Goal: Information Seeking & Learning: Learn about a topic

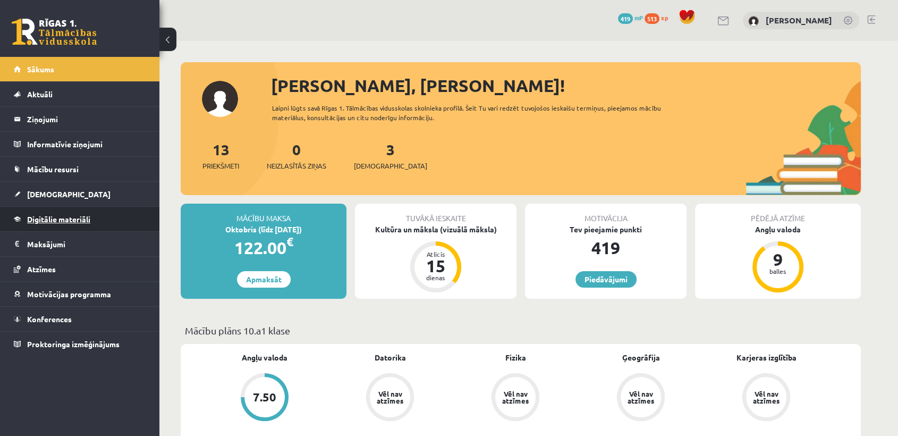
click at [110, 224] on link "Digitālie materiāli" at bounding box center [80, 219] width 132 height 24
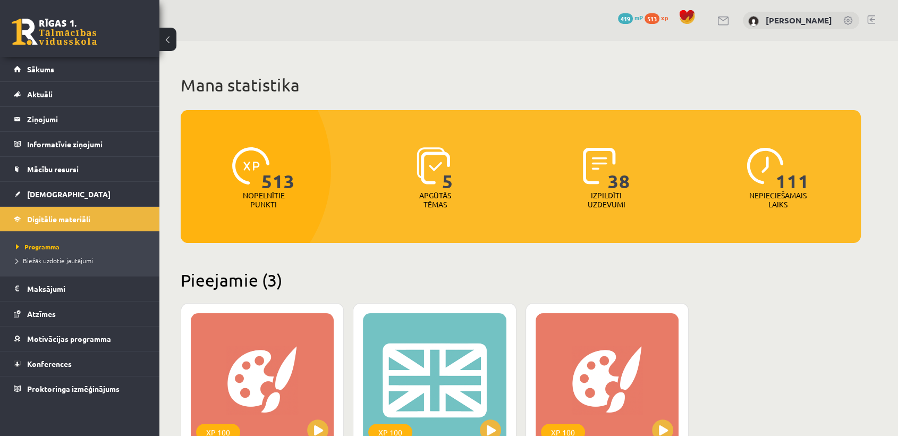
scroll to position [264, 0]
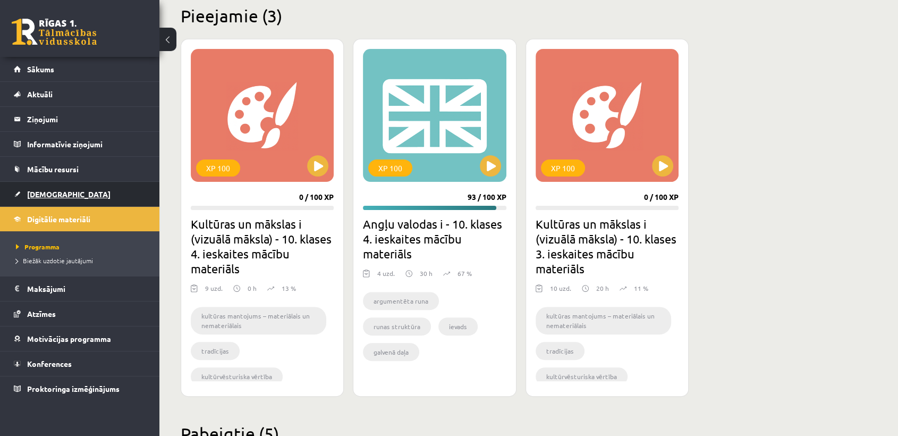
click at [34, 192] on span "[DEMOGRAPHIC_DATA]" at bounding box center [68, 194] width 83 height 10
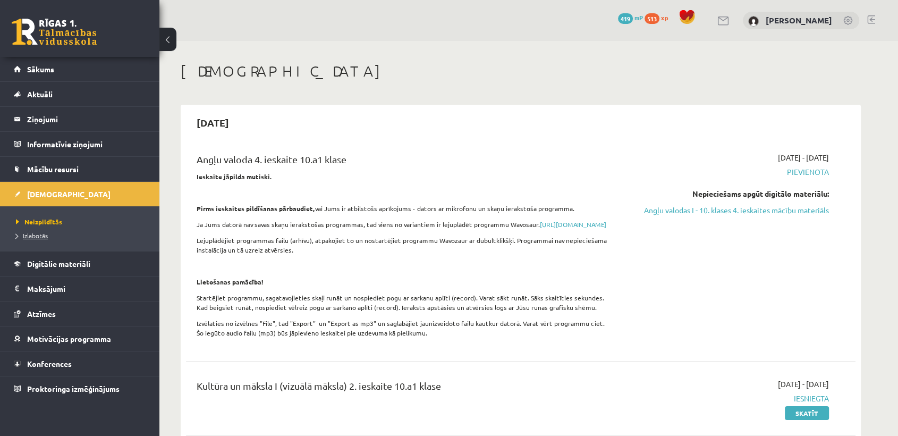
click at [36, 234] on span "Izlabotās" at bounding box center [32, 235] width 32 height 9
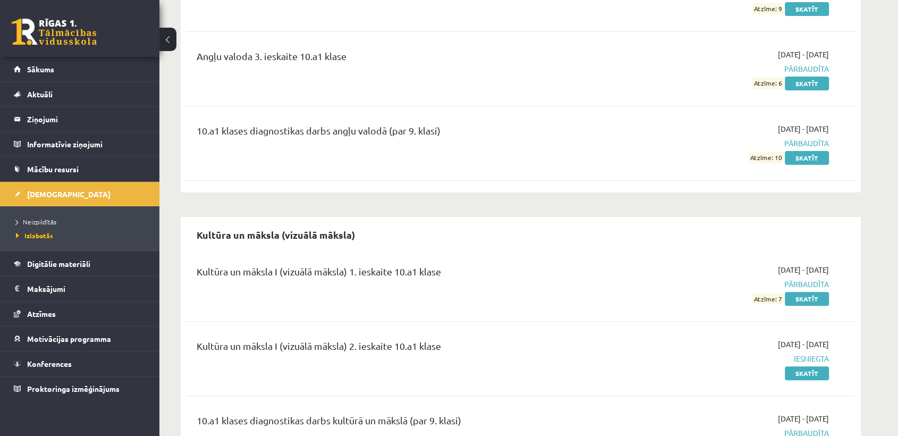
scroll to position [319, 0]
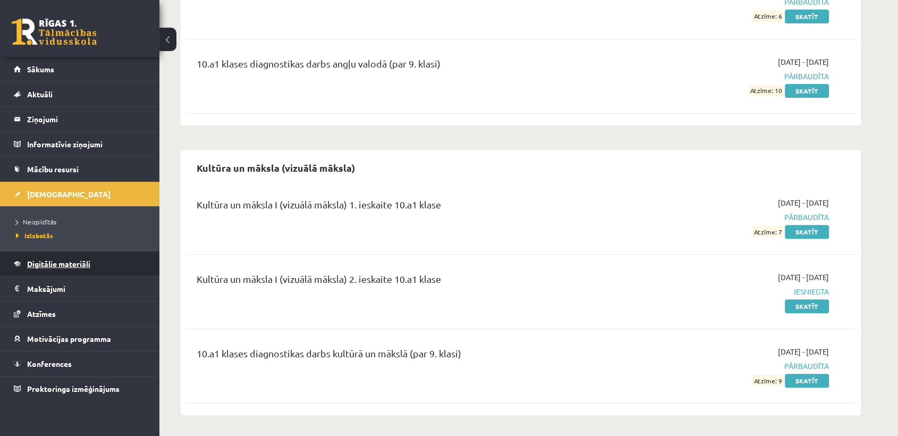
click at [63, 265] on span "Digitālie materiāli" at bounding box center [58, 264] width 63 height 10
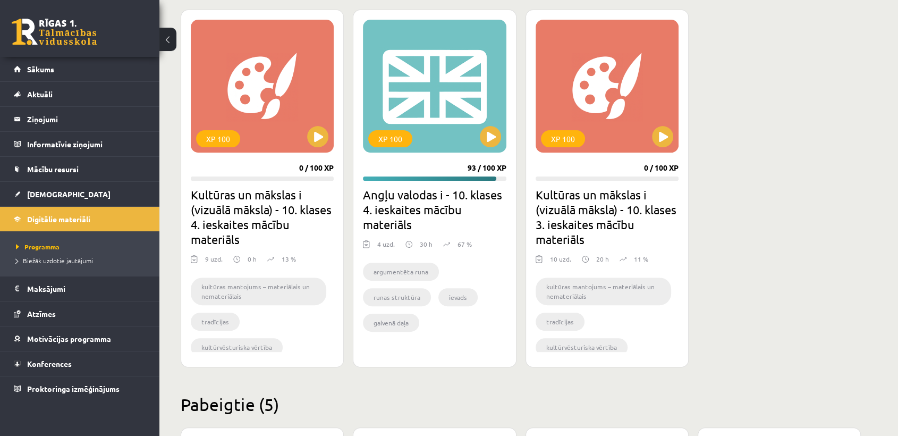
scroll to position [294, 0]
click at [319, 127] on button at bounding box center [317, 135] width 21 height 21
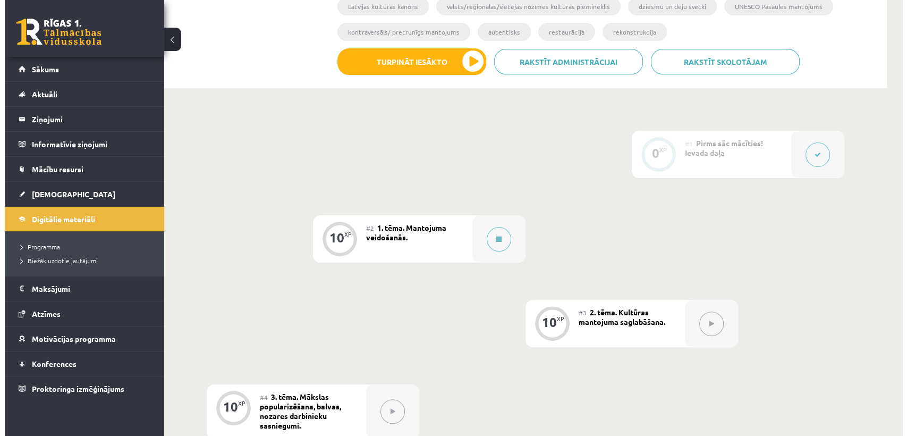
scroll to position [221, 0]
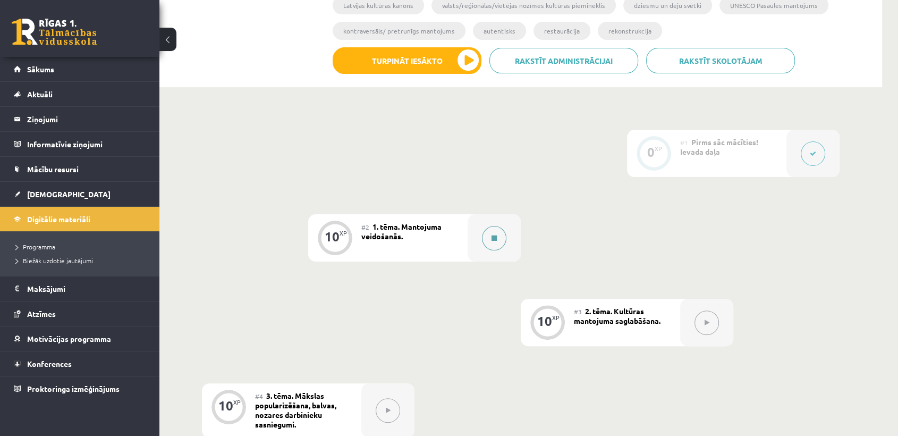
click at [503, 238] on button at bounding box center [494, 238] width 24 height 24
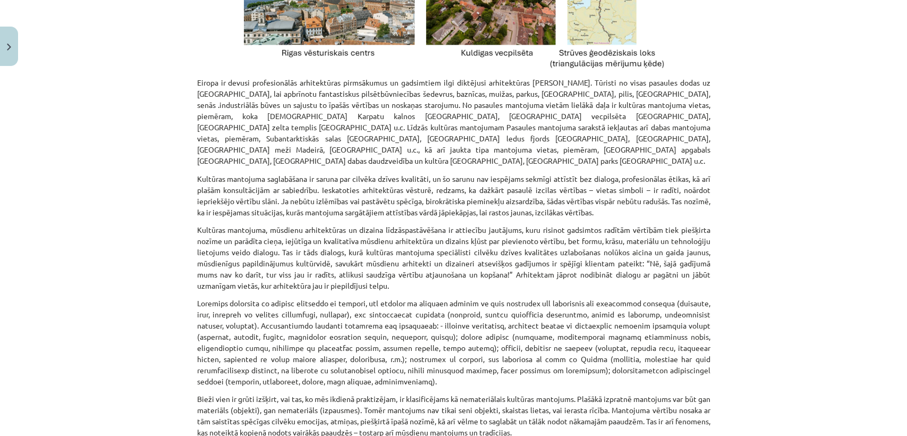
scroll to position [1418, 0]
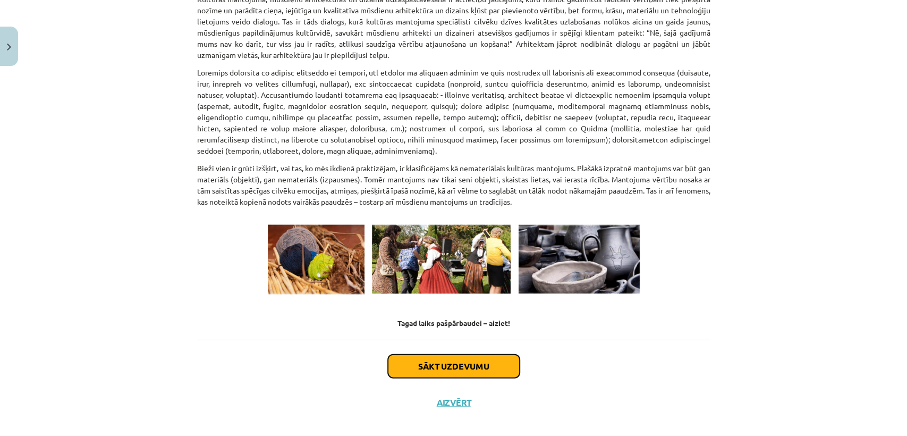
click at [420, 355] on button "Sākt uzdevumu" at bounding box center [454, 366] width 132 height 23
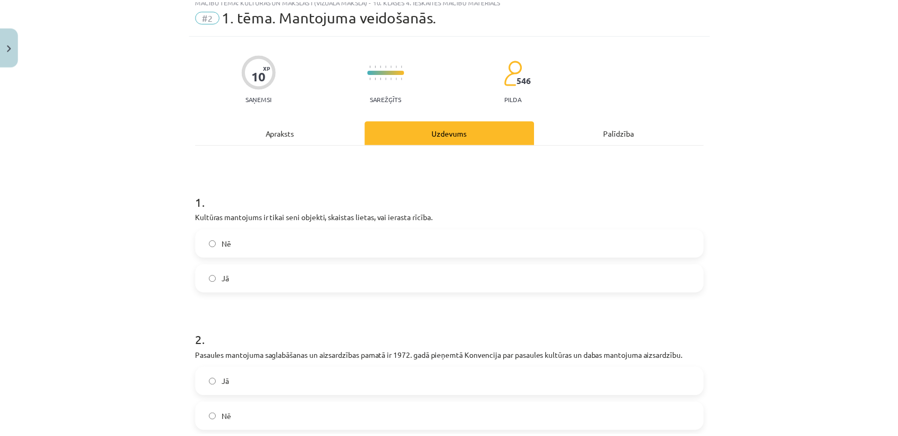
scroll to position [26, 0]
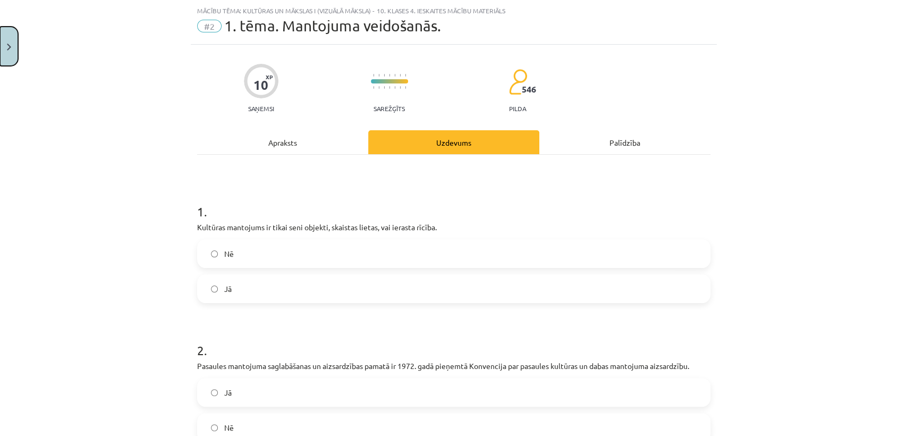
click at [0, 30] on button "Close" at bounding box center [9, 46] width 18 height 39
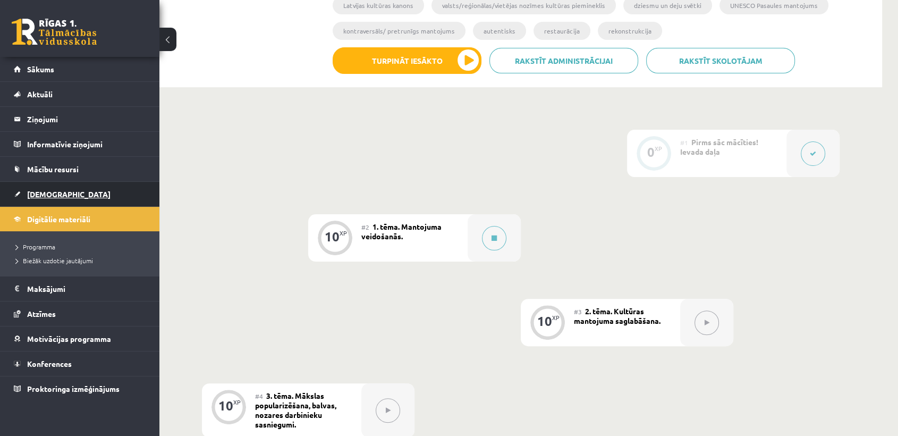
click at [51, 197] on span "[DEMOGRAPHIC_DATA]" at bounding box center [68, 194] width 83 height 10
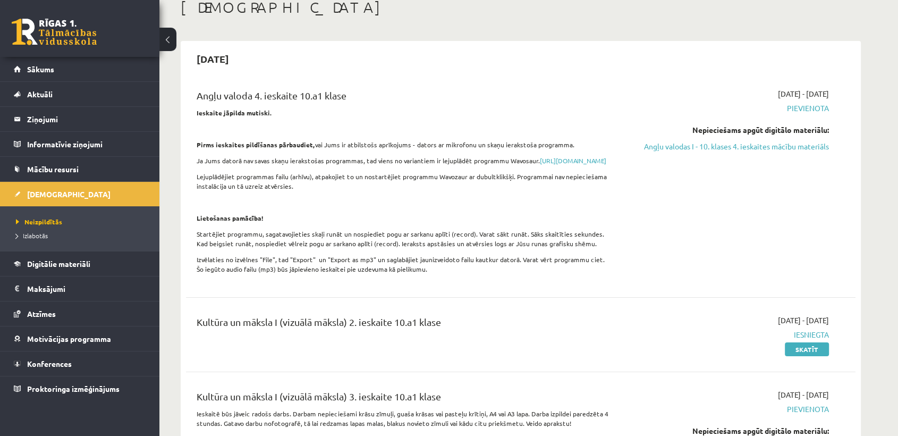
scroll to position [65, 0]
click at [540, 164] on link "[URL][DOMAIN_NAME]" at bounding box center [573, 159] width 66 height 9
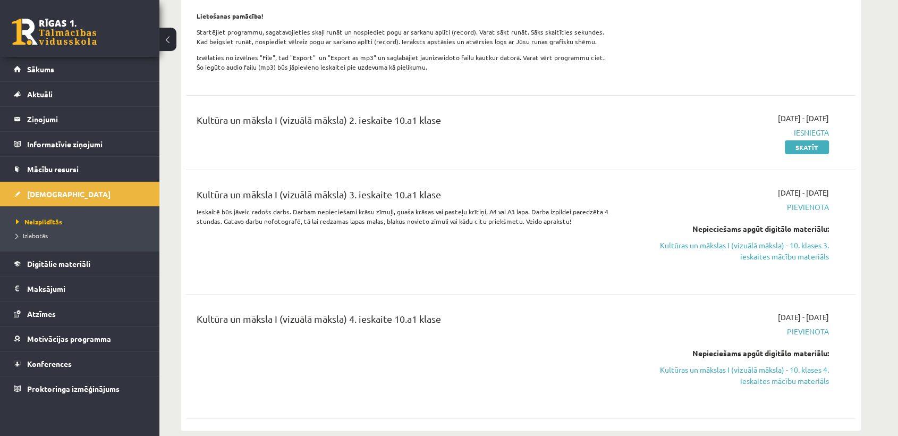
scroll to position [299, 0]
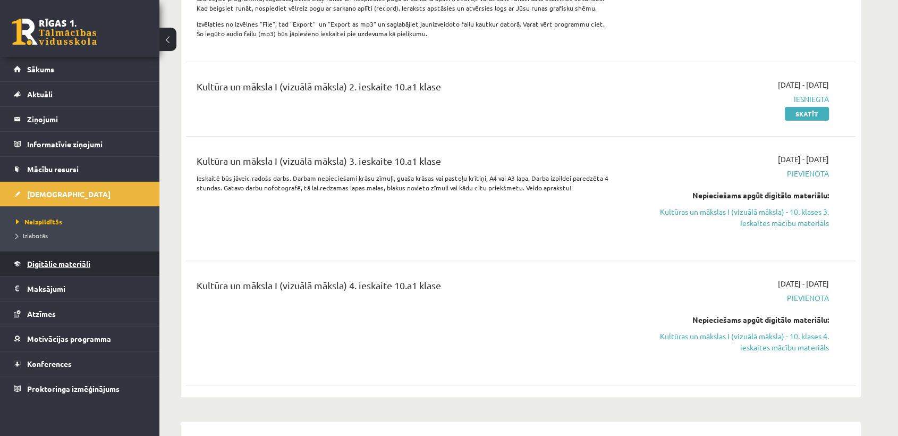
click at [68, 265] on span "Digitālie materiāli" at bounding box center [58, 264] width 63 height 10
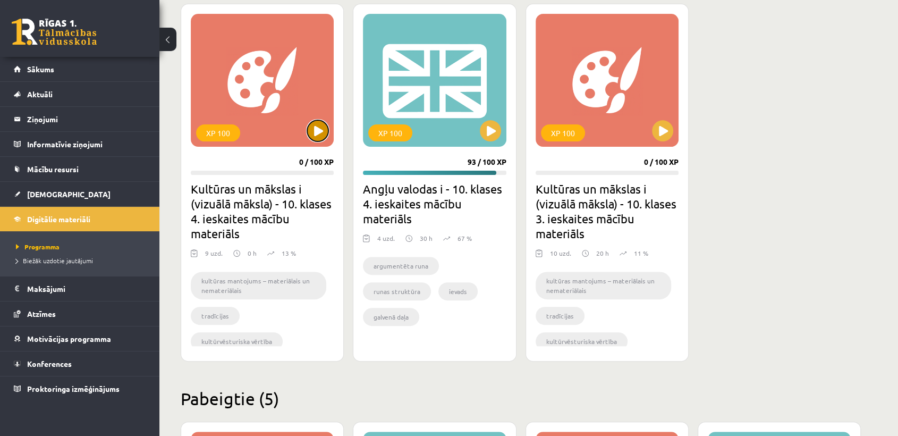
click at [320, 133] on button at bounding box center [317, 130] width 21 height 21
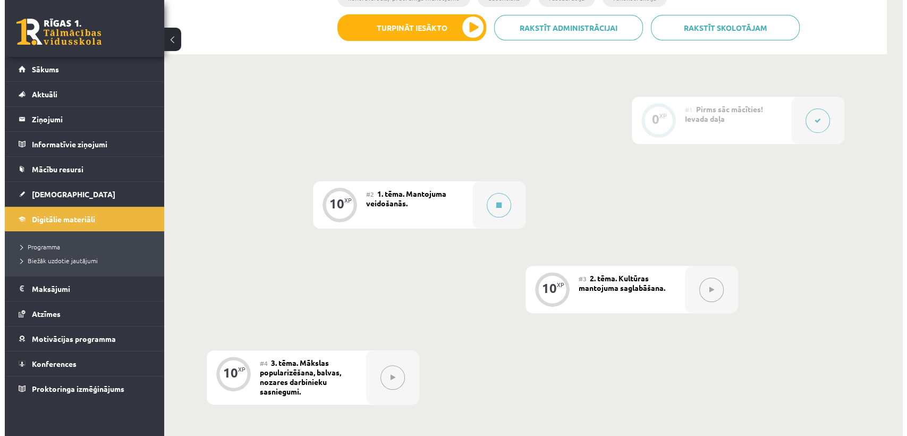
scroll to position [256, 0]
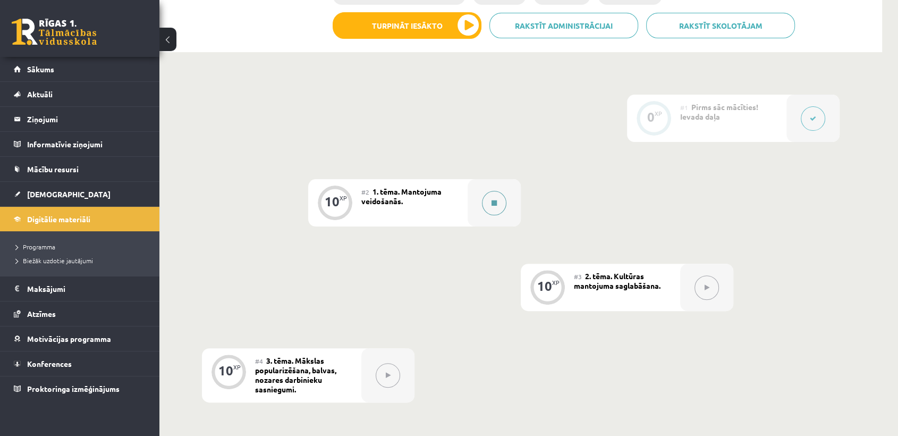
click at [483, 206] on button at bounding box center [494, 203] width 24 height 24
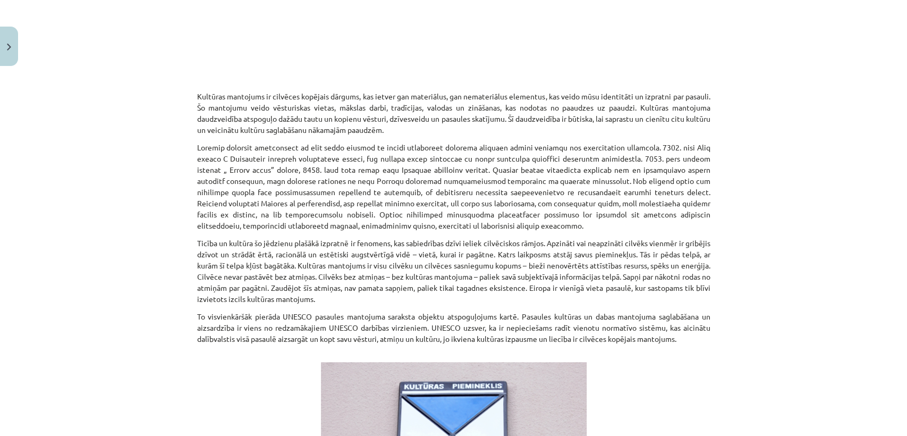
scroll to position [420, 0]
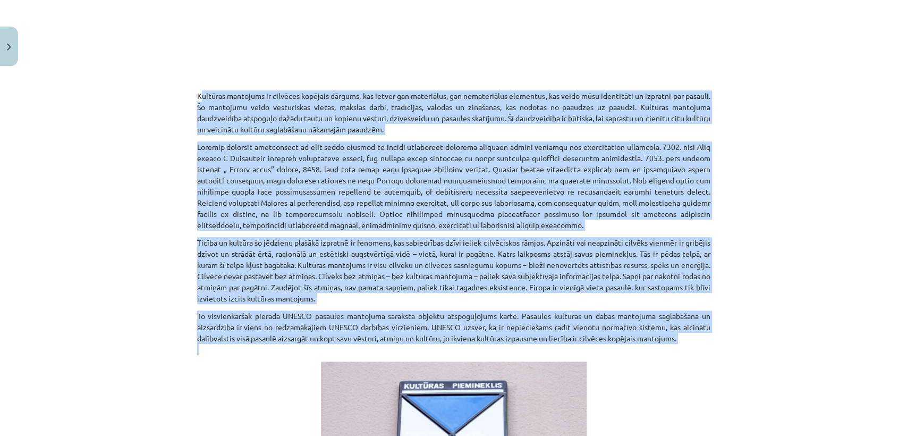
drag, startPoint x: 185, startPoint y: 92, endPoint x: 680, endPoint y: 344, distance: 555.8
click at [680, 344] on div "Mācību tēma: Kultūras un mākslas i (vizuālā māksla) - 10. klases 4. ieskaites m…" at bounding box center [453, 218] width 907 height 436
copy div "Kultūras mantojums ir cilvēces kopējais dārgums, kas ietver gan materiālus, gan…"
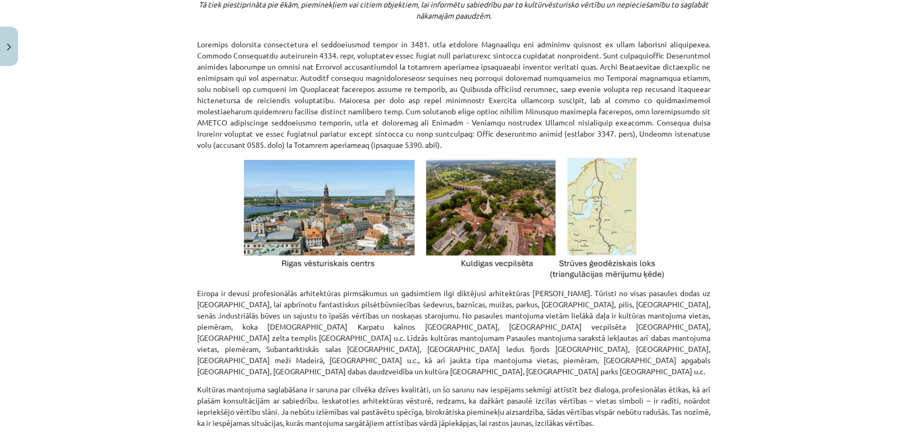
scroll to position [1418, 0]
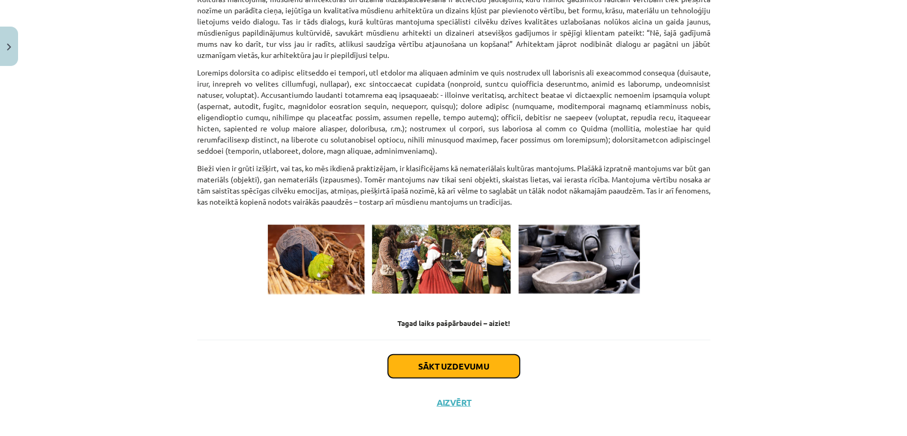
click at [417, 356] on button "Sākt uzdevumu" at bounding box center [454, 366] width 132 height 23
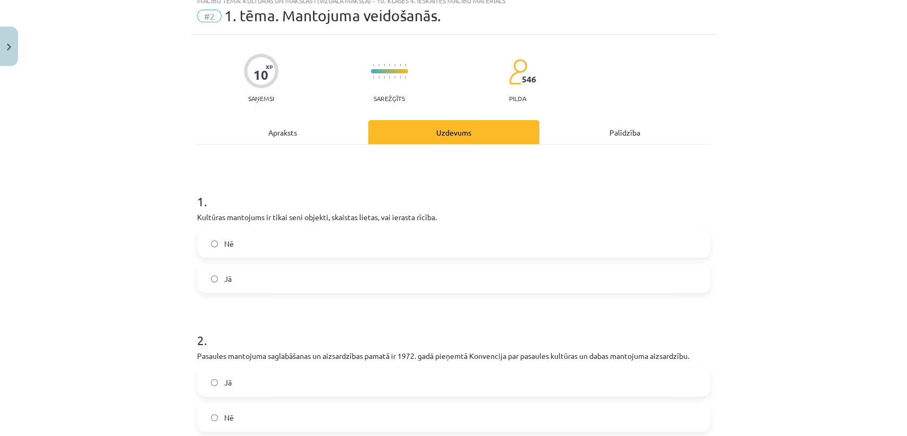
scroll to position [26, 0]
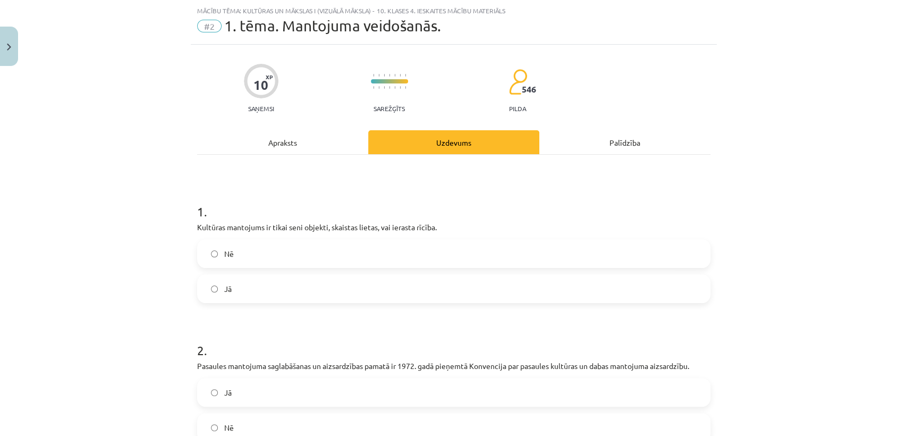
click at [224, 256] on span "Nē" at bounding box center [229, 253] width 10 height 11
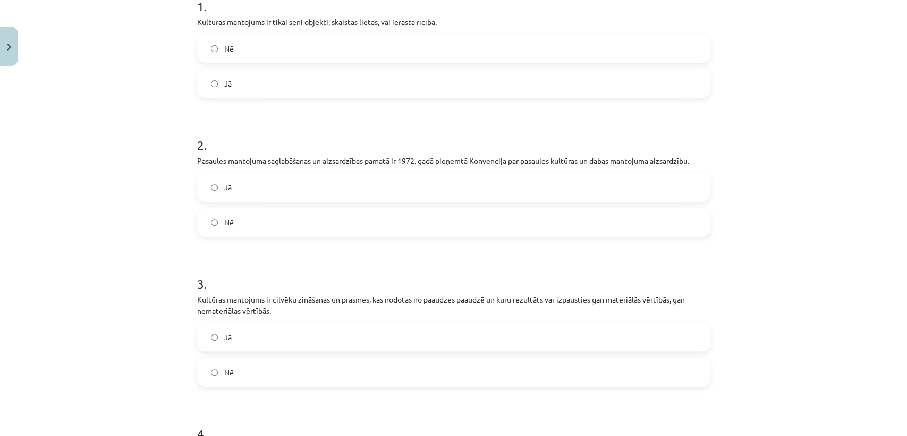
scroll to position [243, 0]
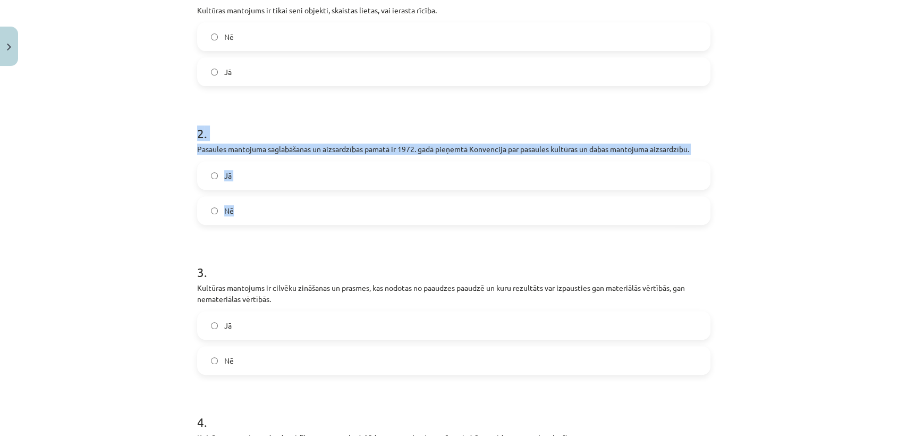
drag, startPoint x: 188, startPoint y: 139, endPoint x: 249, endPoint y: 204, distance: 89.5
click at [249, 204] on div "10 XP Saņemsi Sarežģīts 546 pilda Apraksts Uzdevums Palīdzība 1 . Kultūras mant…" at bounding box center [454, 288] width 526 height 921
click at [169, 172] on div "Mācību tēma: Kultūras un mākslas i (vizuālā māksla) - 10. klases 4. ieskaites m…" at bounding box center [453, 218] width 907 height 436
drag, startPoint x: 222, startPoint y: 167, endPoint x: 261, endPoint y: 217, distance: 63.7
click at [261, 217] on div "10 XP Saņemsi Sarežģīts 546 pilda Apraksts Uzdevums Palīdzība 1 . Kultūras mant…" at bounding box center [454, 288] width 526 height 921
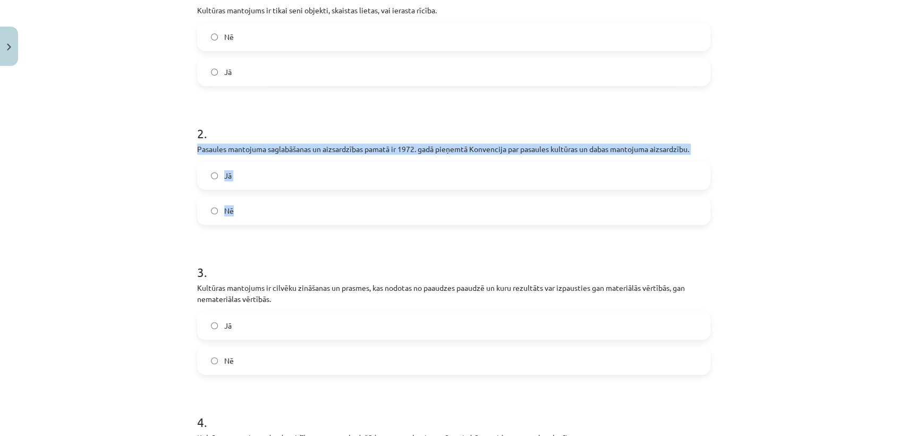
copy div "Pasaules mantojuma saglabāšanas un aizsardzības pamatā ir 1972. gadā pieņemtā K…"
click at [255, 173] on label "Jā" at bounding box center [453, 175] width 511 height 27
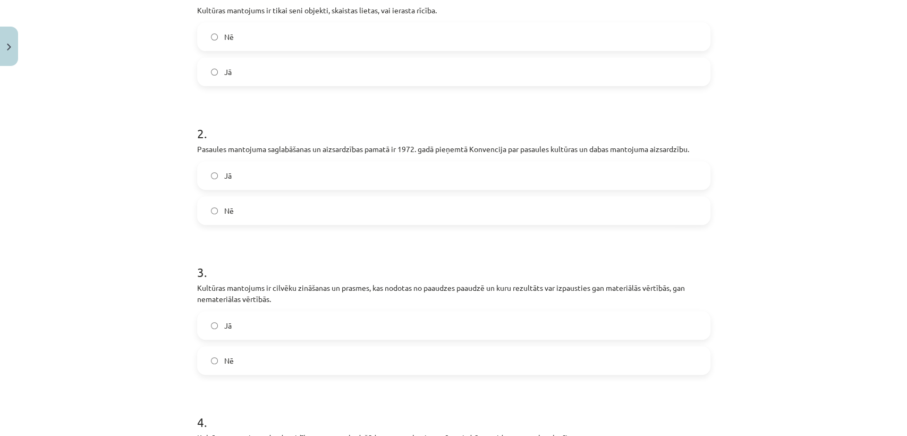
scroll to position [397, 0]
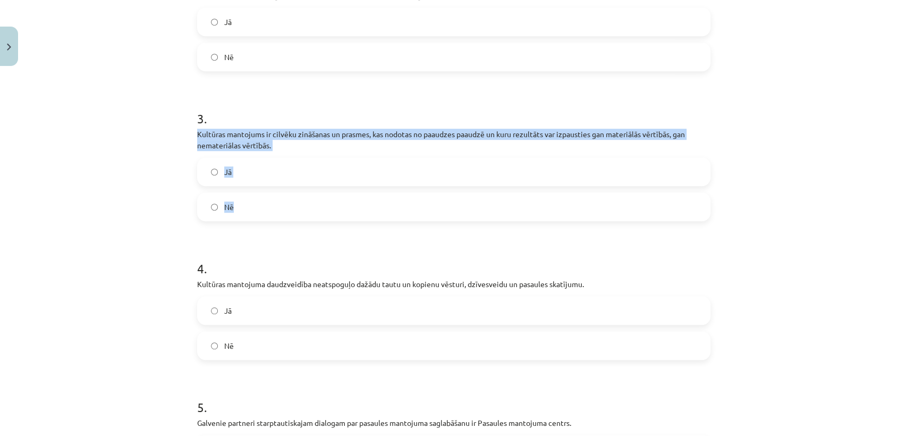
drag, startPoint x: 191, startPoint y: 134, endPoint x: 247, endPoint y: 209, distance: 93.5
click at [247, 209] on div "10 XP Saņemsi Sarežģīts 546 pilda Apraksts Uzdevums Palīdzība 1 . Kultūras mant…" at bounding box center [454, 134] width 526 height 921
copy div "Kultūras mantojums ir cilvēku zināšanas un prasmes, kas nodotas no paaudzes paa…"
click at [257, 171] on label "Jā" at bounding box center [453, 171] width 511 height 27
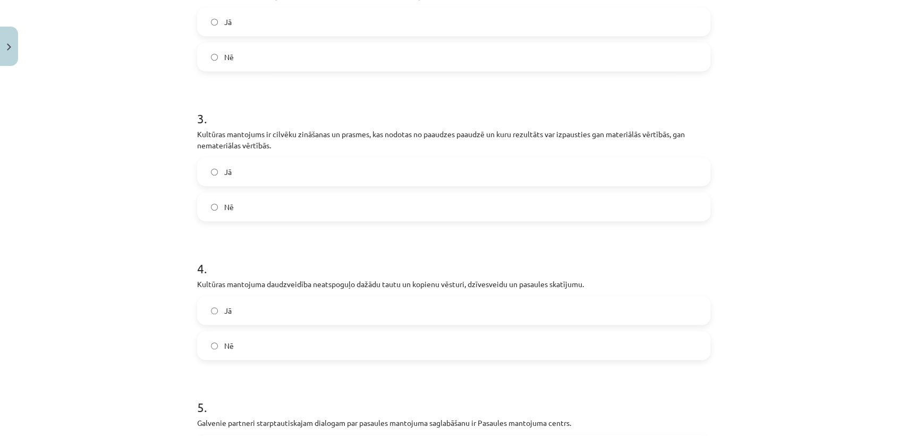
scroll to position [531, 0]
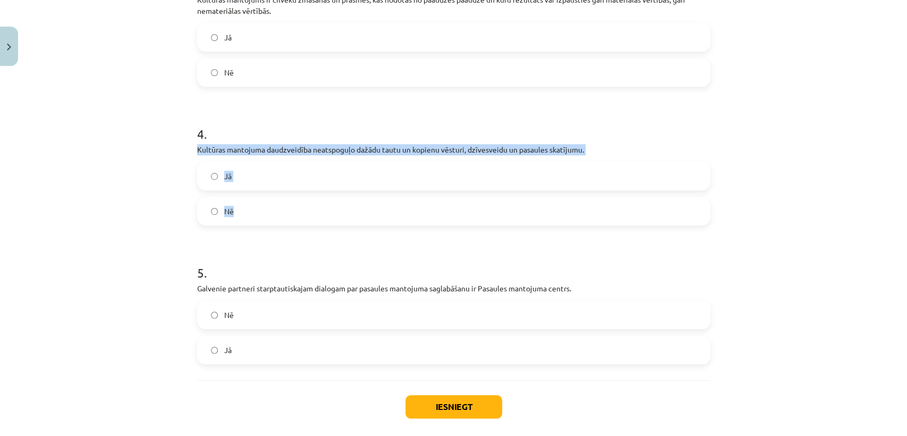
drag, startPoint x: 185, startPoint y: 145, endPoint x: 277, endPoint y: 210, distance: 112.5
click at [277, 210] on div "Mācību tēma: Kultūras un mākslas i (vizuālā māksla) - 10. klases 4. ieskaites m…" at bounding box center [453, 218] width 907 height 436
copy div "Kultūras mantojuma daudzveidība neatspoguļo dažādu tautu un kopienu vēsturi, dz…"
click at [236, 208] on label "Nē" at bounding box center [453, 211] width 511 height 27
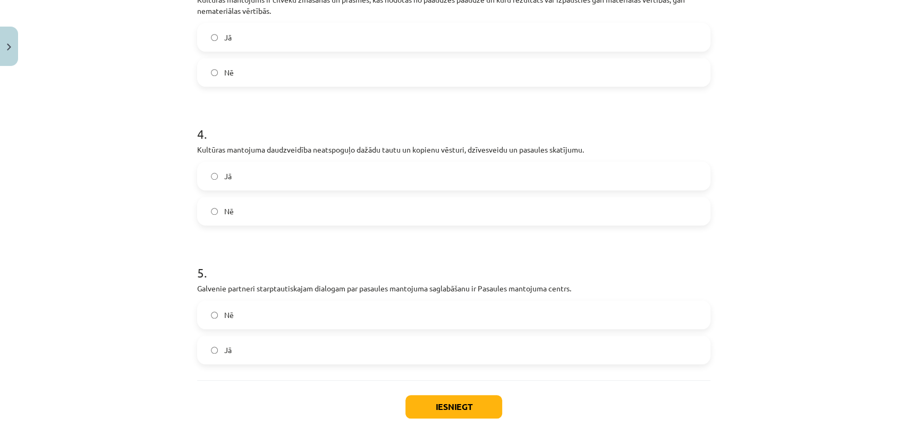
scroll to position [583, 0]
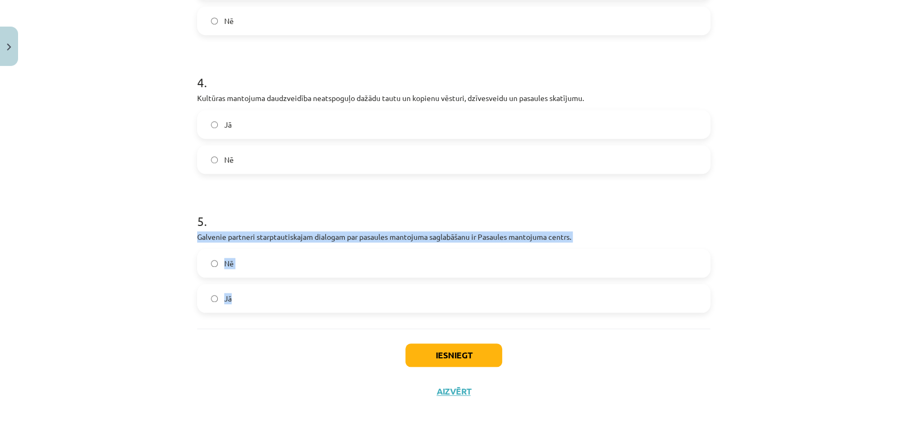
drag, startPoint x: 206, startPoint y: 236, endPoint x: 277, endPoint y: 295, distance: 91.8
copy div "Galvenie partneri starptautiskajam dialogam par pasaules mantojuma saglabāšanu …"
click at [240, 301] on label "Jā" at bounding box center [453, 298] width 511 height 27
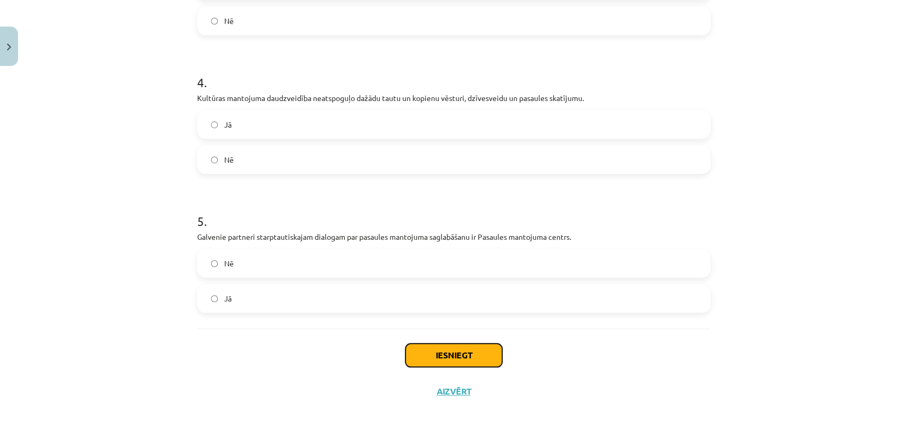
click at [451, 354] on button "Iesniegt" at bounding box center [454, 354] width 97 height 23
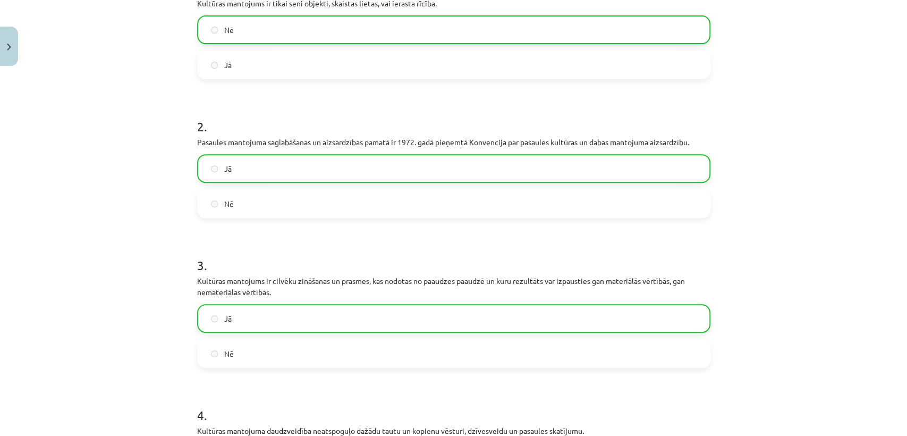
scroll to position [0, 0]
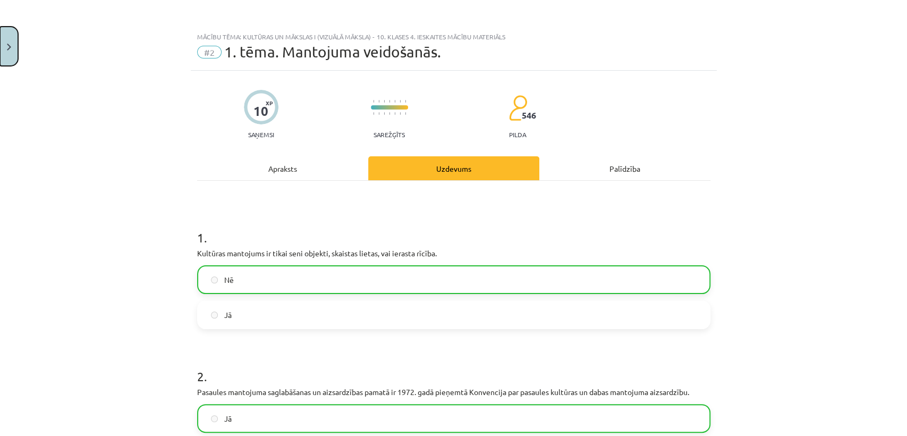
click at [7, 58] on button "Close" at bounding box center [9, 46] width 18 height 39
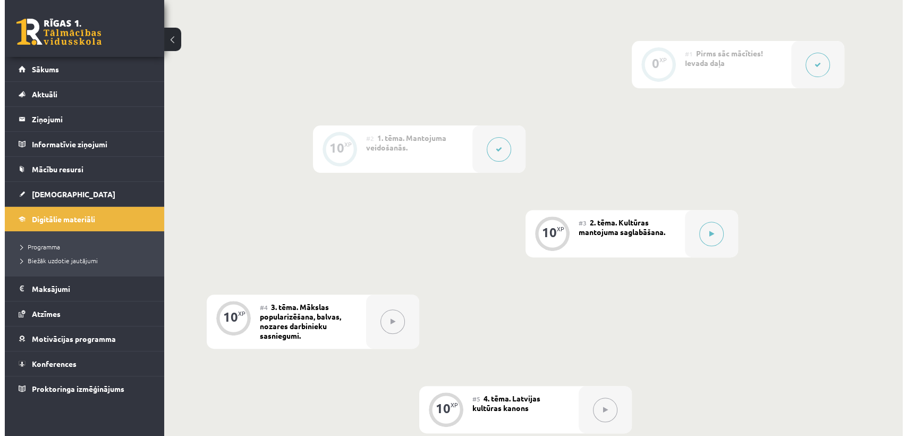
scroll to position [325, 0]
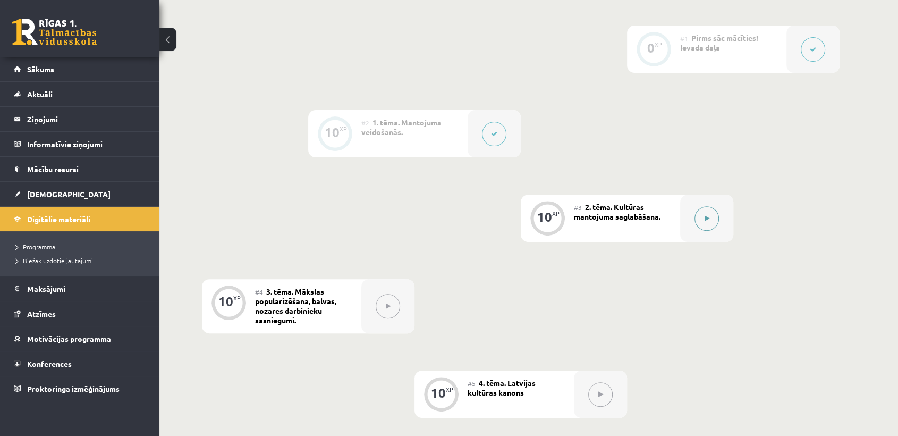
click at [707, 219] on icon at bounding box center [707, 218] width 5 height 6
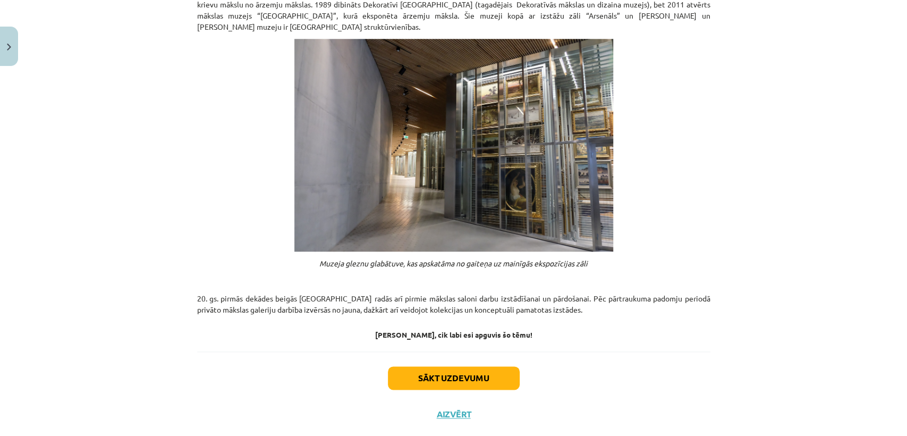
scroll to position [778, 0]
click at [490, 366] on button "Sākt uzdevumu" at bounding box center [454, 377] width 132 height 23
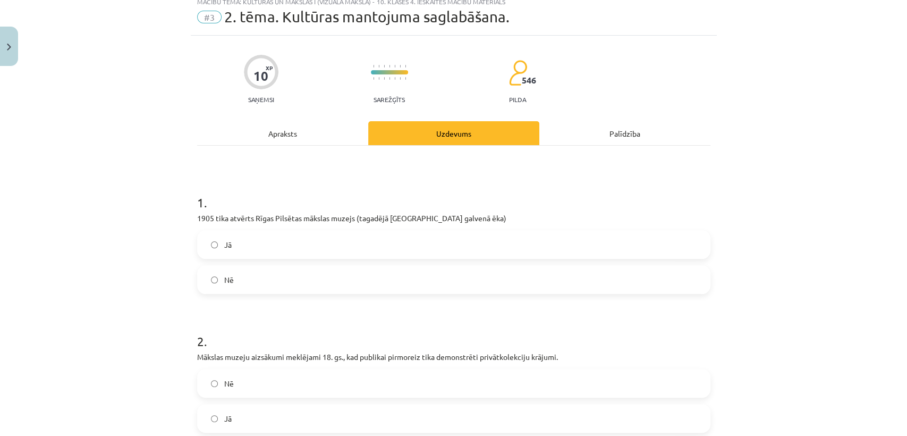
scroll to position [26, 0]
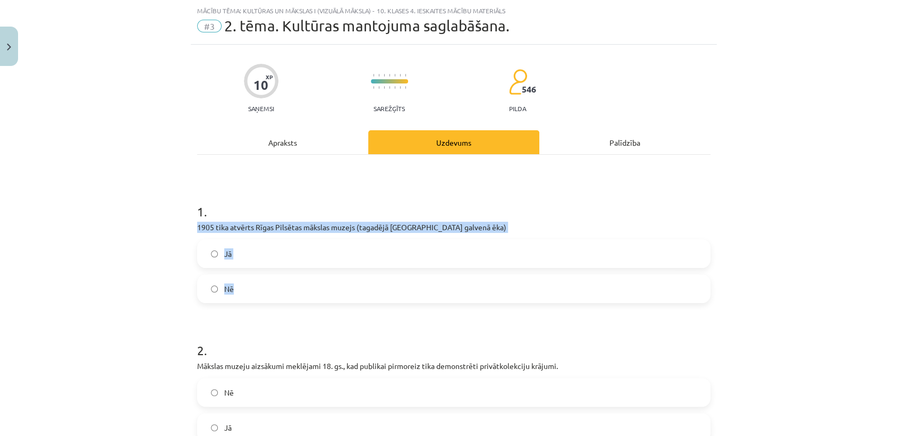
drag, startPoint x: 193, startPoint y: 231, endPoint x: 280, endPoint y: 290, distance: 105.1
click at [280, 290] on div "1 . 1905 tika atvērts Rīgas Pilsētas mākslas muzejs (tagadējā Latvijas Nacionāl…" at bounding box center [454, 244] width 514 height 117
copy div "1905 tika atvērts Rīgas Pilsētas mākslas muzejs (tagadējā Latvijas Nacionālā mā…"
click at [255, 245] on label "Jā" at bounding box center [453, 253] width 511 height 27
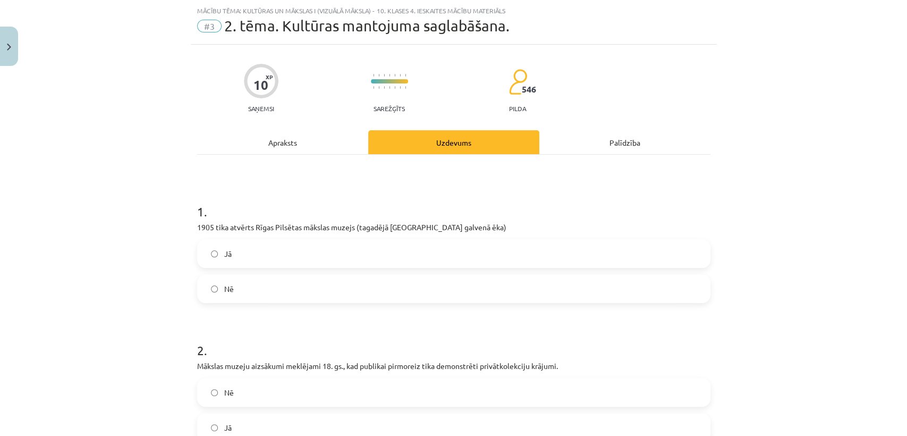
scroll to position [207, 0]
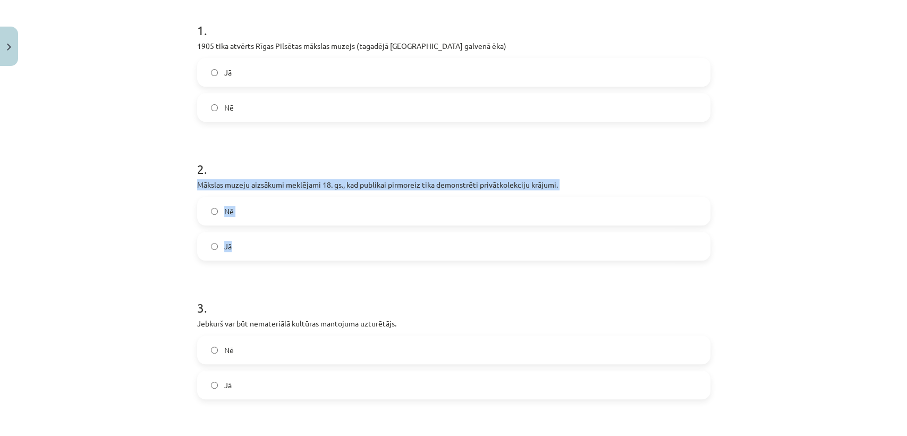
drag, startPoint x: 187, startPoint y: 180, endPoint x: 250, endPoint y: 241, distance: 88.0
click at [250, 241] on div "10 XP Saņemsi Sarežģīts 546 pilda Apraksts Uzdevums Palīdzība 1 . 1905 tika atv…" at bounding box center [454, 318] width 526 height 910
copy div "Mākslas muzeju aizsākumi meklējami 18. gs., kad publikai pirmoreiz tika demonst…"
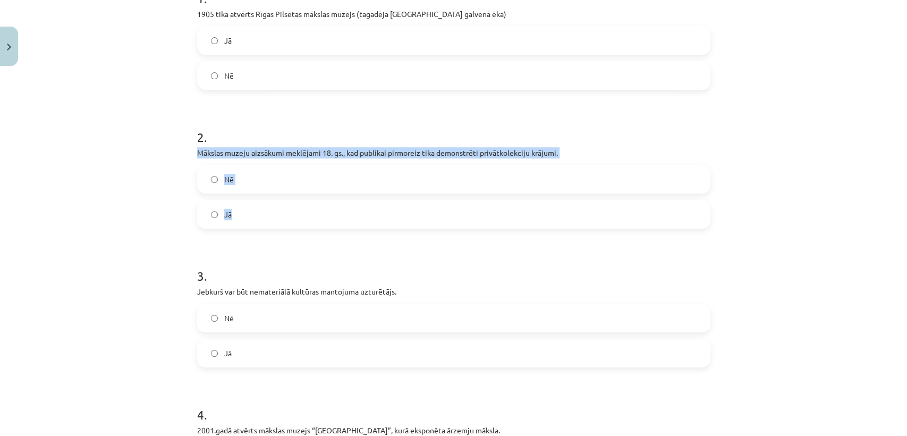
click at [243, 217] on label "Jā" at bounding box center [453, 214] width 511 height 27
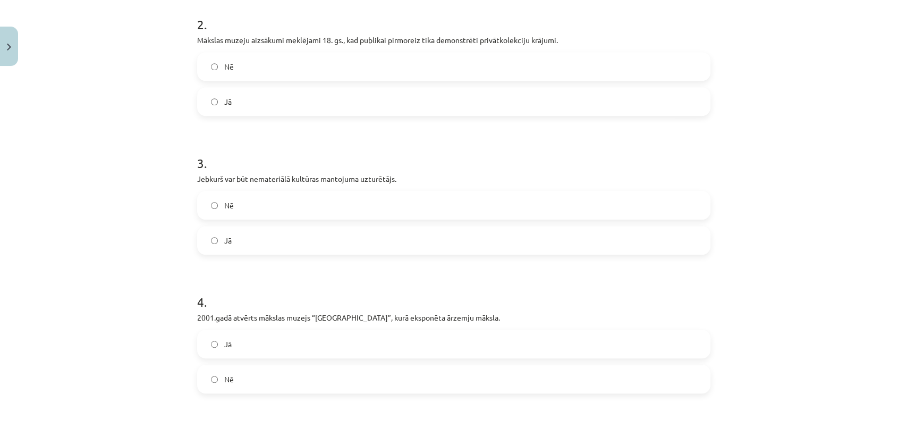
scroll to position [354, 0]
drag, startPoint x: 186, startPoint y: 173, endPoint x: 274, endPoint y: 248, distance: 115.8
click at [274, 248] on div "10 XP Saņemsi Sarežģīts 546 pilda Apraksts Uzdevums Palīdzība 1 . 1905 tika atv…" at bounding box center [454, 172] width 526 height 910
copy div "Jebkurš var būt nemateriālā kultūras mantojuma uzturētājs. Nē Jā"
click at [243, 235] on label "Jā" at bounding box center [453, 238] width 511 height 27
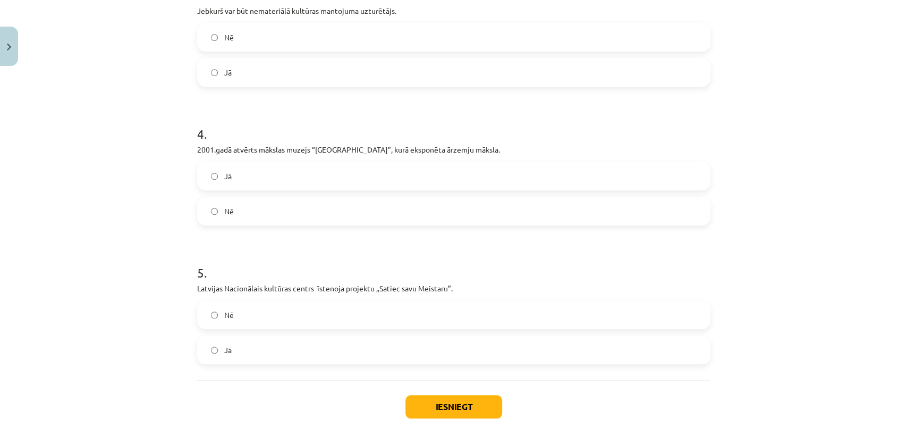
scroll to position [520, 0]
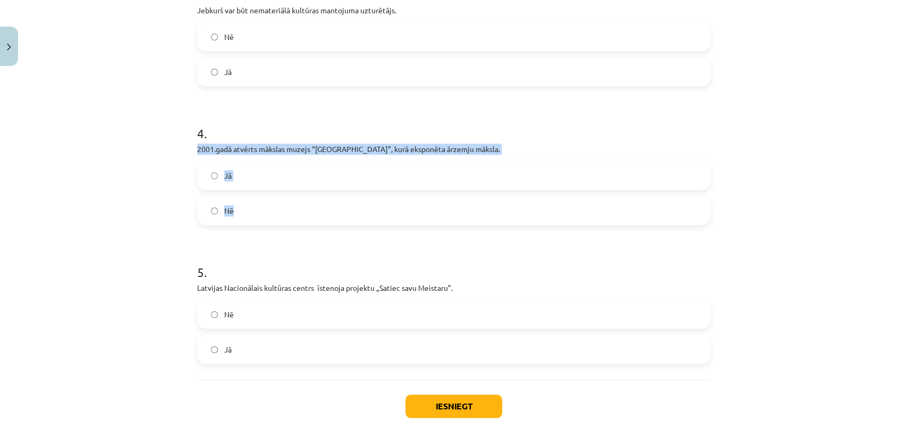
drag, startPoint x: 183, startPoint y: 145, endPoint x: 268, endPoint y: 216, distance: 110.6
click at [268, 216] on div "Mācību tēma: Kultūras un mākslas i (vizuālā māksla) - 10. klases 4. ieskaites m…" at bounding box center [453, 218] width 907 height 436
copy div "2001.gadā atvērts mākslas muzejs “Rīgas Birža”, kurā eksponēta ārzemju māksla. …"
click at [241, 216] on label "Nē" at bounding box center [453, 210] width 511 height 27
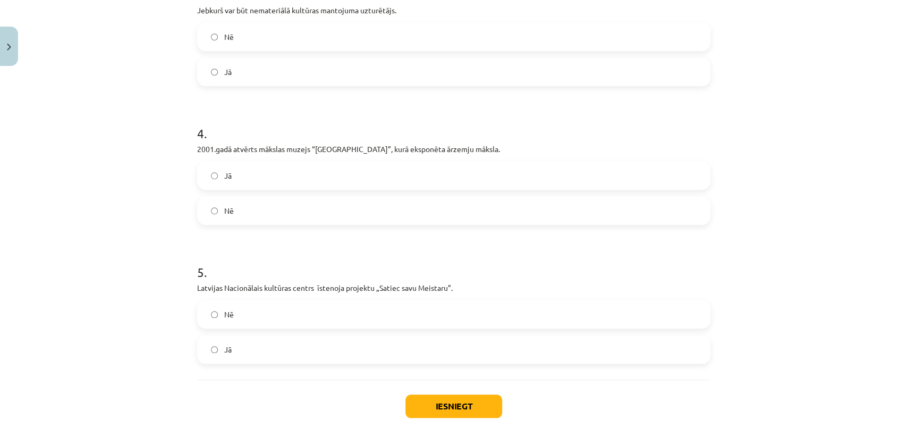
scroll to position [571, 0]
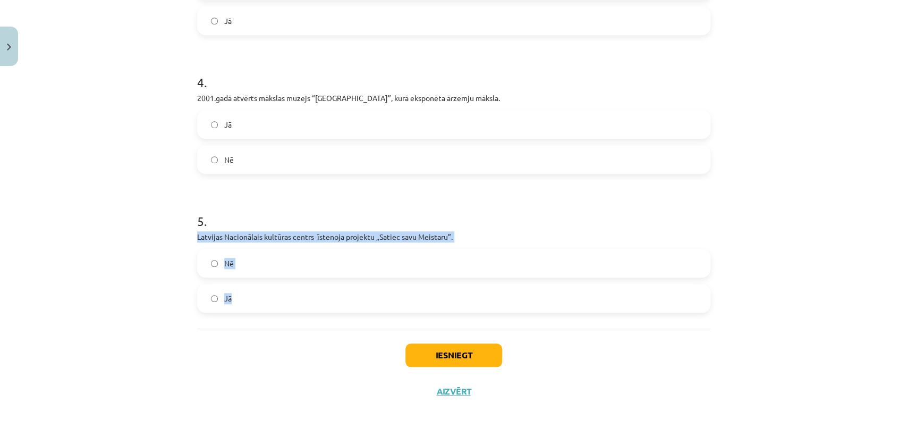
drag, startPoint x: 188, startPoint y: 238, endPoint x: 284, endPoint y: 305, distance: 117.4
click at [284, 305] on div "Mācību tēma: Kultūras un mākslas i (vizuālā māksla) - 10. klases 4. ieskaites m…" at bounding box center [453, 218] width 907 height 436
copy div "Latvijas Nacionālais kultūras centrs īstenoja projektu „Satiec savu Meistaru”. …"
click at [242, 297] on label "Jā" at bounding box center [453, 298] width 511 height 27
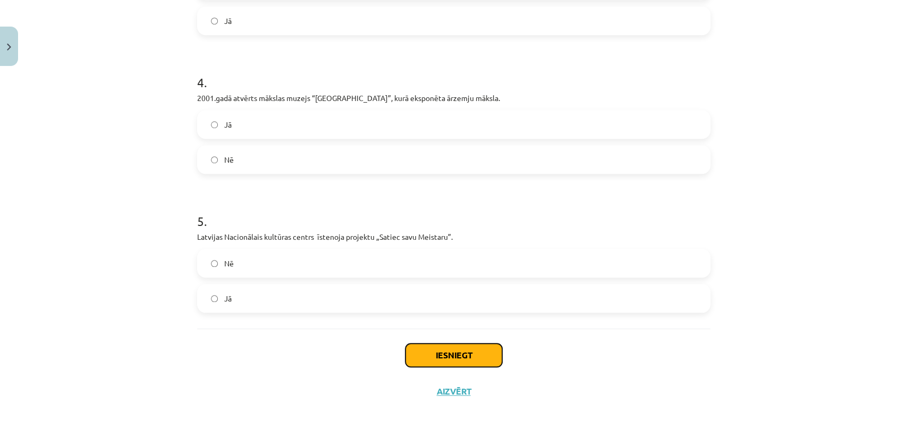
click at [425, 352] on button "Iesniegt" at bounding box center [454, 354] width 97 height 23
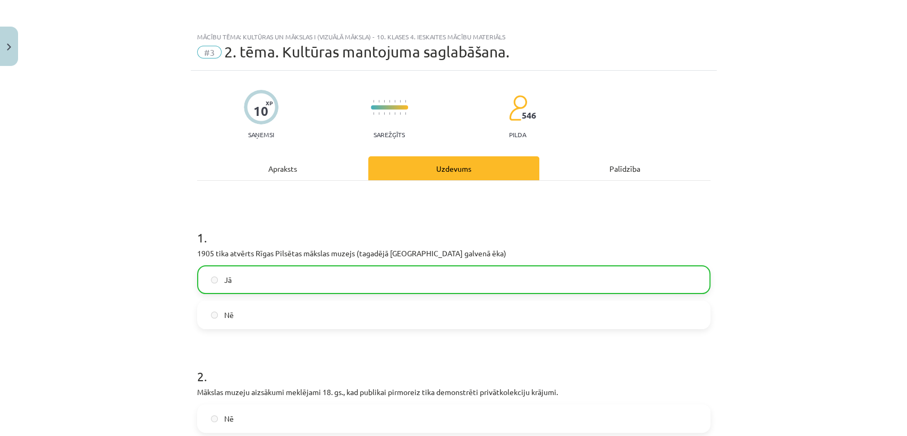
scroll to position [605, 0]
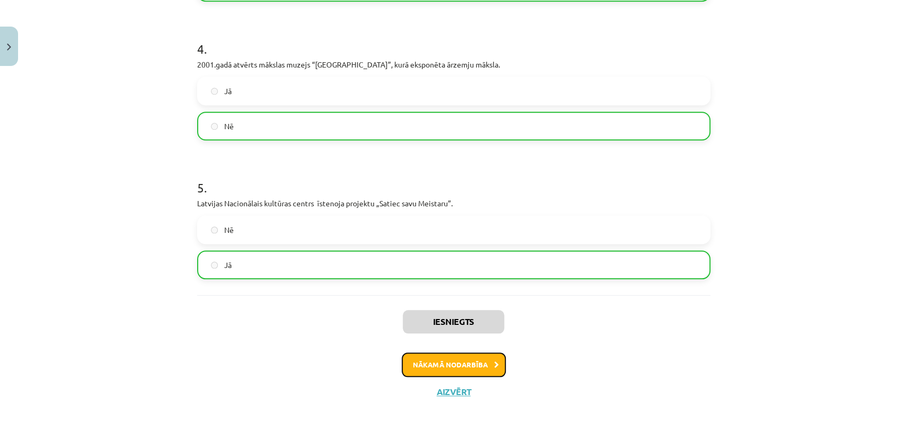
click at [418, 363] on button "Nākamā nodarbība" at bounding box center [454, 364] width 104 height 24
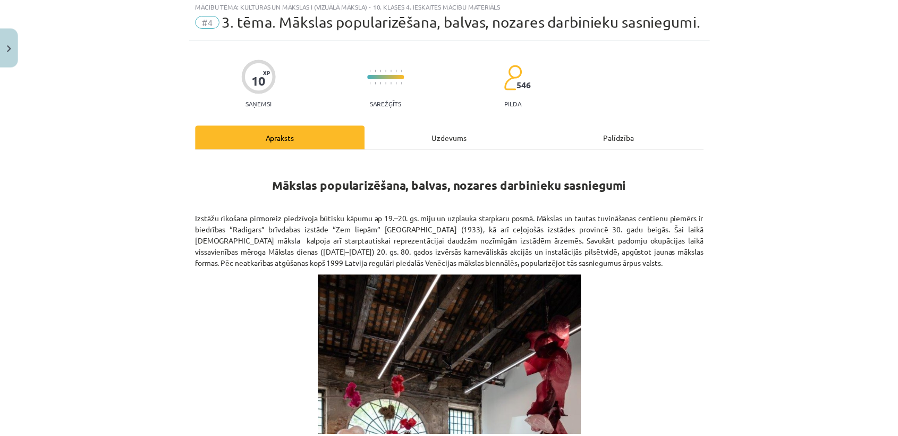
scroll to position [26, 0]
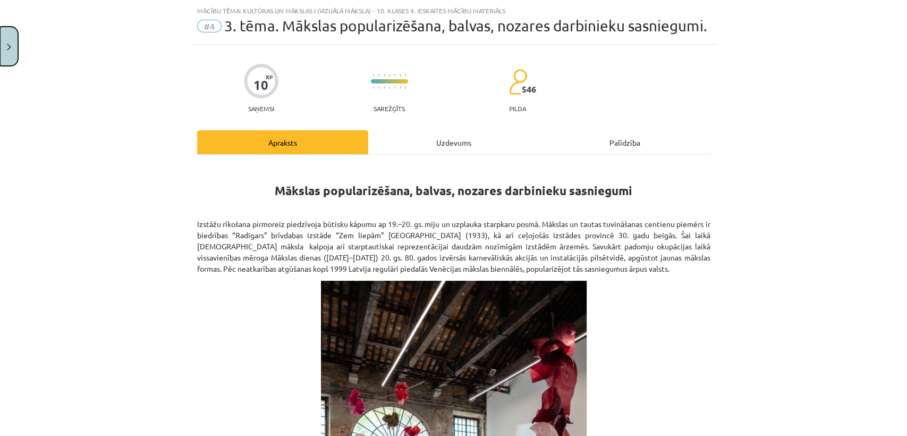
click at [3, 48] on button "Close" at bounding box center [9, 46] width 18 height 39
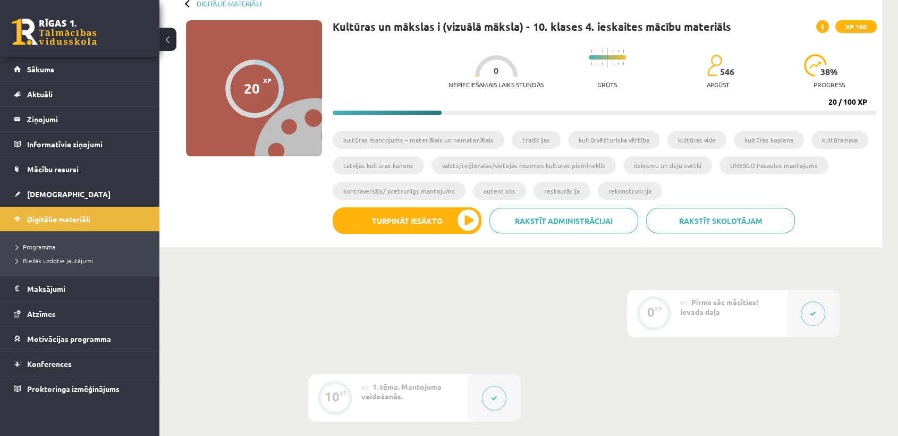
scroll to position [40, 0]
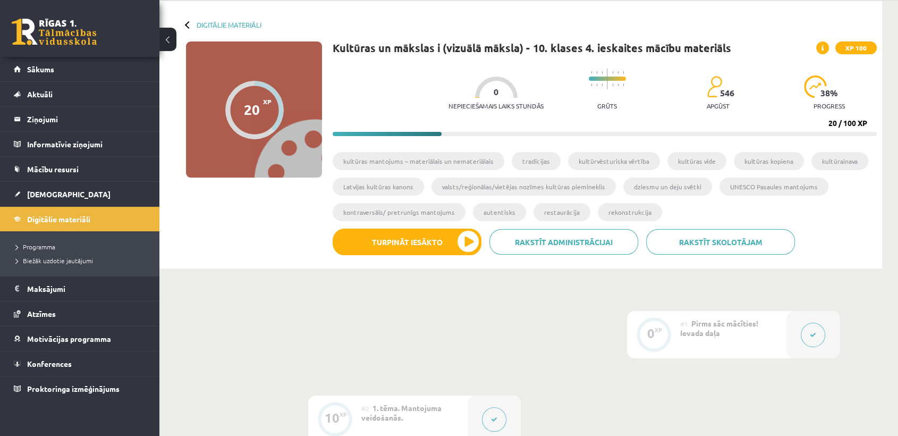
click at [721, 87] on div "546 apgūst" at bounding box center [718, 95] width 23 height 40
click at [722, 94] on span "546" at bounding box center [727, 93] width 14 height 10
click at [720, 102] on p "apgūst" at bounding box center [718, 105] width 23 height 7
click at [829, 48] on span at bounding box center [823, 47] width 13 height 13
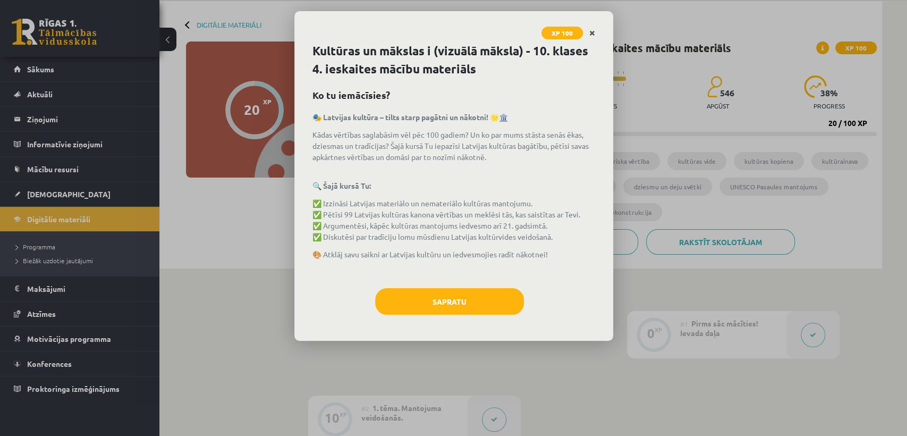
click at [593, 33] on icon "Close" at bounding box center [593, 33] width 6 height 7
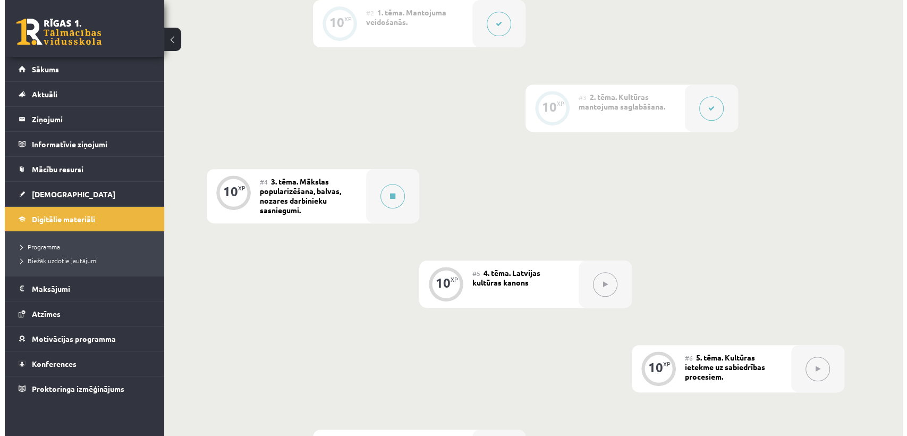
scroll to position [435, 0]
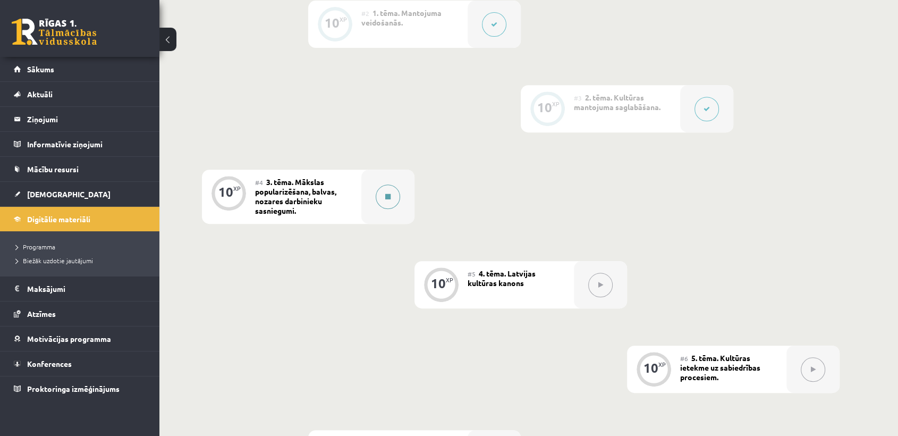
click at [391, 197] on icon at bounding box center [387, 197] width 5 height 6
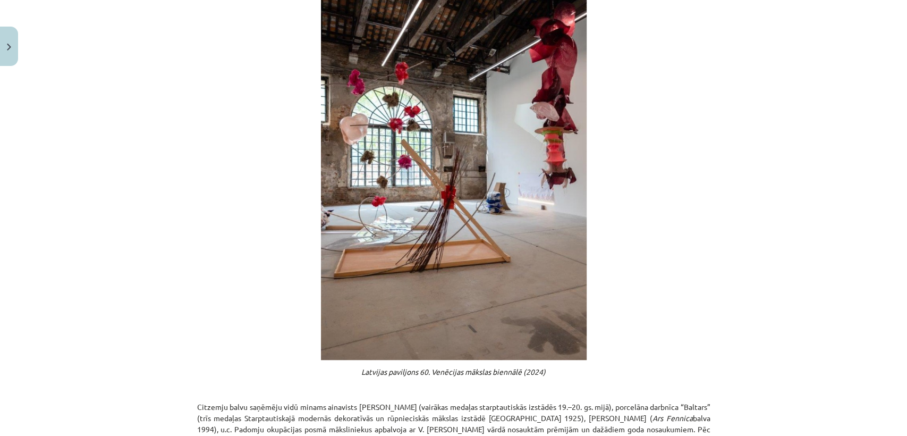
scroll to position [531, 0]
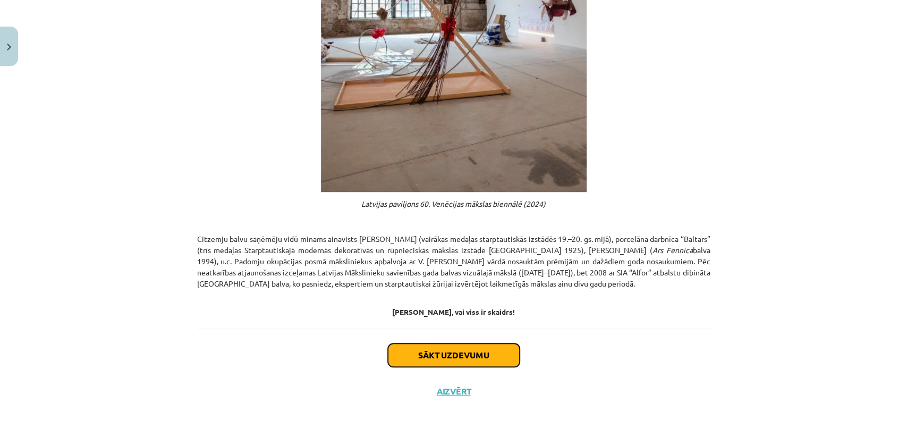
click at [434, 353] on button "Sākt uzdevumu" at bounding box center [454, 354] width 132 height 23
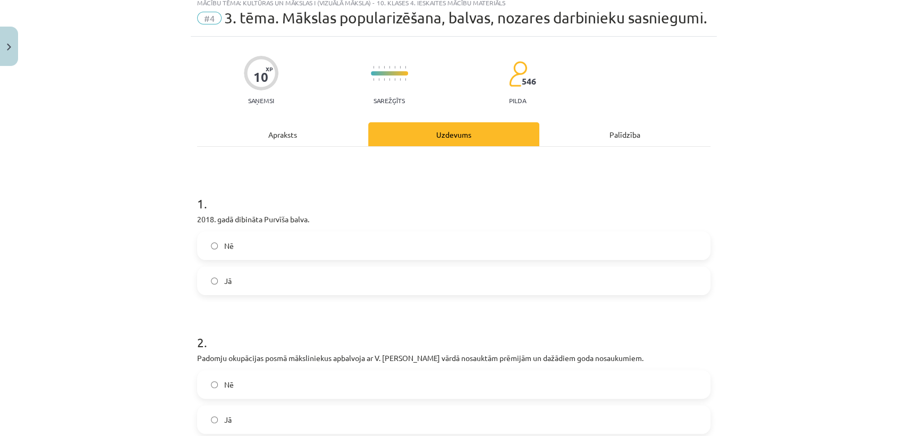
scroll to position [26, 0]
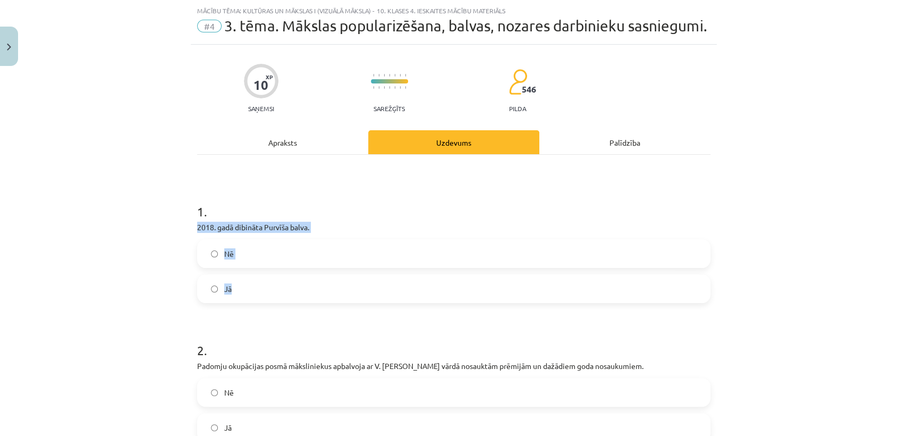
drag, startPoint x: 203, startPoint y: 250, endPoint x: 264, endPoint y: 311, distance: 86.8
click at [217, 264] on label "Nē" at bounding box center [453, 253] width 511 height 27
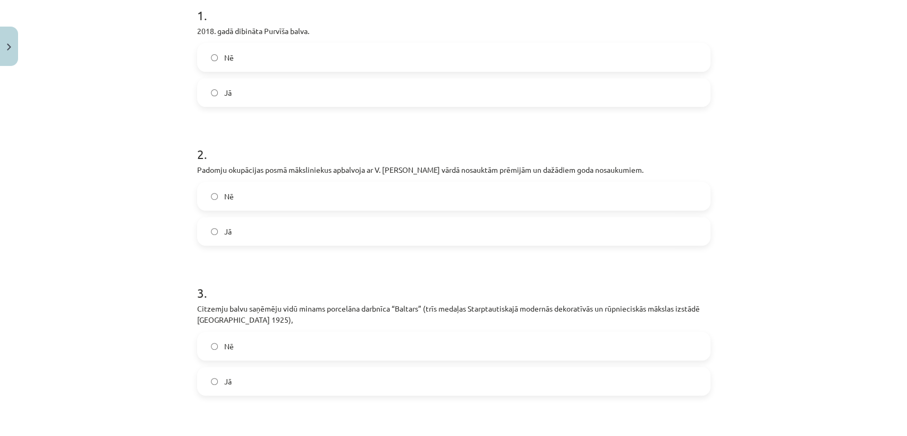
scroll to position [222, 0]
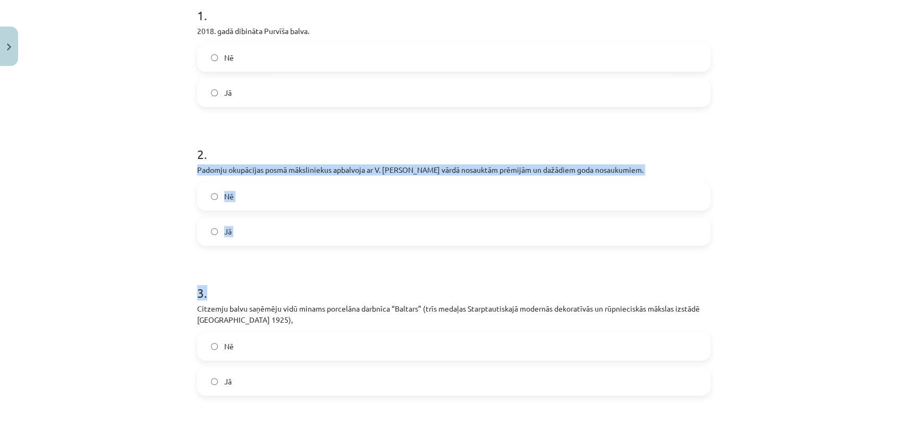
drag, startPoint x: 208, startPoint y: 193, endPoint x: 265, endPoint y: 262, distance: 89.2
click at [265, 262] on div "10 XP Saņemsi Sarežģīts 546 pilda Apraksts Uzdevums Palīdzība 1 . 2018. gadā di…" at bounding box center [454, 308] width 526 height 921
click at [260, 240] on label "Jā" at bounding box center [453, 231] width 511 height 27
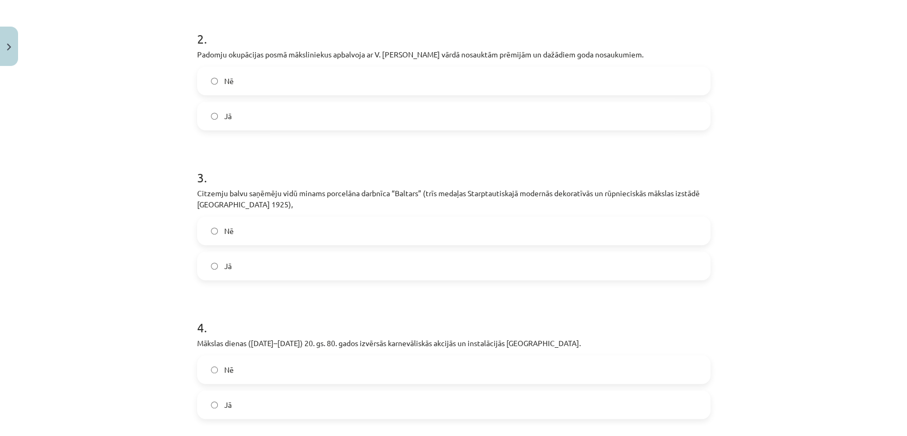
scroll to position [340, 0]
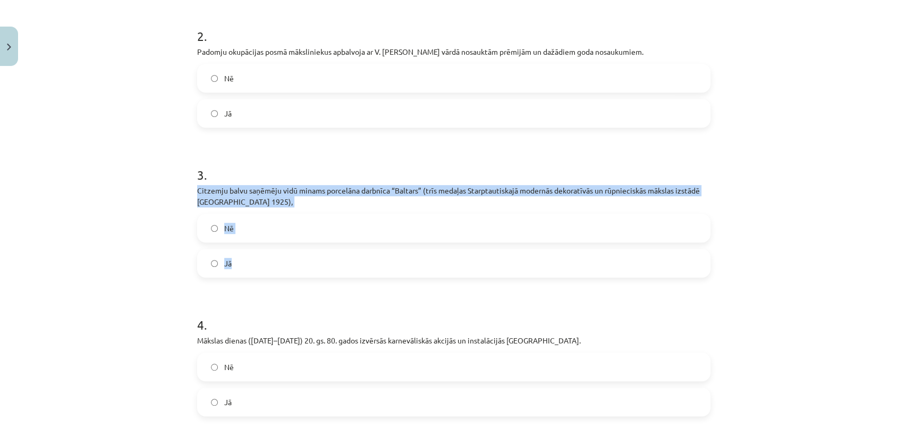
drag, startPoint x: 190, startPoint y: 203, endPoint x: 249, endPoint y: 278, distance: 95.7
click at [249, 278] on div "10 XP Saņemsi Sarežģīts 546 pilda Apraksts Uzdevums Palīdzība 1 . 2018. gadā di…" at bounding box center [454, 190] width 526 height 921
click at [226, 276] on label "Jā" at bounding box center [453, 263] width 511 height 27
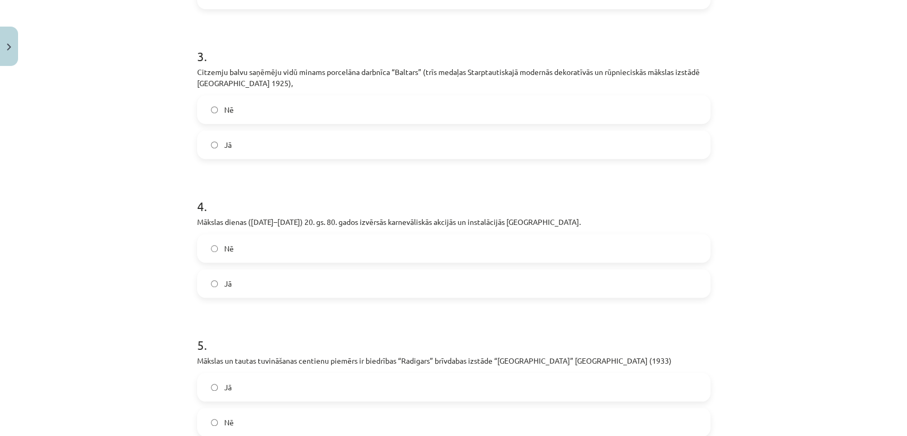
scroll to position [464, 0]
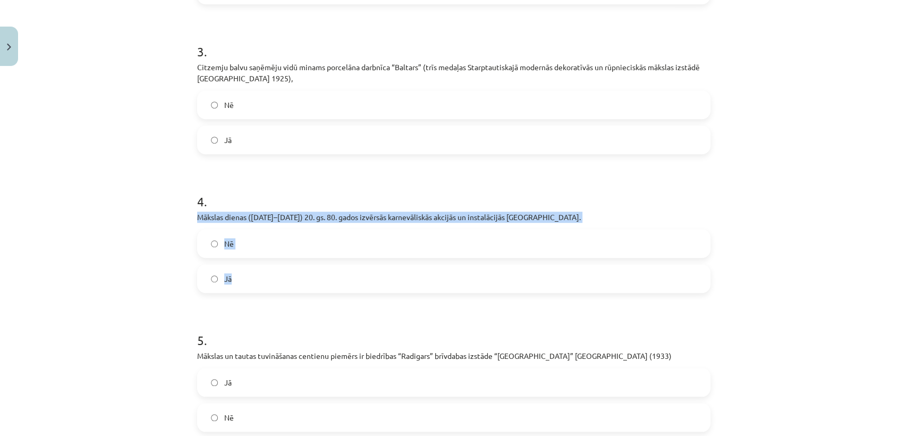
drag, startPoint x: 188, startPoint y: 232, endPoint x: 234, endPoint y: 290, distance: 74.5
click at [234, 290] on div "10 XP Saņemsi Sarežģīts 546 pilda Apraksts Uzdevums Palīdzība 1 . 2018. gadā di…" at bounding box center [454, 67] width 526 height 921
click at [254, 292] on label "Jā" at bounding box center [453, 278] width 511 height 27
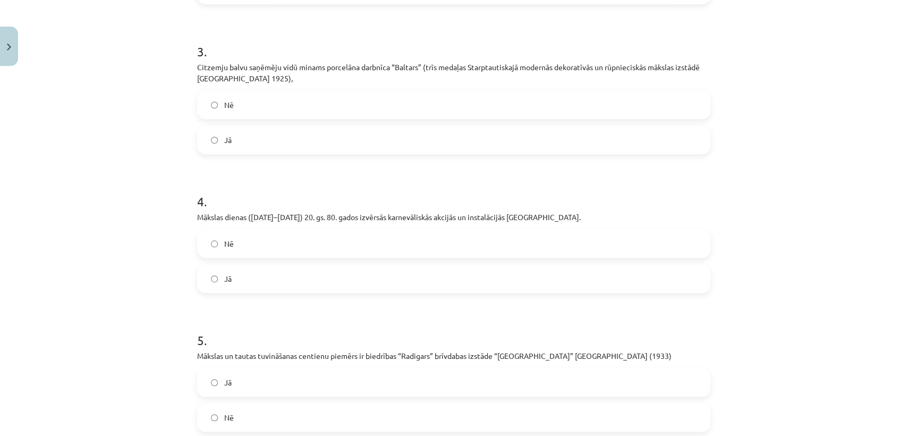
scroll to position [600, 0]
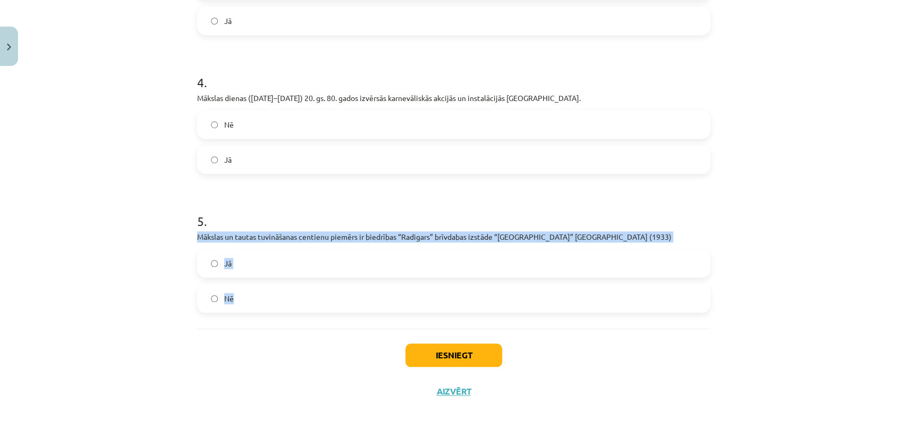
drag, startPoint x: 186, startPoint y: 233, endPoint x: 266, endPoint y: 304, distance: 106.6
click at [352, 268] on label "Jā" at bounding box center [453, 263] width 511 height 27
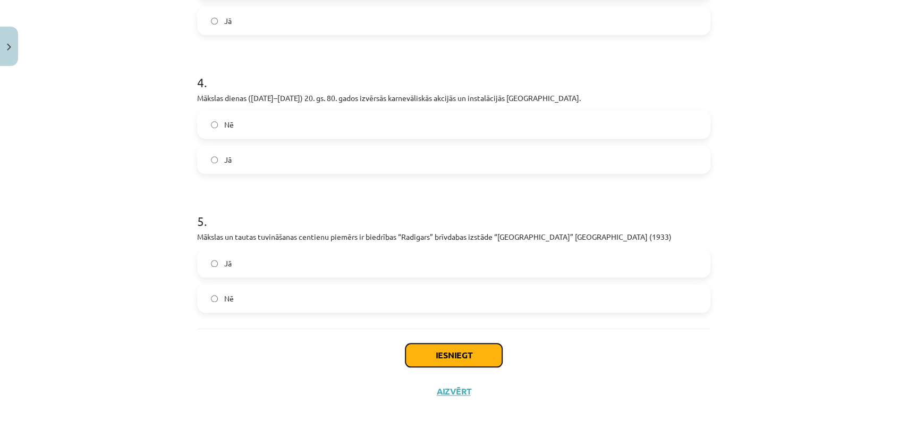
click at [455, 354] on button "Iesniegt" at bounding box center [454, 354] width 97 height 23
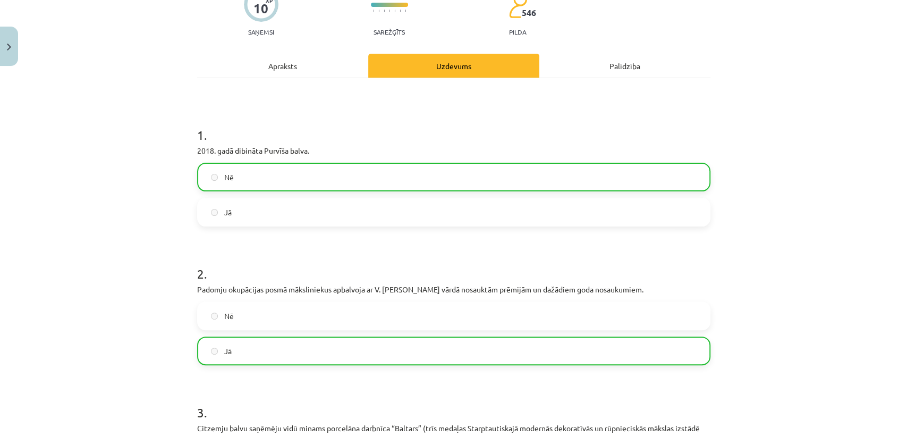
scroll to position [92, 0]
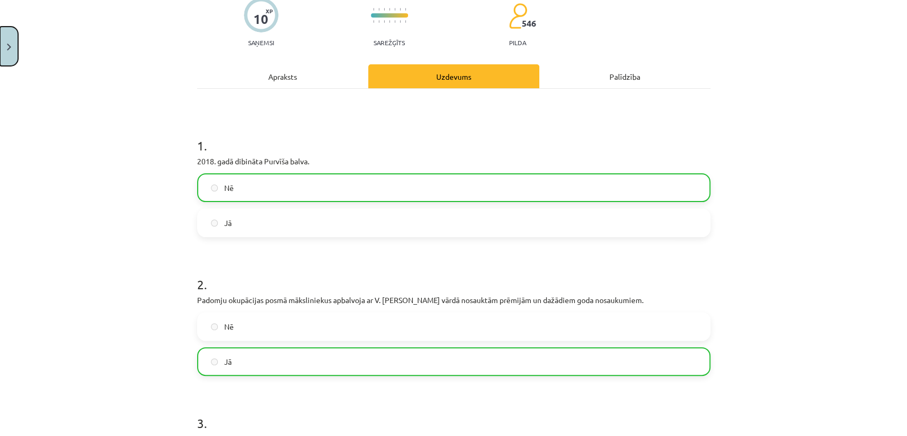
click at [9, 52] on button "Close" at bounding box center [9, 46] width 18 height 39
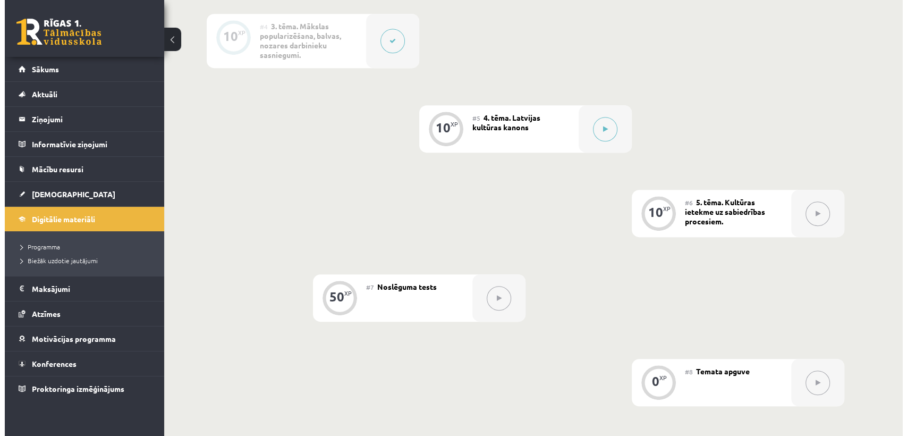
scroll to position [591, 0]
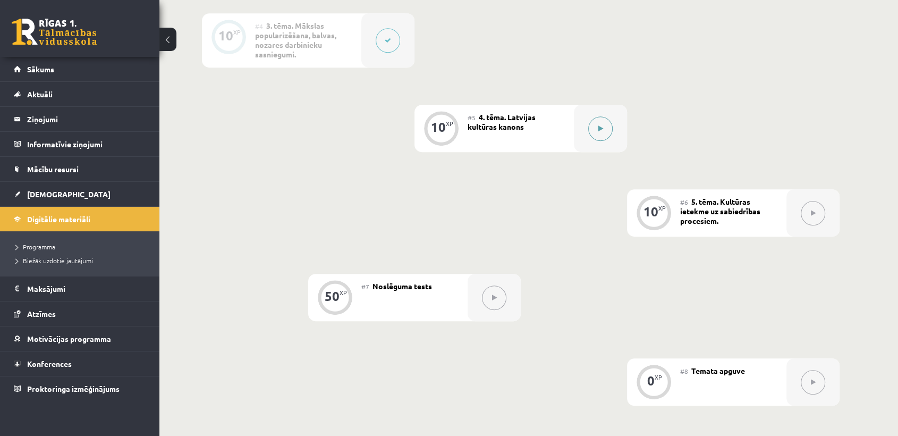
click at [600, 129] on icon at bounding box center [601, 128] width 5 height 6
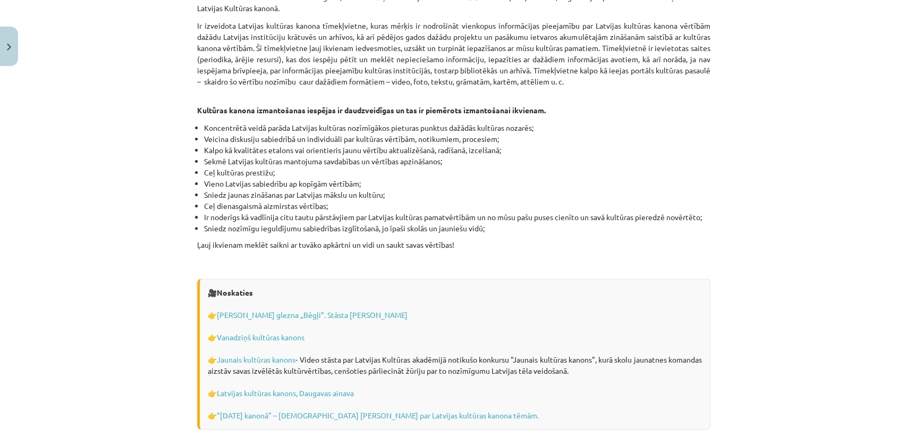
scroll to position [2982, 0]
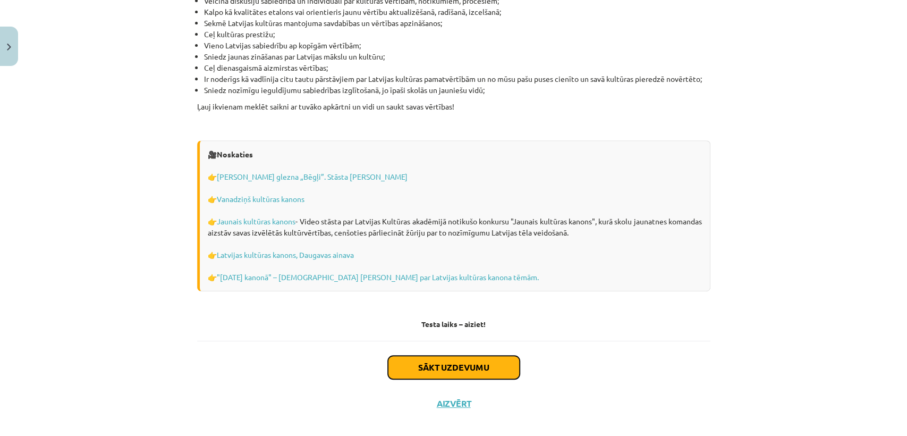
click at [434, 356] on button "Sākt uzdevumu" at bounding box center [454, 367] width 132 height 23
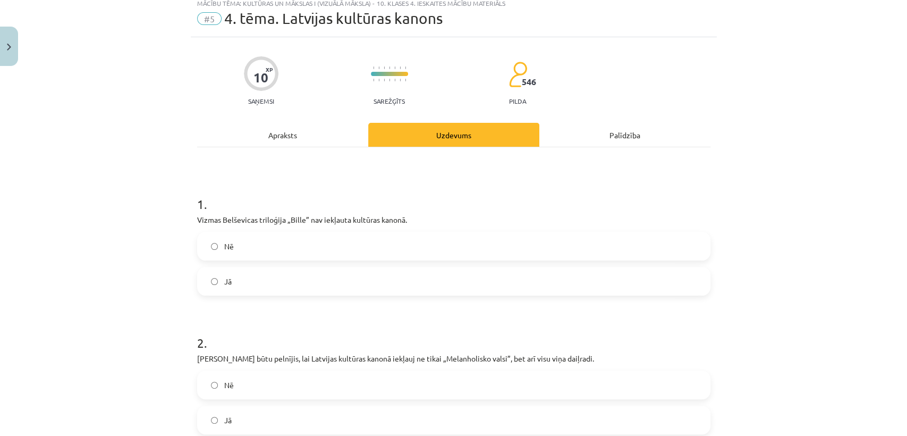
scroll to position [26, 0]
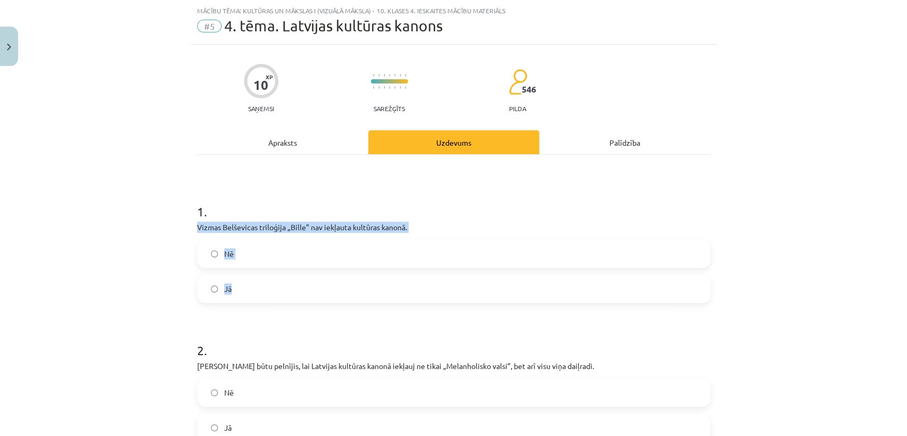
drag, startPoint x: 241, startPoint y: 273, endPoint x: 248, endPoint y: 285, distance: 13.9
click at [248, 253] on label "Nē" at bounding box center [453, 253] width 511 height 27
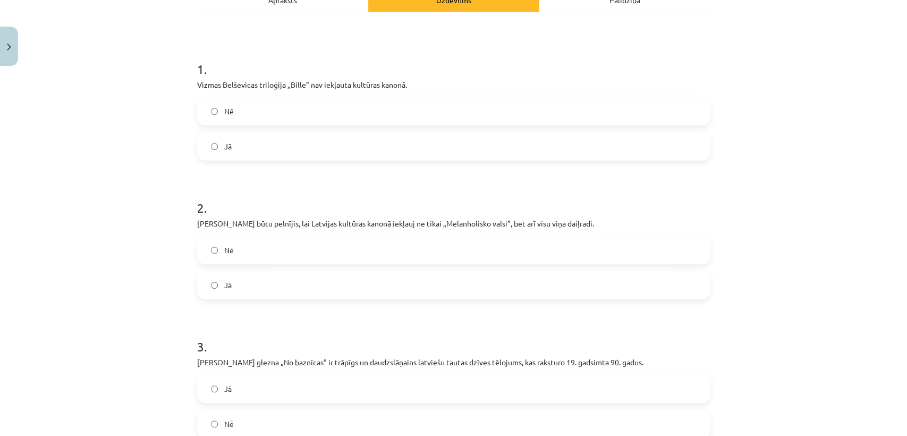
scroll to position [170, 0]
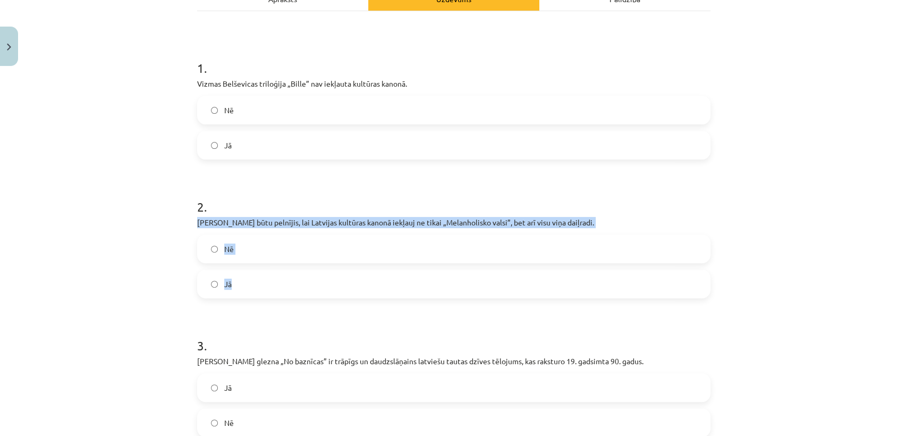
drag, startPoint x: 182, startPoint y: 218, endPoint x: 262, endPoint y: 294, distance: 109.8
click at [262, 294] on div "Mācību tēma: Kultūras un mākslas i (vizuālā māksla) - 10. klases 4. ieskaites m…" at bounding box center [453, 218] width 907 height 436
click at [249, 286] on label "Jā" at bounding box center [453, 284] width 511 height 27
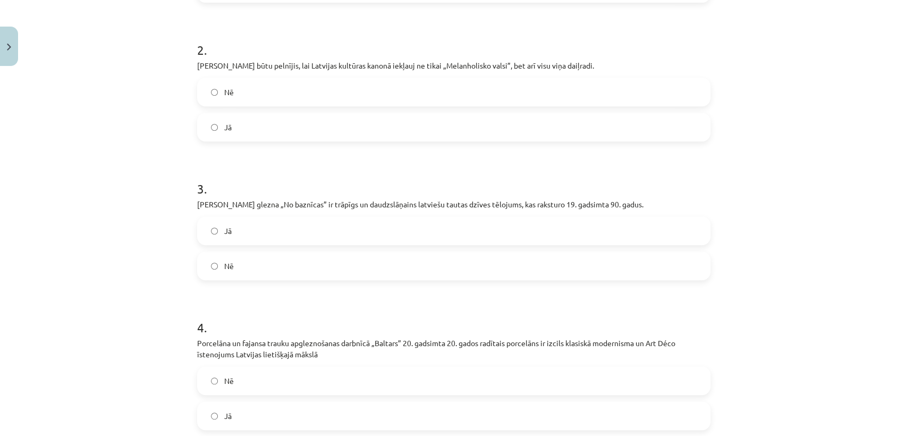
scroll to position [329, 0]
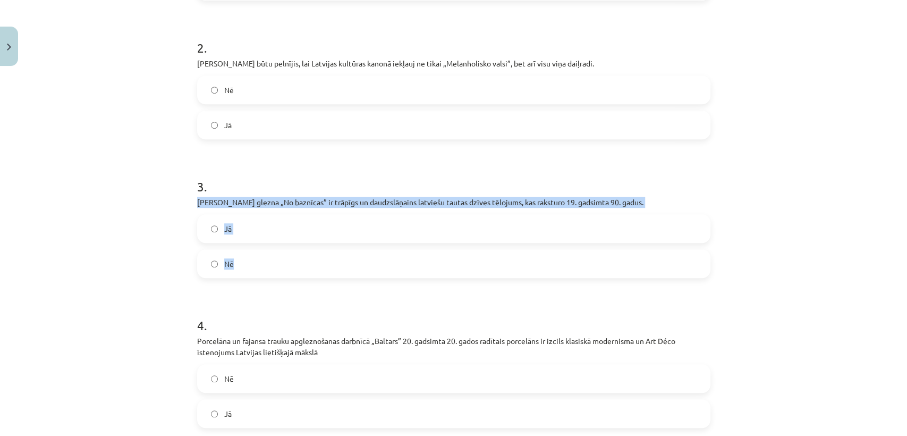
drag, startPoint x: 187, startPoint y: 199, endPoint x: 265, endPoint y: 272, distance: 106.9
click at [265, 272] on div "10 XP Saņemsi Sarežģīts 546 pilda Apraksts Uzdevums Palīdzība 1 . Vizmas Belšev…" at bounding box center [454, 202] width 526 height 921
click at [239, 227] on label "Jā" at bounding box center [453, 228] width 511 height 27
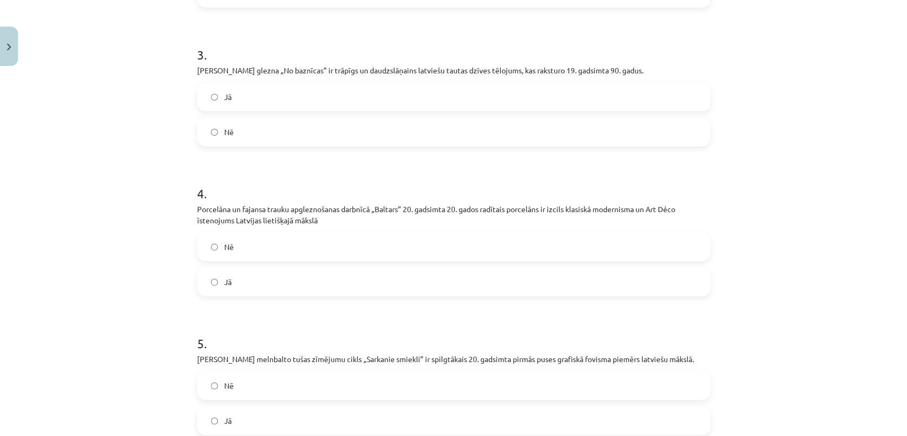
scroll to position [461, 0]
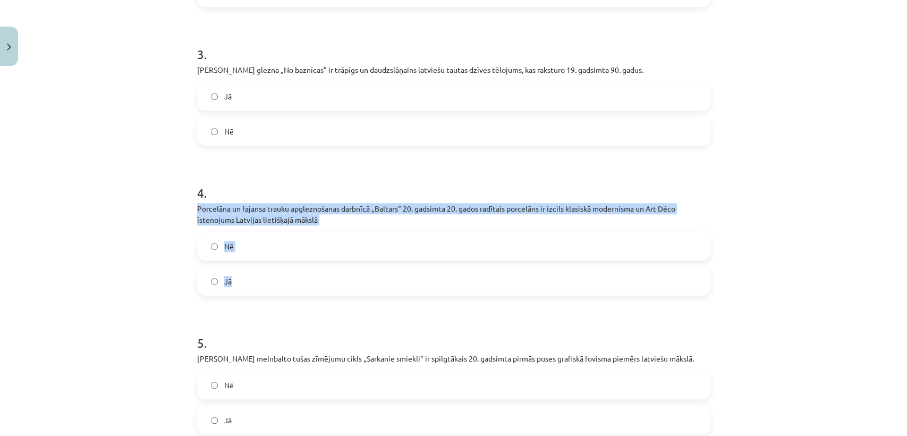
drag, startPoint x: 188, startPoint y: 206, endPoint x: 264, endPoint y: 284, distance: 109.0
click at [264, 284] on div "Mācību tēma: Kultūras un mākslas i (vizuālā māksla) - 10. klases 4. ieskaites m…" at bounding box center [453, 218] width 907 height 436
click at [243, 286] on label "Jā" at bounding box center [453, 281] width 511 height 27
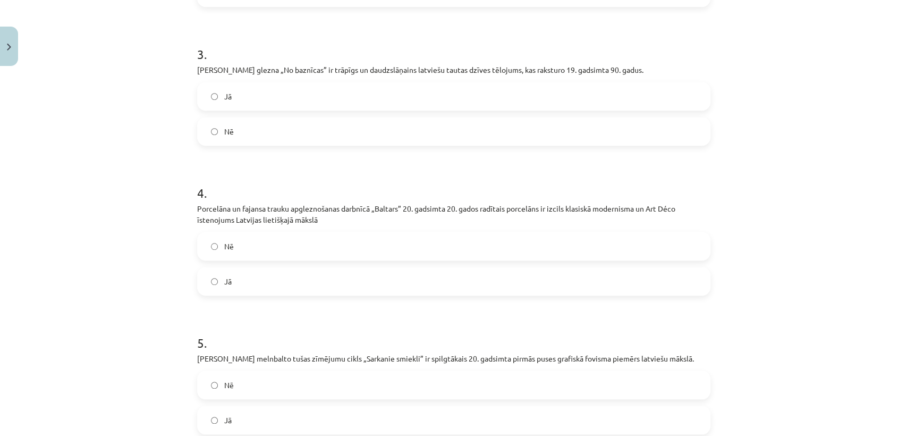
scroll to position [583, 0]
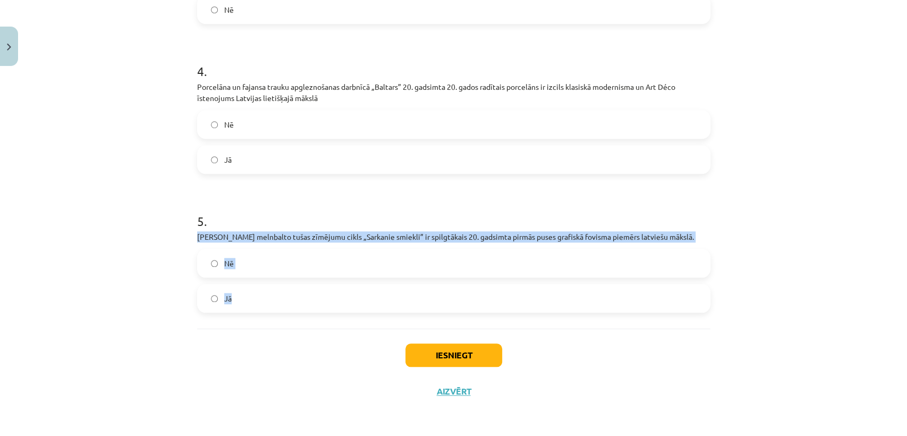
drag, startPoint x: 190, startPoint y: 235, endPoint x: 266, endPoint y: 309, distance: 106.0
click at [235, 303] on label "Jā" at bounding box center [453, 298] width 511 height 27
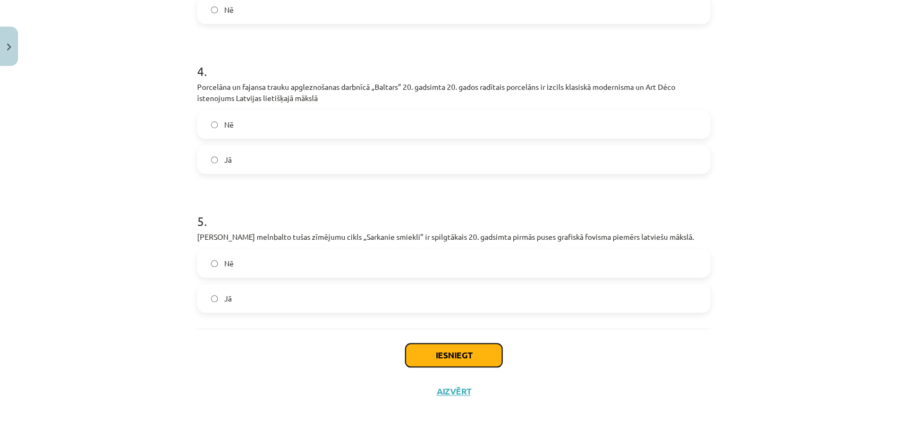
click at [417, 350] on button "Iesniegt" at bounding box center [454, 354] width 97 height 23
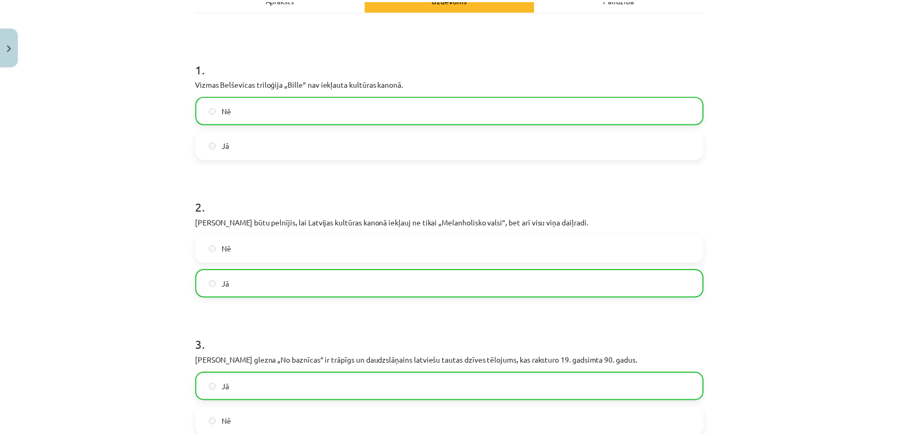
scroll to position [0, 0]
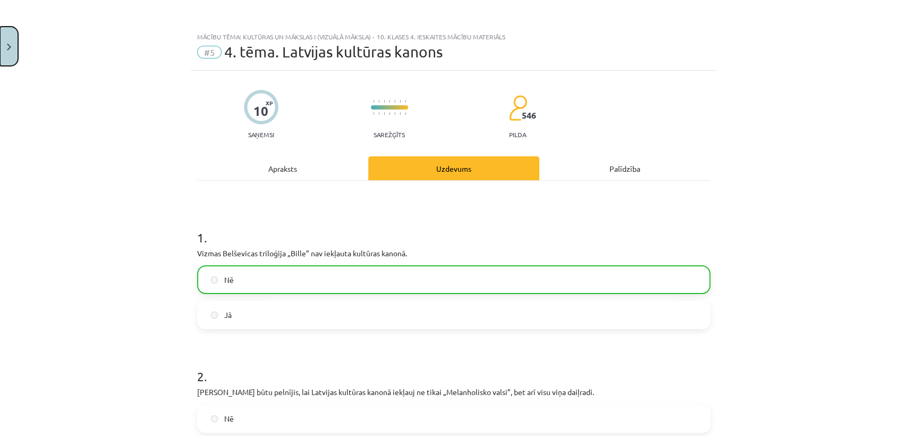
click at [4, 51] on button "Close" at bounding box center [9, 46] width 18 height 39
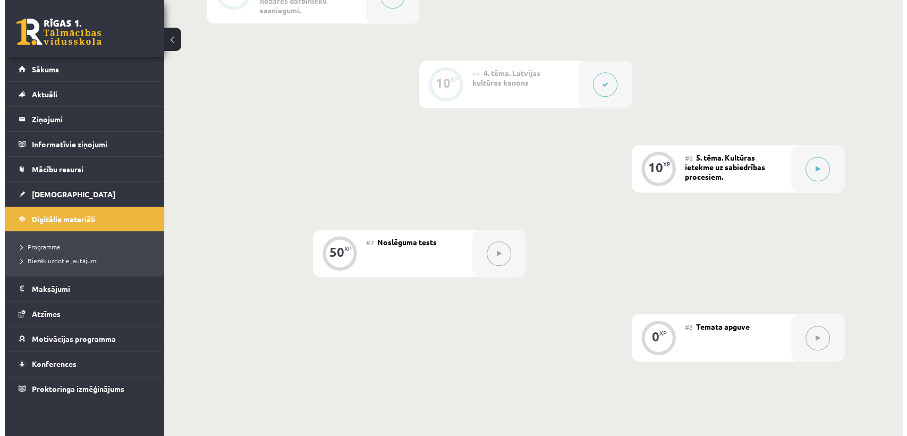
scroll to position [617, 0]
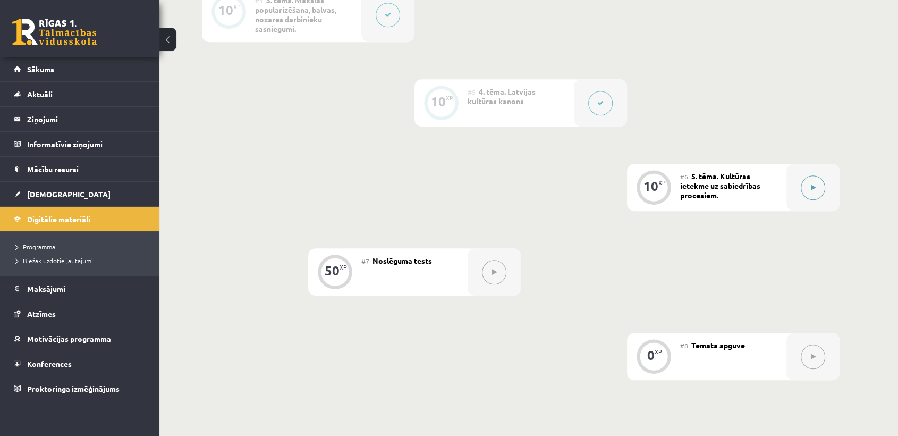
click at [814, 181] on button at bounding box center [813, 187] width 24 height 24
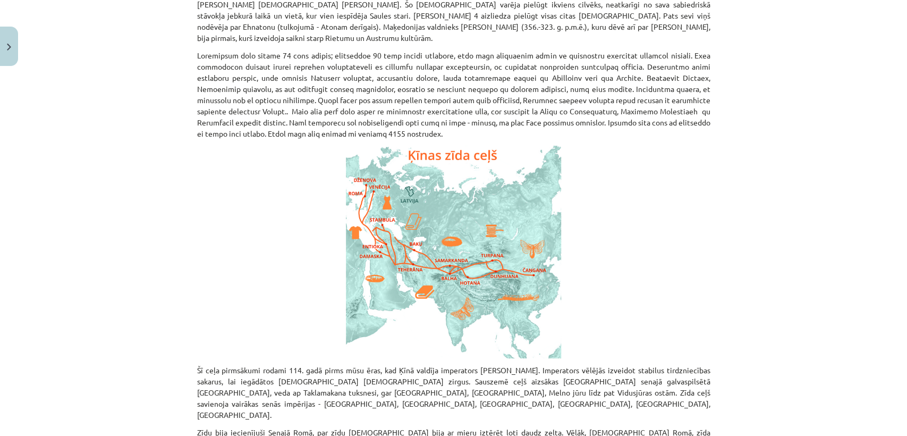
scroll to position [515, 0]
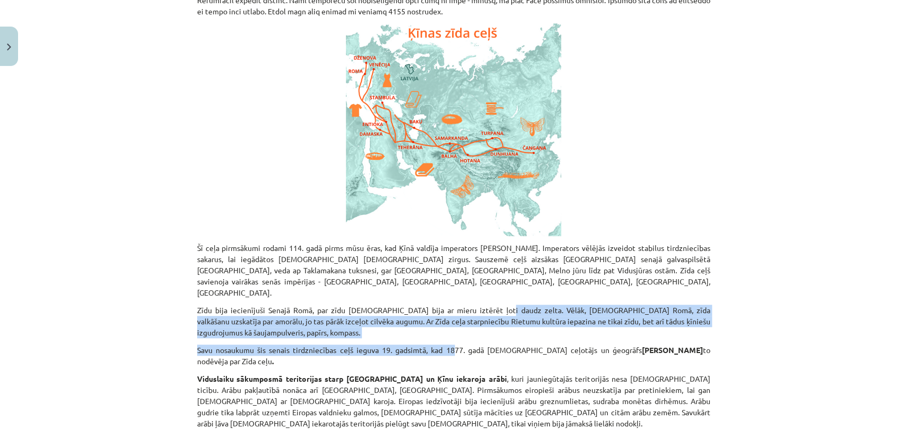
drag, startPoint x: 473, startPoint y: 272, endPoint x: 437, endPoint y: 307, distance: 50.0
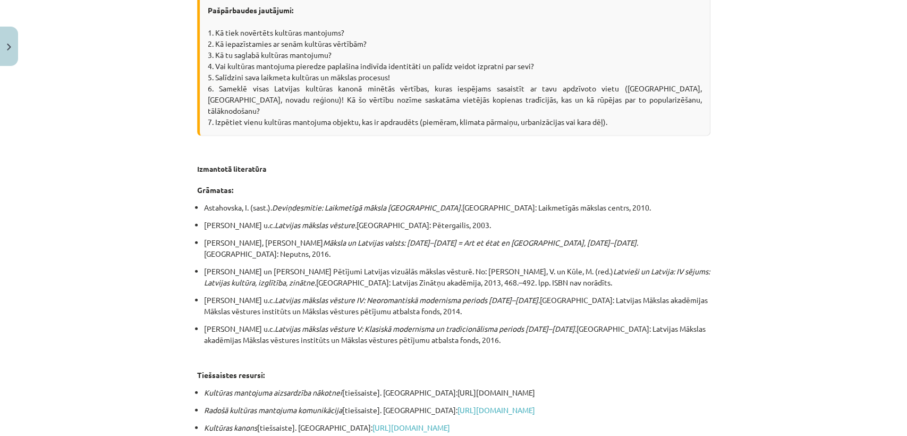
scroll to position [1964, 0]
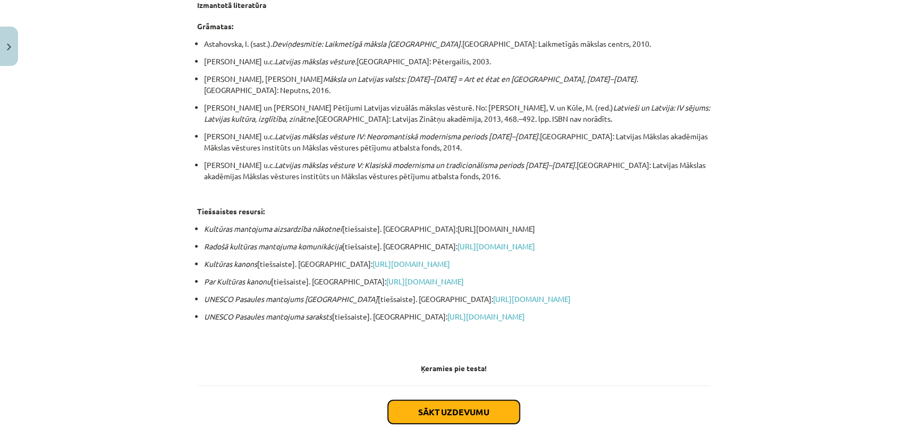
click at [420, 400] on button "Sākt uzdevumu" at bounding box center [454, 411] width 132 height 23
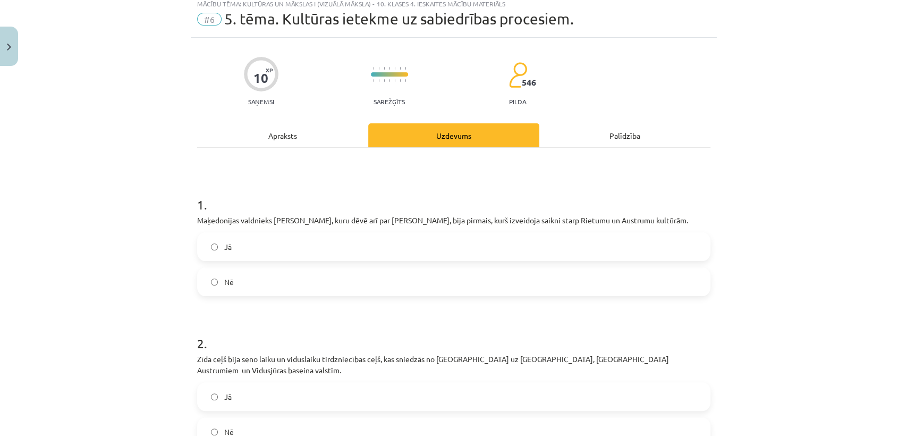
scroll to position [26, 0]
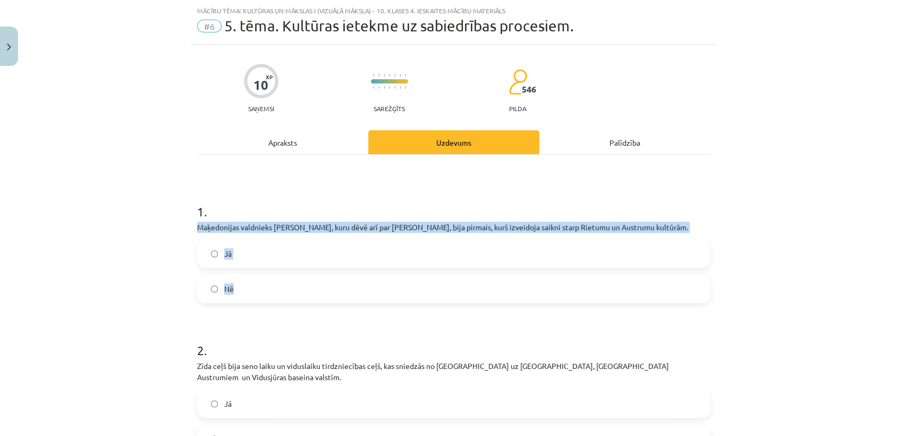
drag, startPoint x: 187, startPoint y: 223, endPoint x: 254, endPoint y: 295, distance: 98.6
click at [241, 257] on label "Jā" at bounding box center [453, 253] width 511 height 27
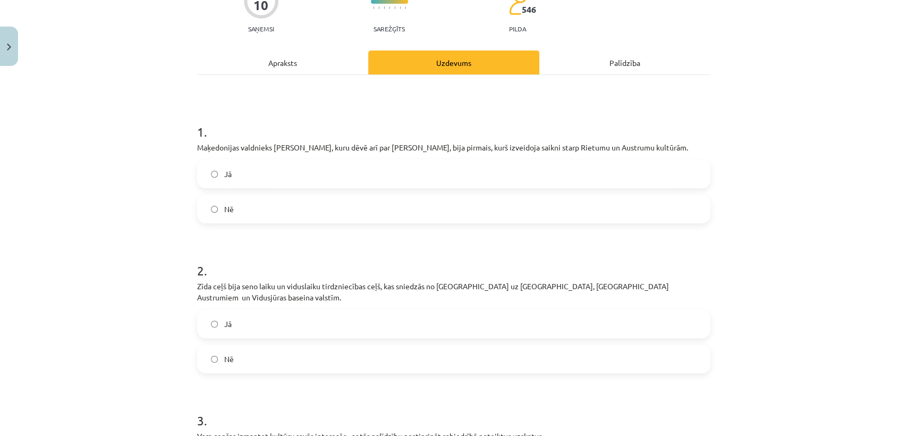
scroll to position [106, 0]
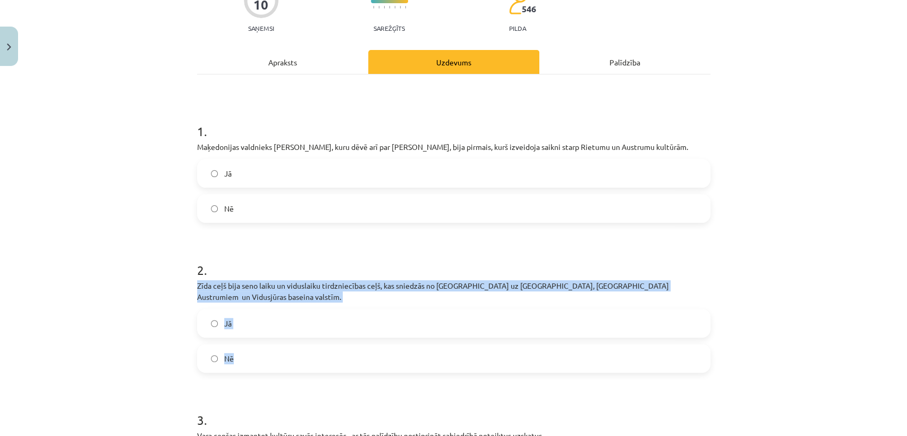
drag, startPoint x: 177, startPoint y: 284, endPoint x: 279, endPoint y: 352, distance: 122.2
click at [279, 352] on div "Mācību tēma: Kultūras un mākslas i (vizuālā māksla) - 10. klases 4. ieskaites m…" at bounding box center [453, 218] width 907 height 436
click at [234, 324] on label "Jā" at bounding box center [453, 323] width 511 height 27
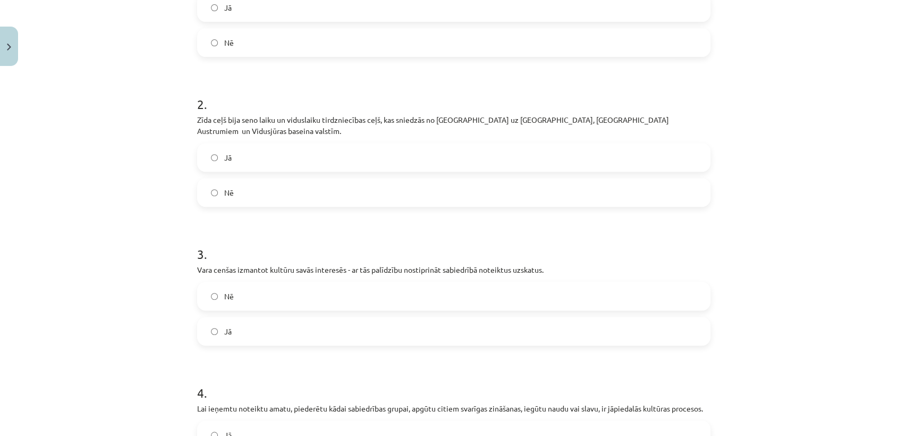
scroll to position [273, 0]
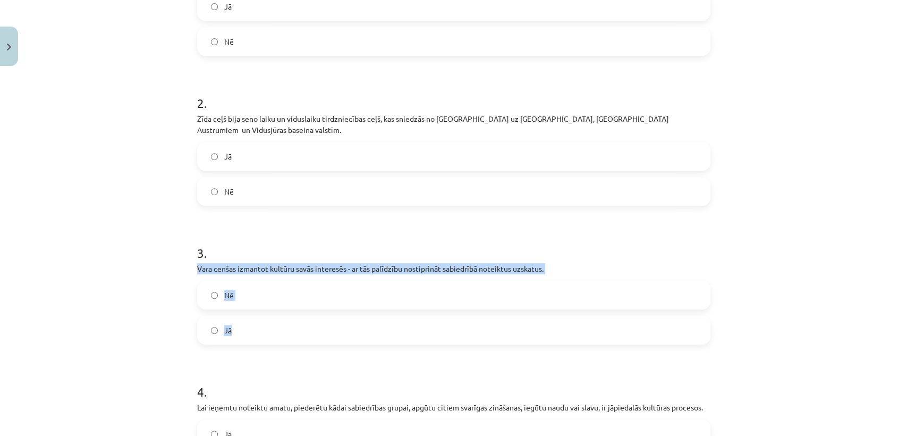
drag, startPoint x: 184, startPoint y: 248, endPoint x: 256, endPoint y: 326, distance: 106.1
click at [256, 326] on div "Mācību tēma: Kultūras un mākslas i (vizuālā māksla) - 10. klases 4. ieskaites m…" at bounding box center [453, 218] width 907 height 436
click at [263, 324] on label "Jā" at bounding box center [453, 330] width 511 height 27
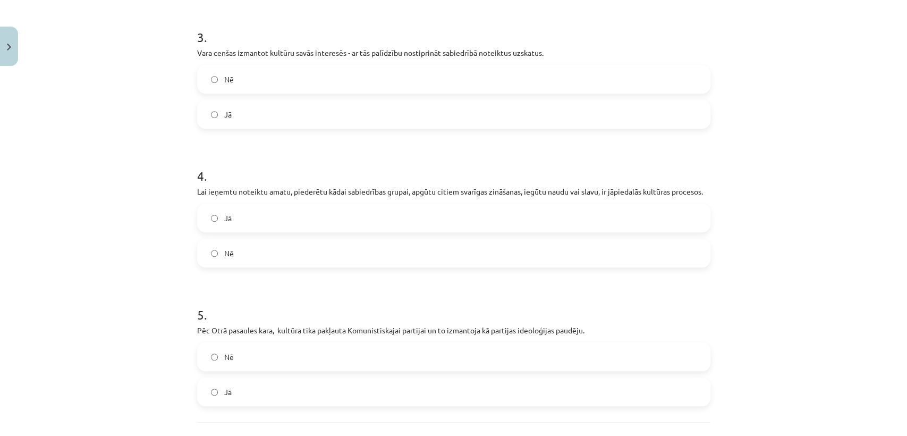
scroll to position [492, 0]
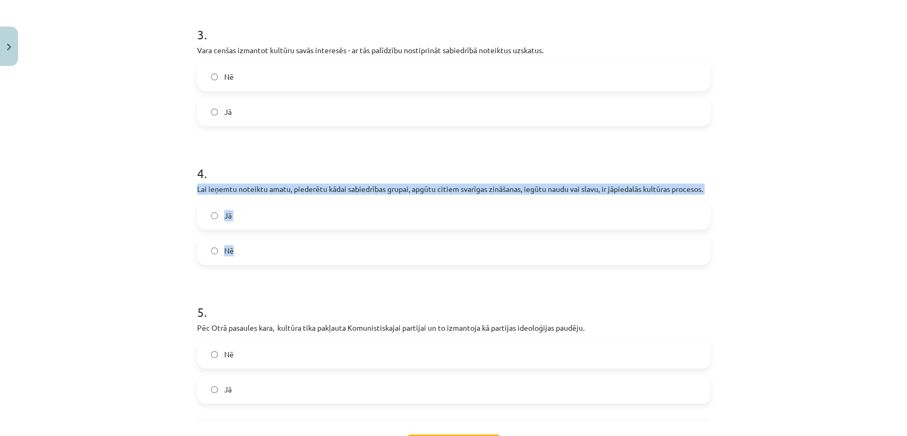
drag, startPoint x: 188, startPoint y: 173, endPoint x: 255, endPoint y: 245, distance: 98.2
click at [255, 245] on div "10 XP Saņemsi Sarežģīts 546 pilda Apraksts Uzdevums Palīdzība 1 . Maķedonijas v…" at bounding box center [454, 39] width 526 height 921
click at [269, 203] on label "Jā" at bounding box center [453, 215] width 511 height 27
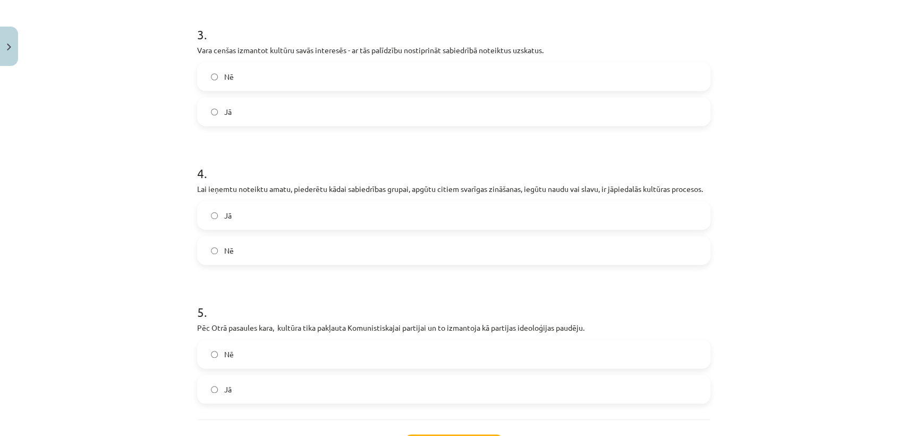
scroll to position [571, 0]
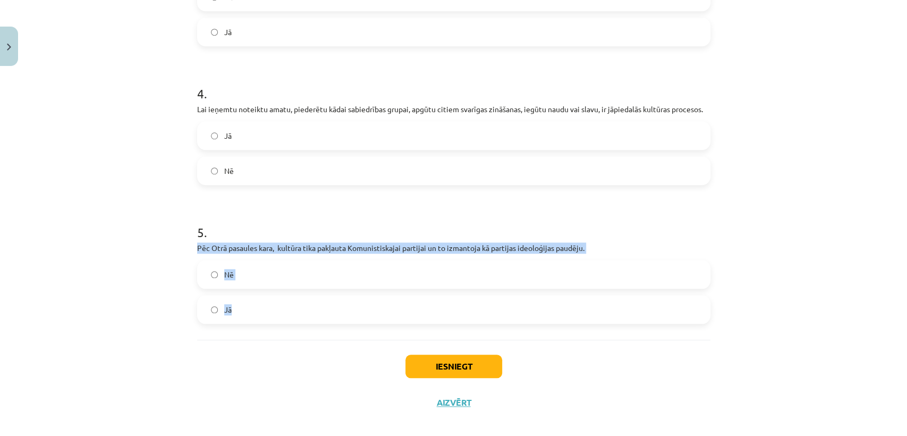
drag, startPoint x: 189, startPoint y: 234, endPoint x: 261, endPoint y: 303, distance: 99.6
click at [251, 301] on label "Jā" at bounding box center [453, 309] width 511 height 27
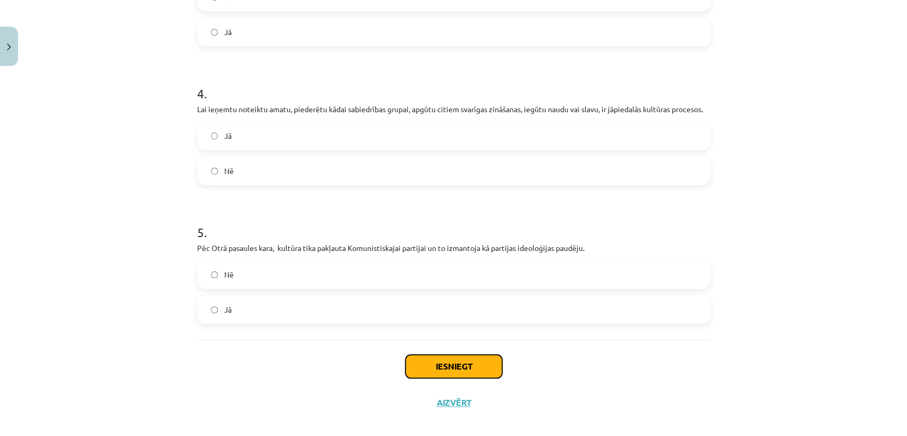
click at [425, 355] on button "Iesniegt" at bounding box center [454, 366] width 97 height 23
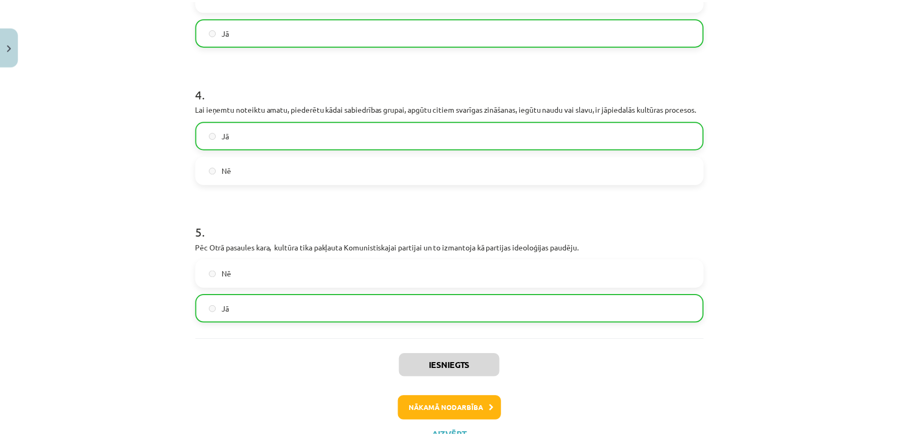
scroll to position [0, 0]
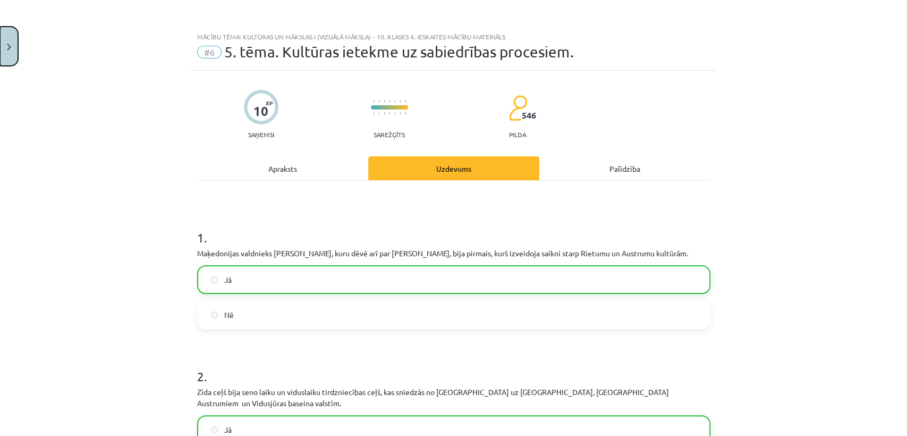
click at [8, 61] on button "Close" at bounding box center [9, 46] width 18 height 39
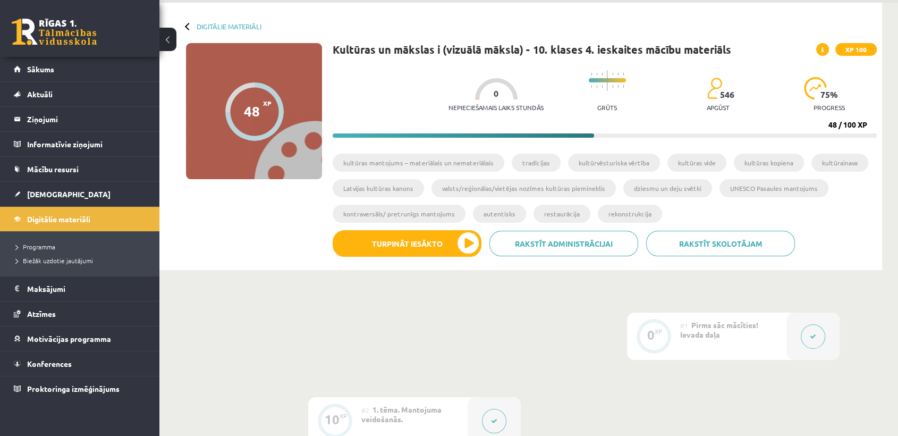
scroll to position [6, 0]
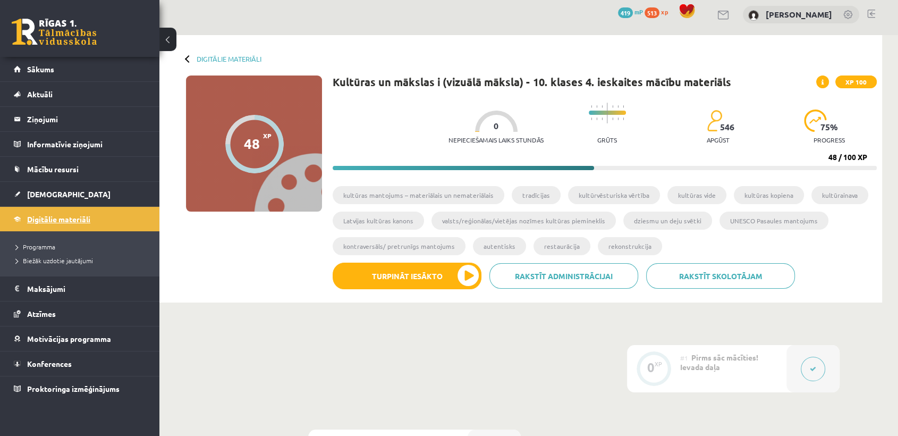
click at [89, 214] on span "Digitālie materiāli" at bounding box center [58, 219] width 63 height 10
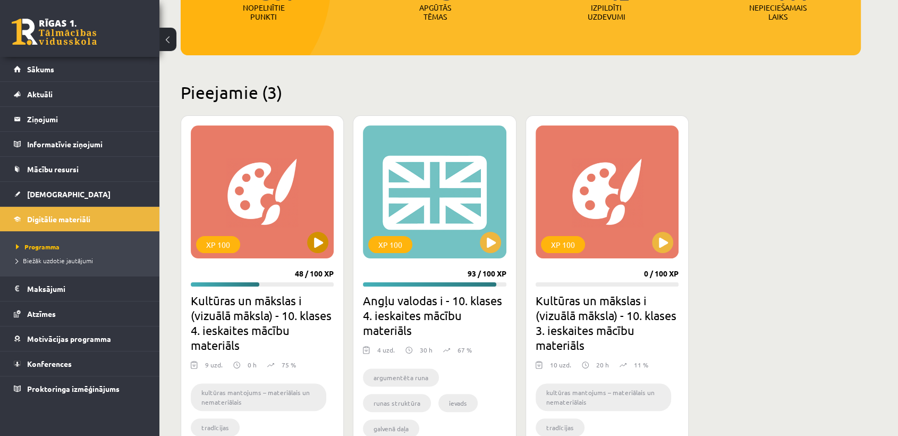
scroll to position [188, 0]
click at [321, 243] on button at bounding box center [317, 241] width 21 height 21
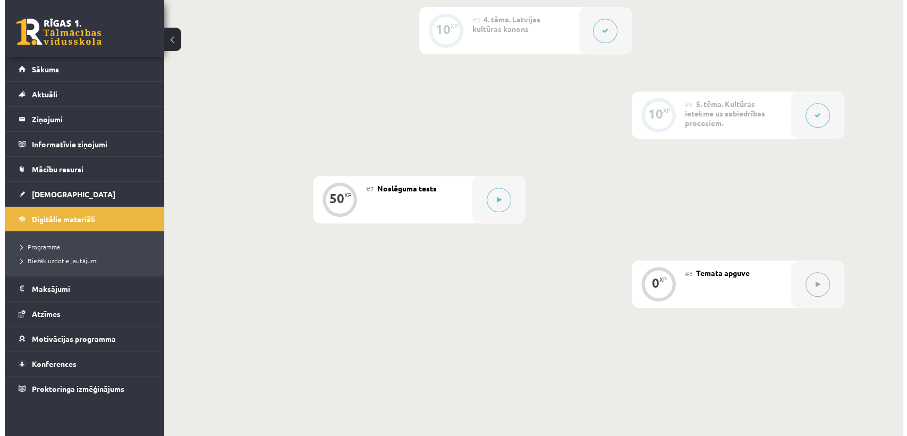
scroll to position [686, 0]
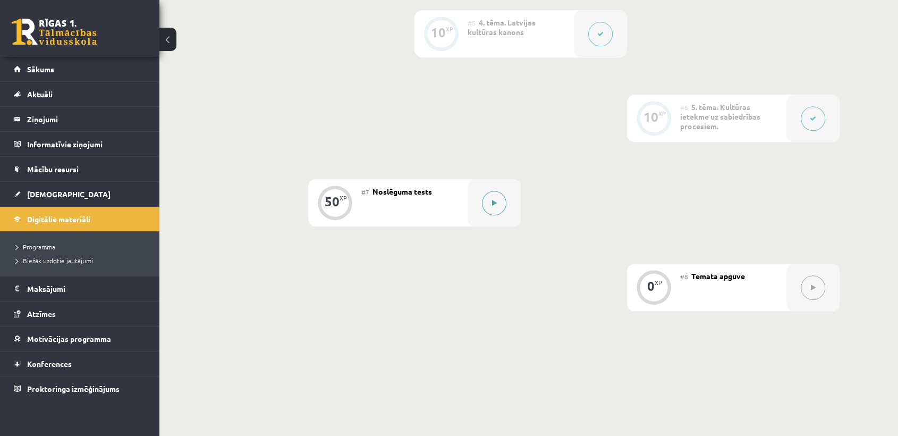
click at [488, 200] on button at bounding box center [494, 203] width 24 height 24
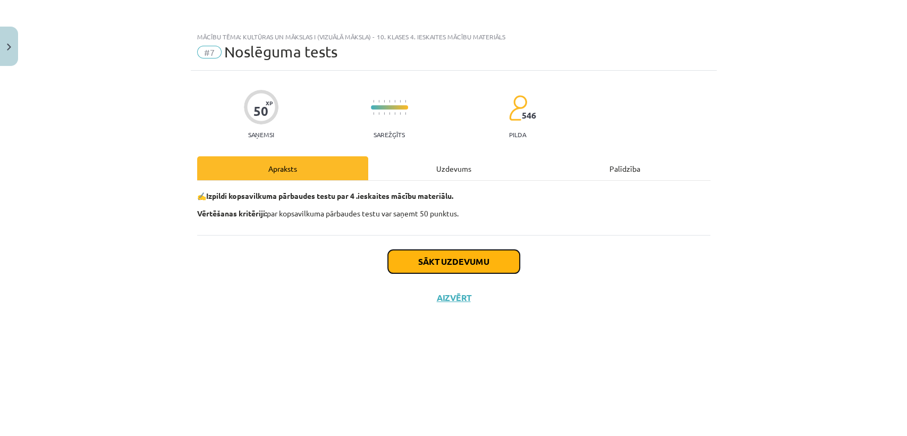
click at [436, 256] on button "Sākt uzdevumu" at bounding box center [454, 261] width 132 height 23
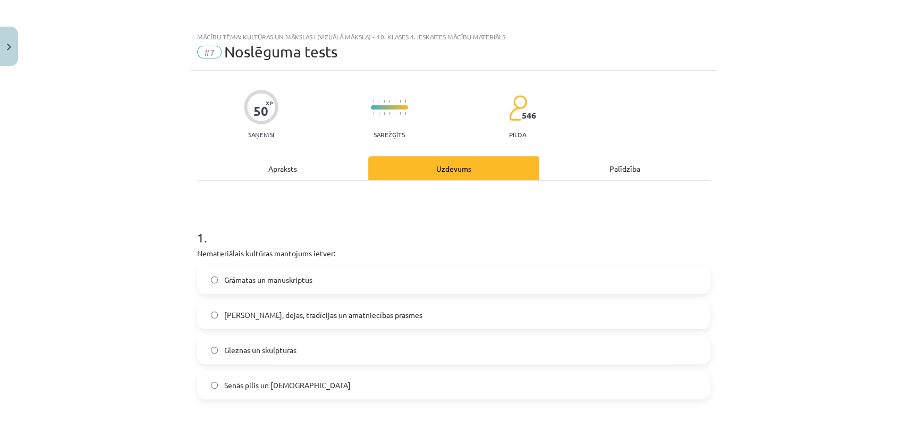
scroll to position [56, 0]
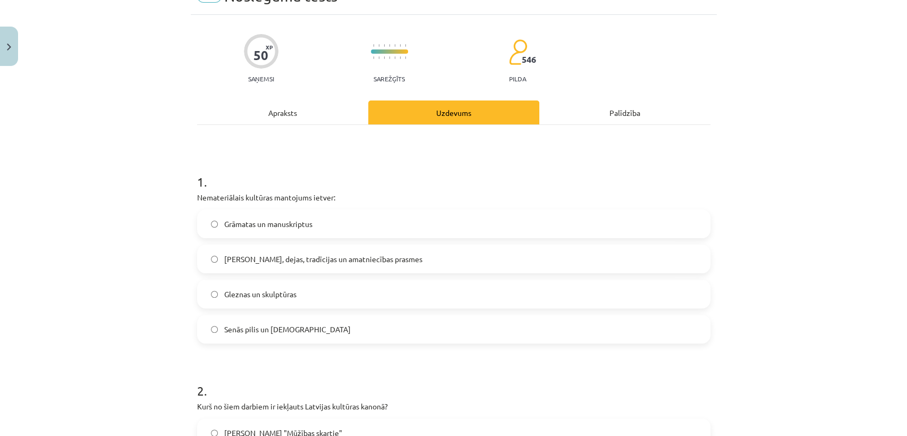
click at [235, 270] on label "Dziesmas, dejas, tradīcijas un amatniecības prasmes" at bounding box center [453, 259] width 511 height 27
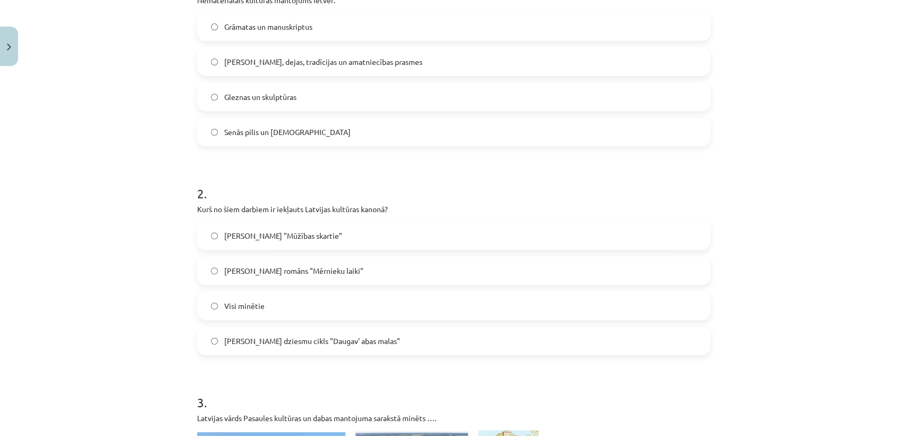
scroll to position [256, 0]
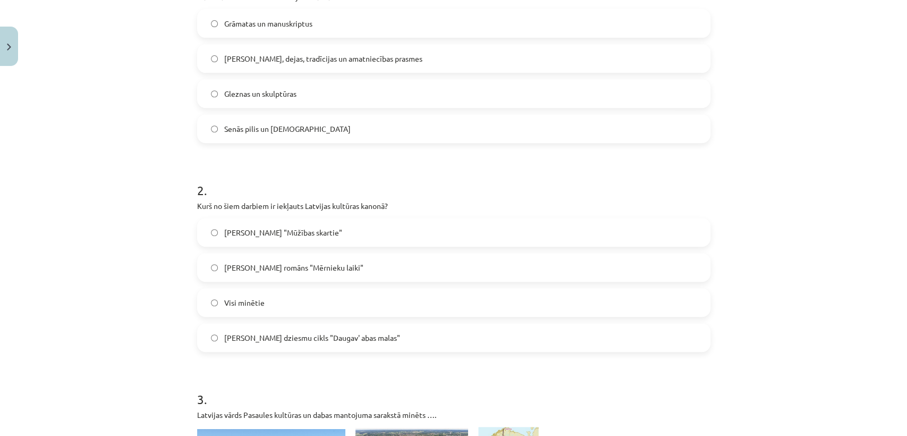
drag, startPoint x: 188, startPoint y: 205, endPoint x: 405, endPoint y: 344, distance: 257.3
copy div "Kurš no šiem darbiem ir iekļauts Latvijas kultūras kanonā? Aleksandra Čaka "Mūž…"
click at [298, 298] on label "Visi minētie" at bounding box center [453, 302] width 511 height 27
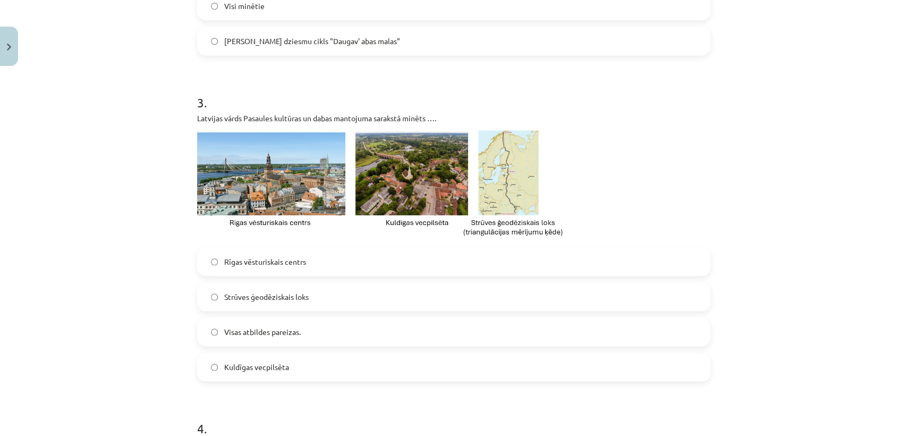
scroll to position [553, 0]
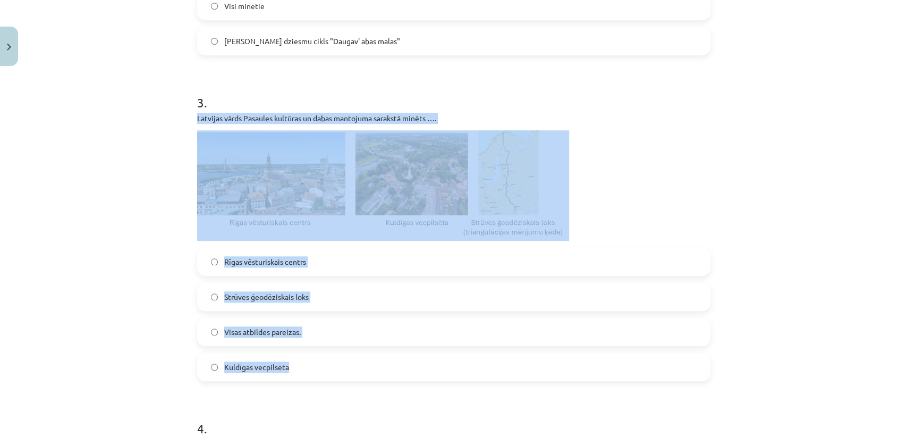
drag, startPoint x: 188, startPoint y: 116, endPoint x: 327, endPoint y: 366, distance: 286.8
copy div "Latvijas vārds Pasaules kultūras un dabas mantojuma sarakstā minēts …. Rīgas vē…"
click at [313, 325] on label "Visas atbildes pareizas." at bounding box center [453, 331] width 511 height 27
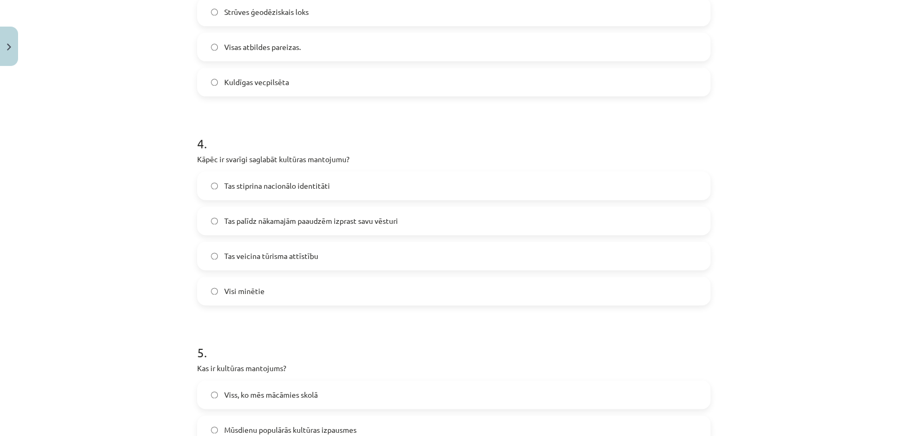
scroll to position [838, 0]
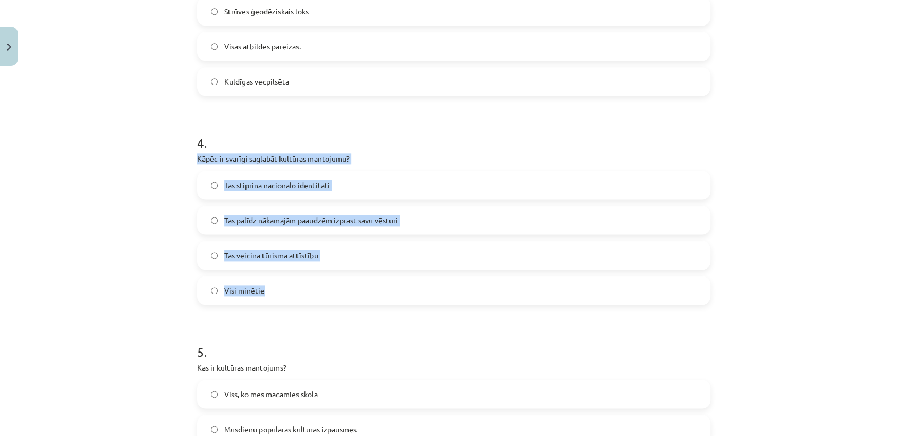
drag, startPoint x: 191, startPoint y: 155, endPoint x: 279, endPoint y: 289, distance: 160.0
copy div "Kāpēc ir svarīgi saglabāt kultūras mantojumu? Tas stiprina nacionālo identitāti…"
click at [121, 289] on div "Mācību tēma: Kultūras un mākslas i (vizuālā māksla) - 10. klases 4. ieskaites m…" at bounding box center [453, 218] width 907 height 436
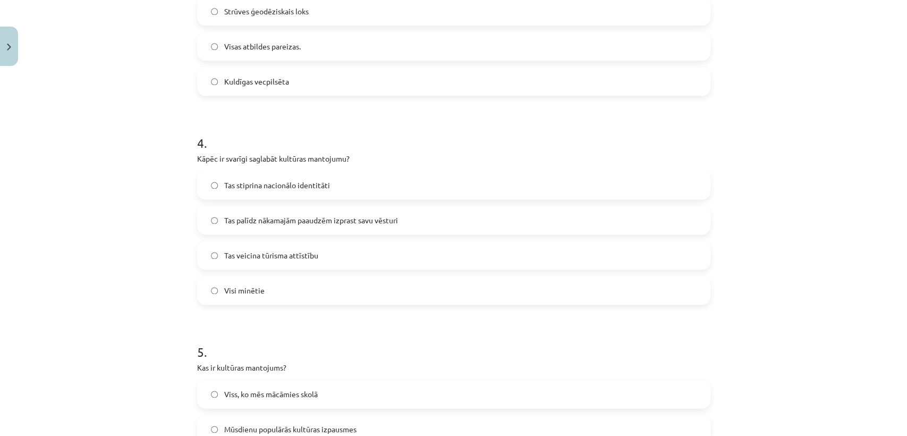
click at [247, 292] on span "Visi minētie" at bounding box center [244, 290] width 40 height 11
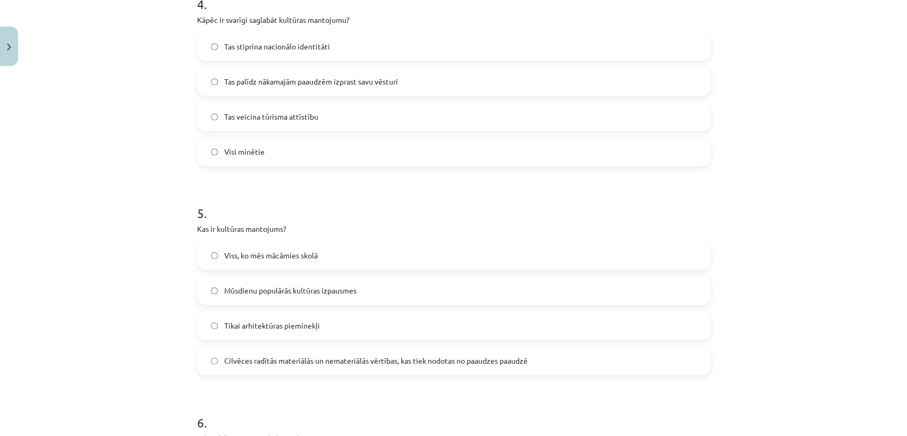
scroll to position [1023, 0]
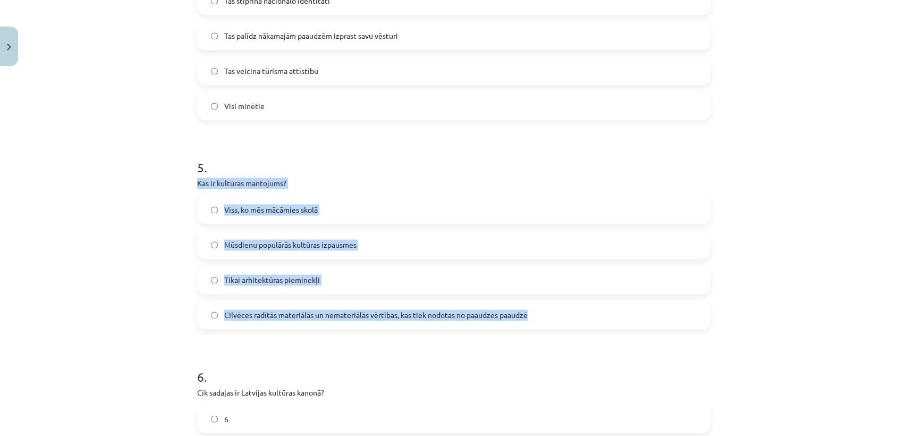
drag, startPoint x: 187, startPoint y: 183, endPoint x: 535, endPoint y: 307, distance: 369.1
click at [535, 307] on div "50 XP Saņemsi Sarežģīts 546 pilda Apraksts Uzdevums Palīdzība 1 . Nemateriālais…" at bounding box center [454, 331] width 526 height 2567
copy div "Kas ir kultūras mantojums? Viss, ko mēs mācāmies skolā Mūsdienu populārās kultū…"
click at [340, 314] on span "Cilvēces radītās materiālās un nemateriālās vērtības, kas tiek nodotas no paaud…" at bounding box center [376, 314] width 304 height 11
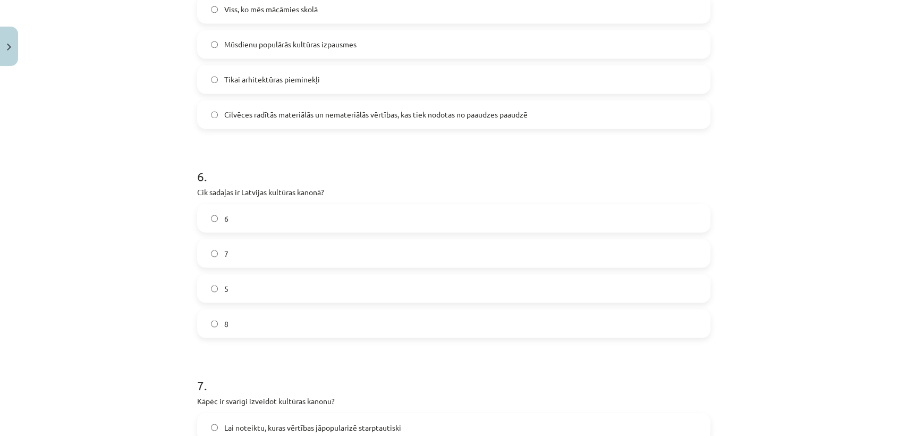
scroll to position [1224, 0]
drag, startPoint x: 182, startPoint y: 186, endPoint x: 289, endPoint y: 323, distance: 173.8
click at [289, 323] on div "Mācību tēma: Kultūras un mākslas i (vizuālā māksla) - 10. klases 4. ieskaites m…" at bounding box center [453, 218] width 907 height 436
copy div "Cik sadaļas ir Latvijas kultūras kanonā? 6 7 5 8"
click at [246, 250] on label "7" at bounding box center [453, 252] width 511 height 27
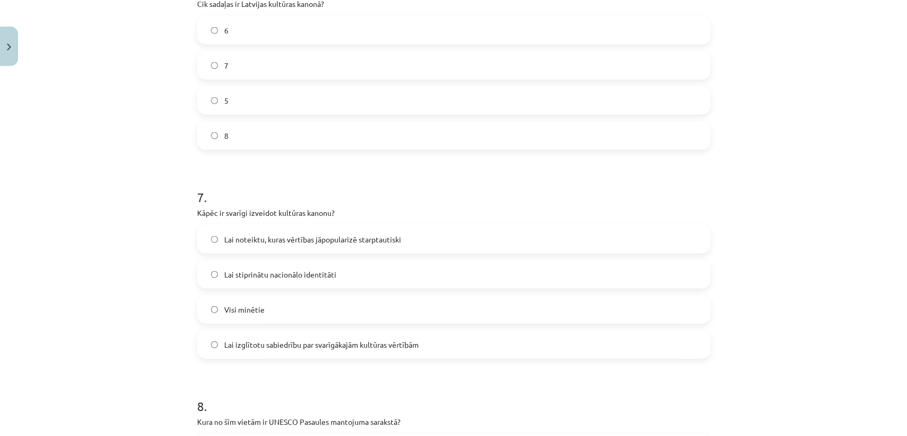
scroll to position [1467, 0]
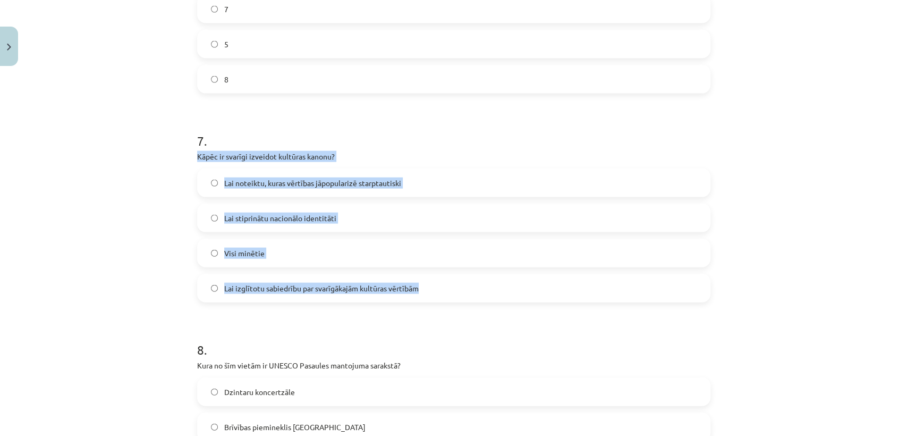
drag, startPoint x: 184, startPoint y: 154, endPoint x: 430, endPoint y: 277, distance: 274.6
click at [430, 277] on div "Mācību tēma: Kultūras un mākslas i (vizuālā māksla) - 10. klases 4. ieskaites m…" at bounding box center [453, 218] width 907 height 436
copy div "Kāpēc ir svarīgi izveidot kultūras kanonu? Lai noteiktu, kuras vērtības jāpopul…"
click at [254, 257] on span "Visi minētie" at bounding box center [244, 253] width 40 height 11
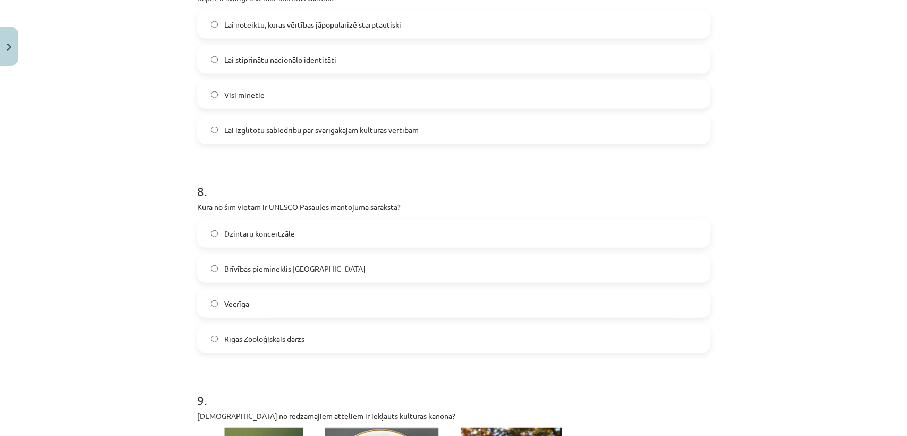
scroll to position [1628, 0]
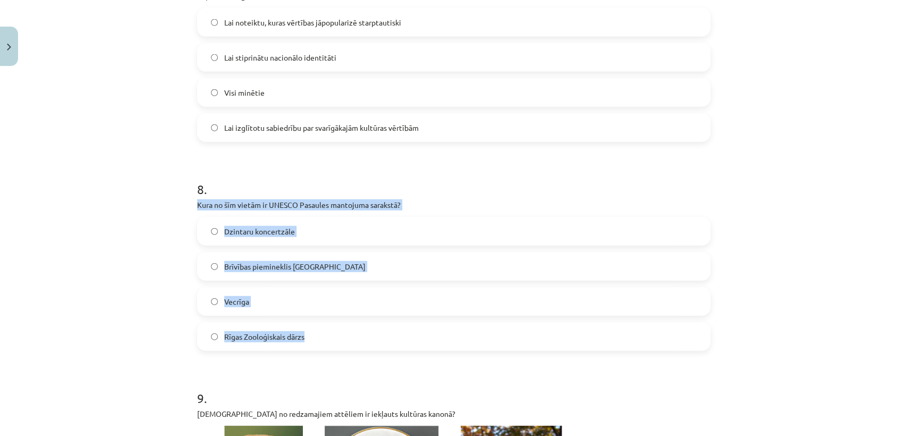
drag, startPoint x: 184, startPoint y: 204, endPoint x: 341, endPoint y: 342, distance: 209.4
click at [341, 342] on div "Mācību tēma: Kultūras un mākslas i (vizuālā māksla) - 10. klases 4. ieskaites m…" at bounding box center [453, 218] width 907 height 436
copy div "Kura no šīm vietām ir UNESCO Pasaules mantojuma sarakstā? Dzintaru koncertzāle …"
click at [251, 299] on label "Vecrīga" at bounding box center [453, 301] width 511 height 27
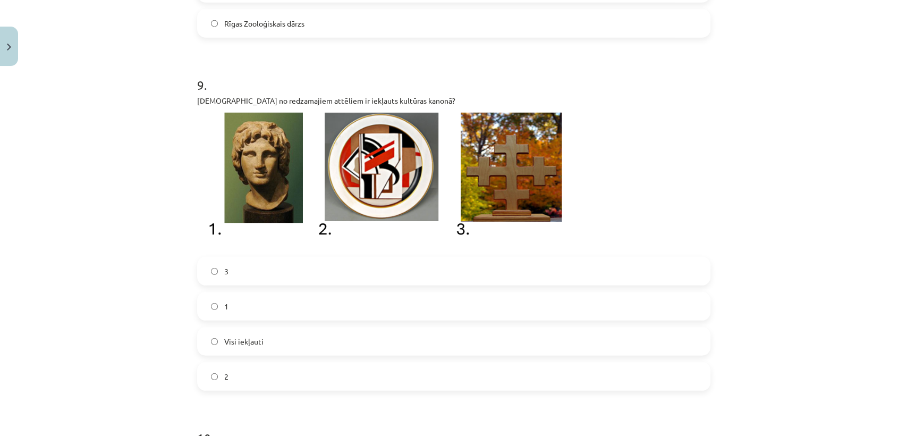
scroll to position [1940, 0]
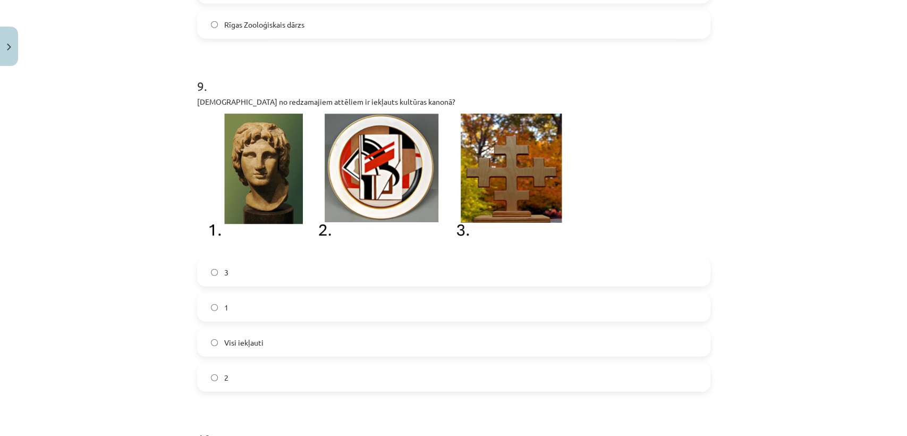
click at [233, 167] on img at bounding box center [383, 183] width 372 height 138
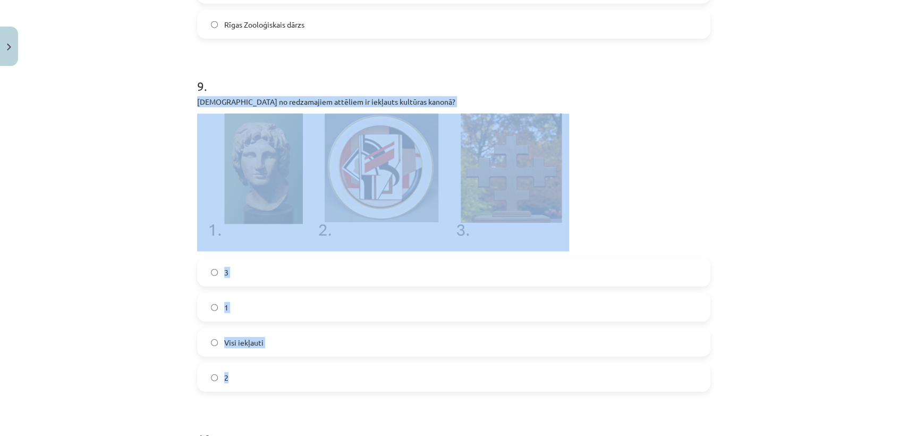
drag, startPoint x: 189, startPoint y: 97, endPoint x: 293, endPoint y: 379, distance: 301.1
click at [293, 379] on div "Mācību tēma: Kultūras un mākslas i (vizuālā māksla) - 10. klases 4. ieskaites m…" at bounding box center [453, 218] width 907 height 436
copy div "Kurš no redzamajiem attēliem ir iekļauts kultūras kanonā? 3 1 Visi iekļauti 2"
click at [590, 202] on p at bounding box center [454, 183] width 514 height 138
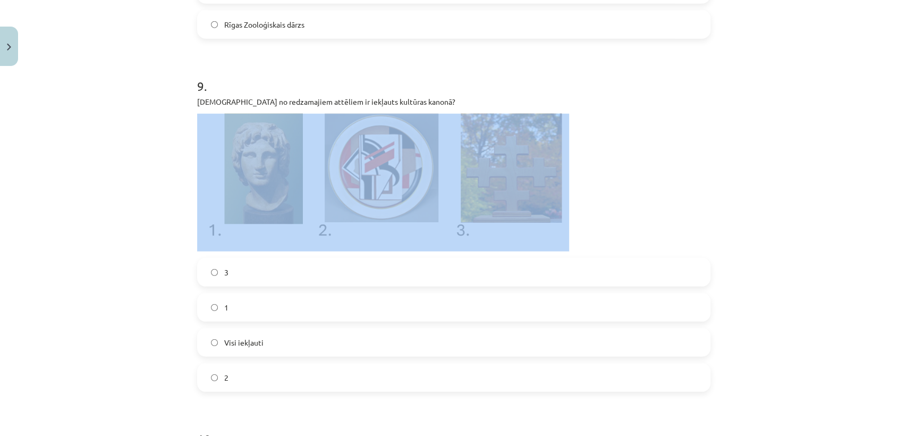
click at [590, 202] on p at bounding box center [454, 183] width 514 height 138
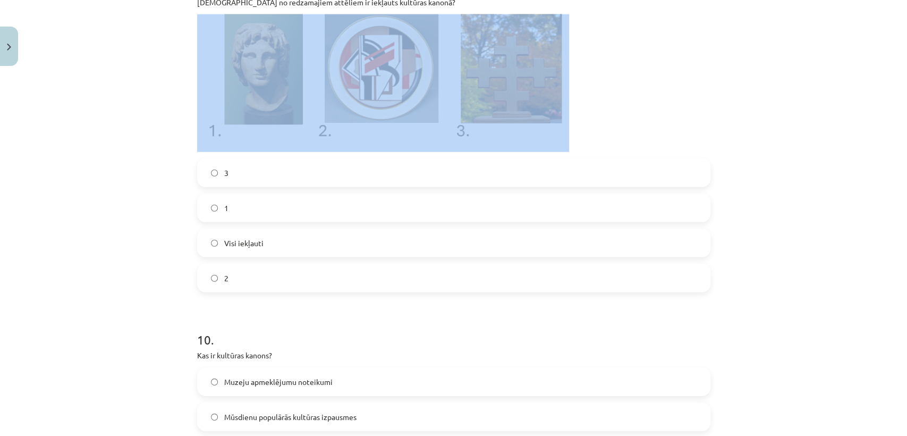
scroll to position [2045, 0]
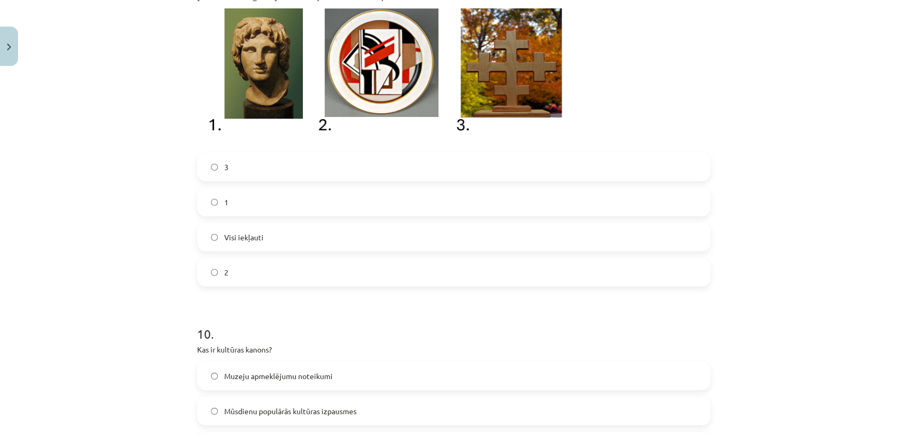
click at [251, 271] on label "2" at bounding box center [453, 272] width 511 height 27
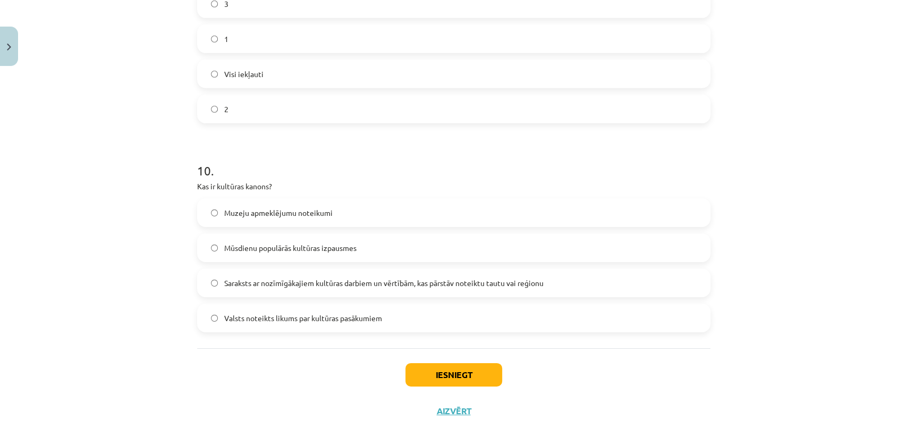
scroll to position [2228, 0]
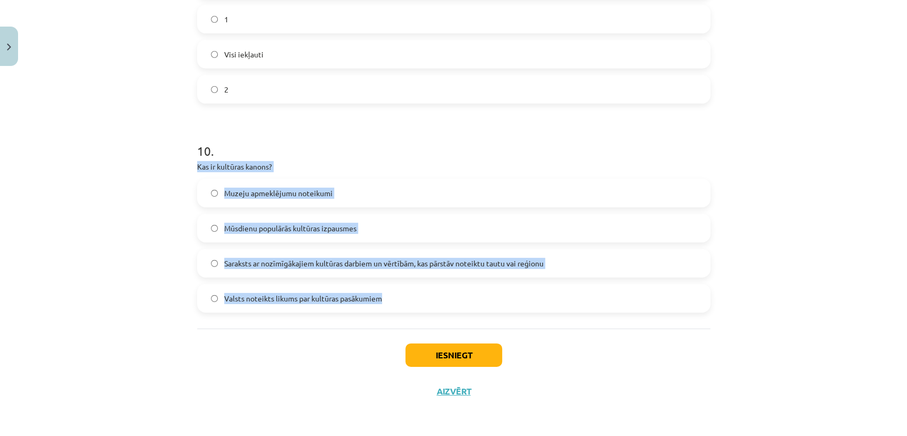
drag, startPoint x: 186, startPoint y: 163, endPoint x: 399, endPoint y: 293, distance: 249.4
copy div "Kas ir kultūras kanons? Muzeju apmeklējumu noteikumi Mūsdienu populārās kultūra…"
click at [270, 268] on span "Saraksts ar nozīmīgākajiem kultūras darbiem un vērtībām, kas pārstāv noteiktu t…" at bounding box center [383, 263] width 319 height 11
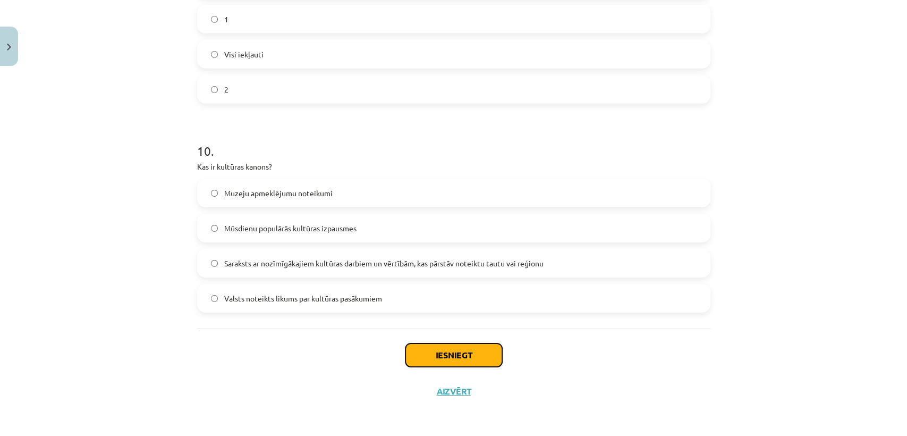
click at [432, 357] on button "Iesniegt" at bounding box center [454, 354] width 97 height 23
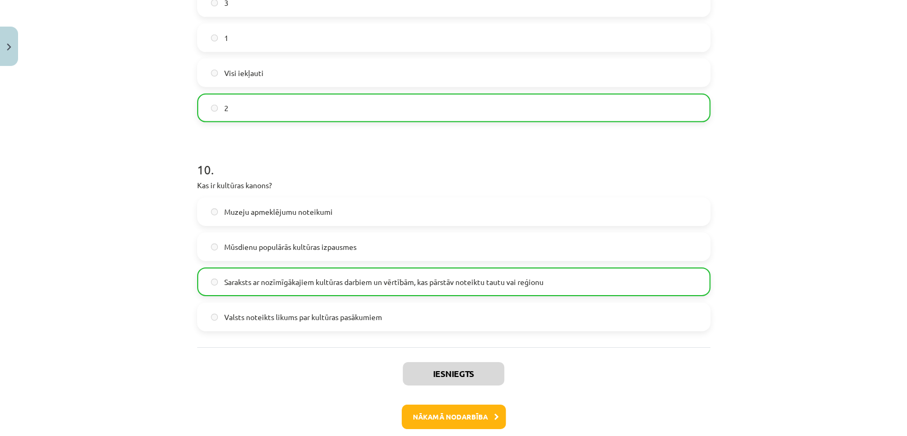
scroll to position [2261, 0]
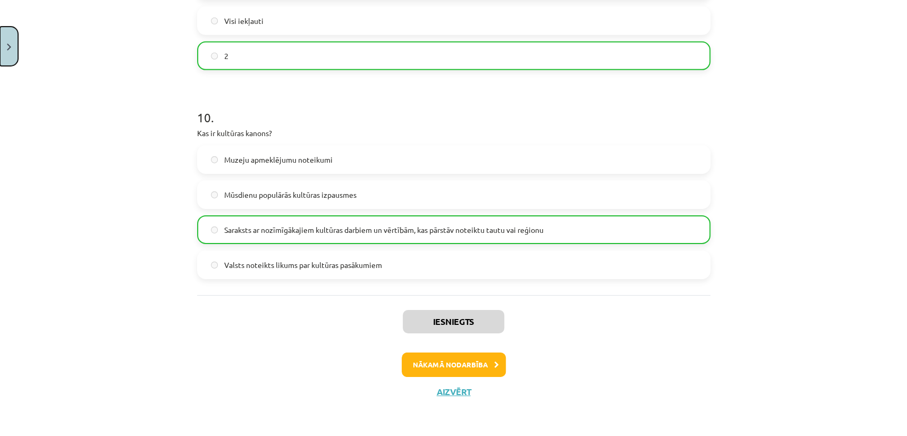
click at [6, 62] on button "Close" at bounding box center [9, 46] width 18 height 39
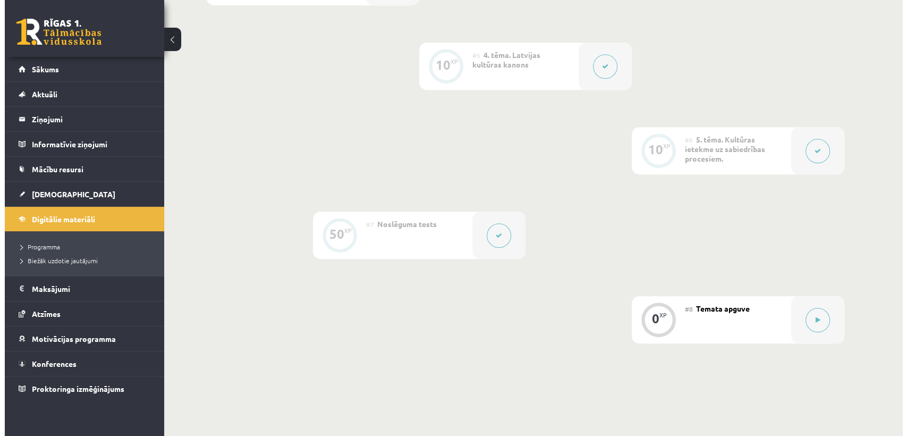
scroll to position [747, 0]
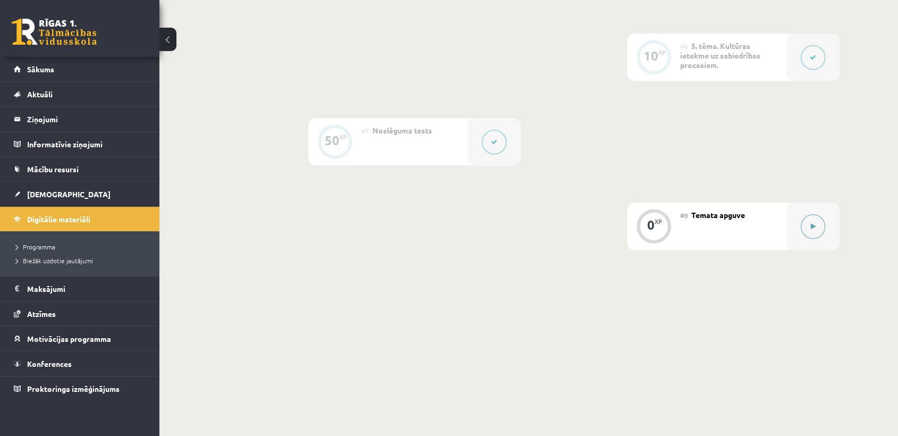
click at [815, 224] on icon at bounding box center [813, 226] width 5 height 6
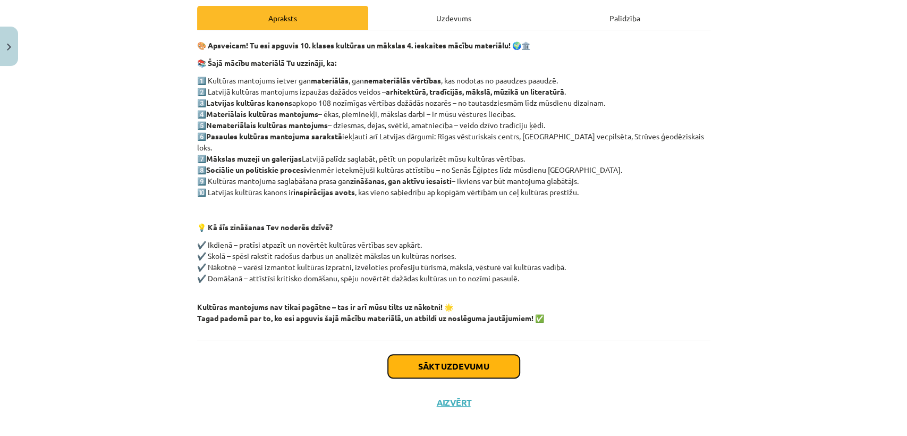
click at [447, 361] on button "Sākt uzdevumu" at bounding box center [454, 366] width 132 height 23
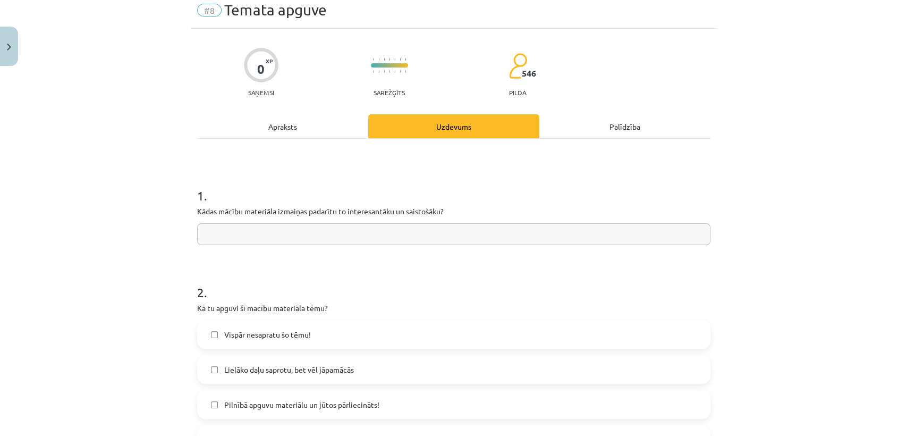
scroll to position [43, 0]
click at [218, 233] on input "text" at bounding box center [454, 234] width 514 height 22
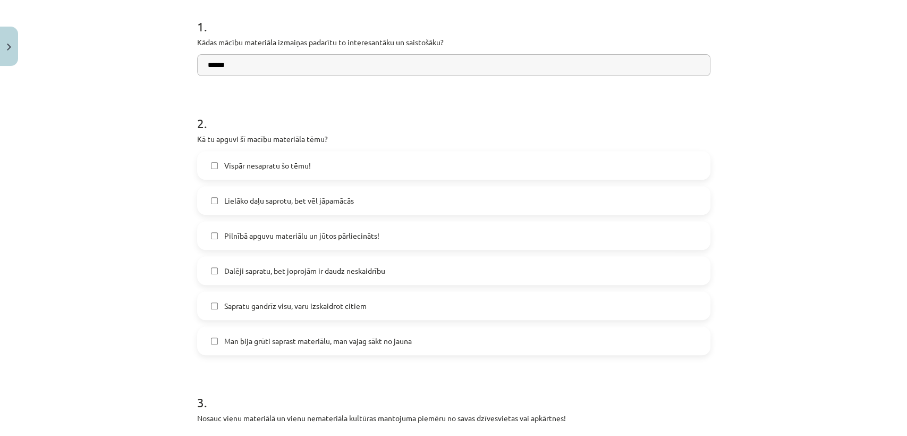
scroll to position [213, 0]
type input "******"
click at [230, 302] on span "Sapratu gandrīz visu, varu izskaidrot citiem" at bounding box center [295, 303] width 142 height 11
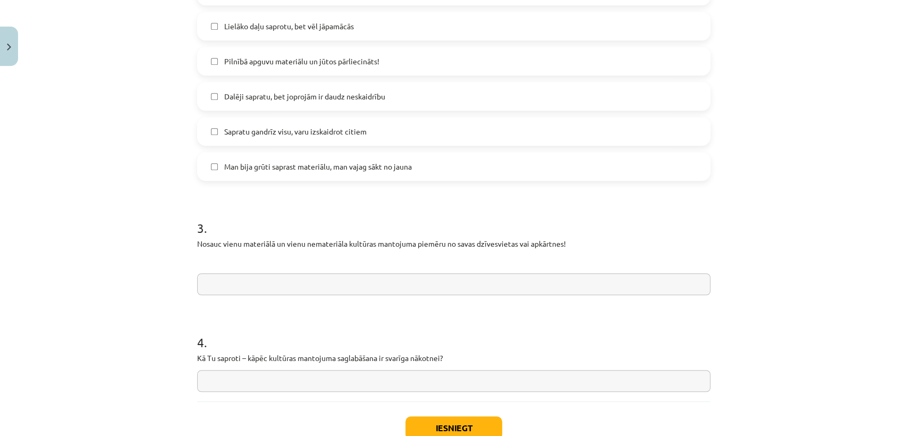
scroll to position [418, 0]
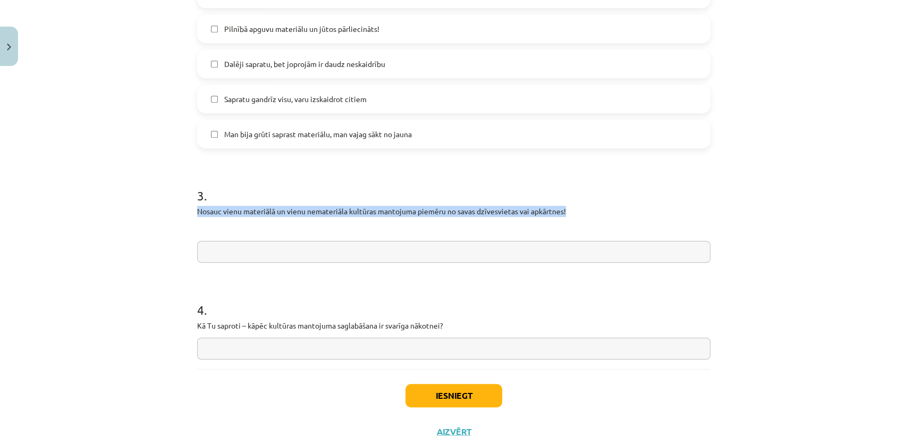
drag, startPoint x: 190, startPoint y: 207, endPoint x: 578, endPoint y: 205, distance: 388.6
click at [578, 205] on div "0 XP Saņemsi Sarežģīts 546 pilda Apraksts Uzdevums Palīdzība 1 . Kādas mācību m…" at bounding box center [454, 51] width 526 height 797
copy p "Nosauc vienu materiālā un vienu nemateriāla kultūras mantojuma piemēru no savas…"
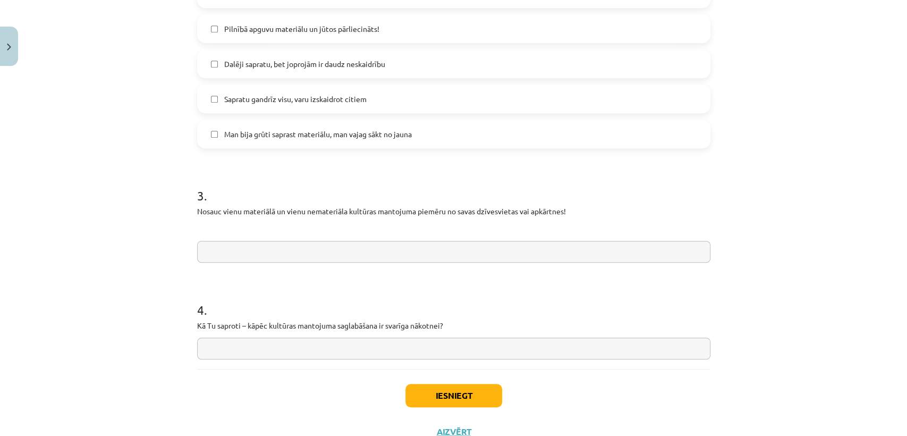
click at [315, 189] on h1 "3 ." at bounding box center [454, 186] width 514 height 33
click at [337, 245] on input "text" at bounding box center [454, 252] width 514 height 22
paste input "**********"
type input "**********"
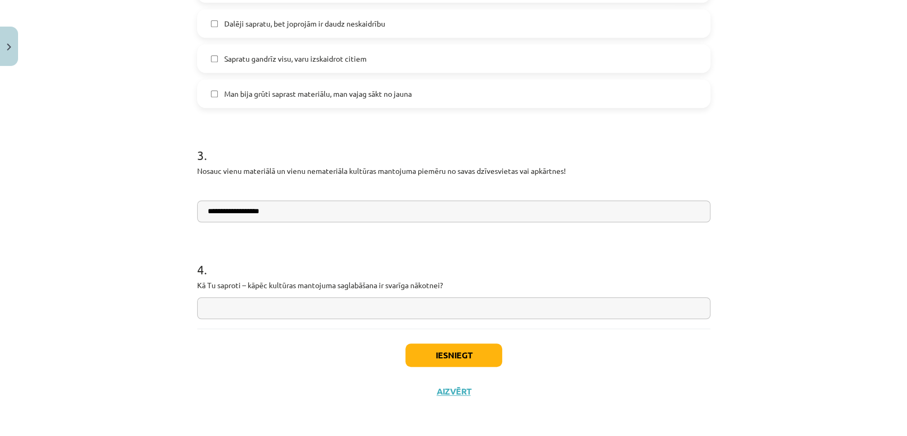
scroll to position [458, 0]
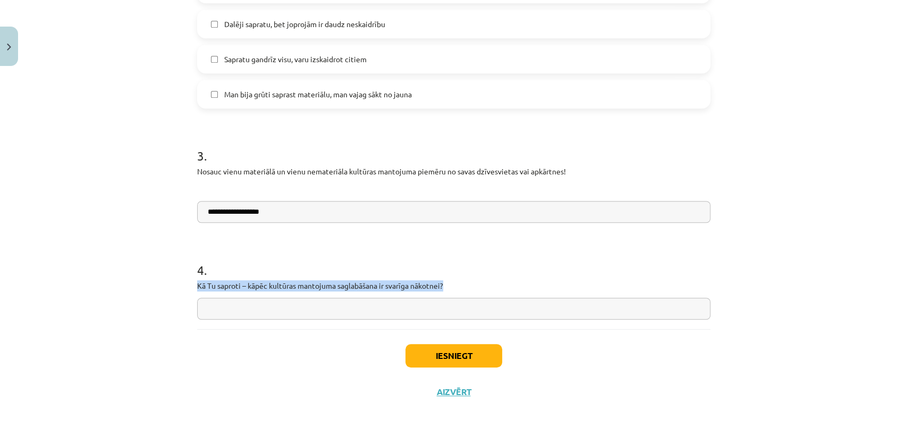
drag, startPoint x: 185, startPoint y: 283, endPoint x: 477, endPoint y: 287, distance: 292.4
click at [477, 287] on div "**********" at bounding box center [453, 218] width 907 height 436
click at [314, 316] on input "text" at bounding box center [454, 309] width 514 height 22
paste input "**********"
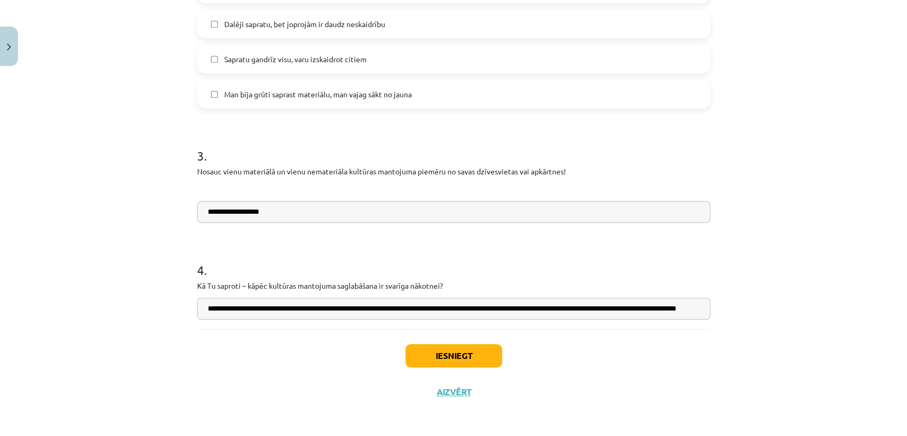
scroll to position [0, 78]
click at [261, 308] on input "**********" at bounding box center [454, 309] width 514 height 22
type input "**********"
click at [436, 346] on button "Iesniegt" at bounding box center [454, 355] width 97 height 23
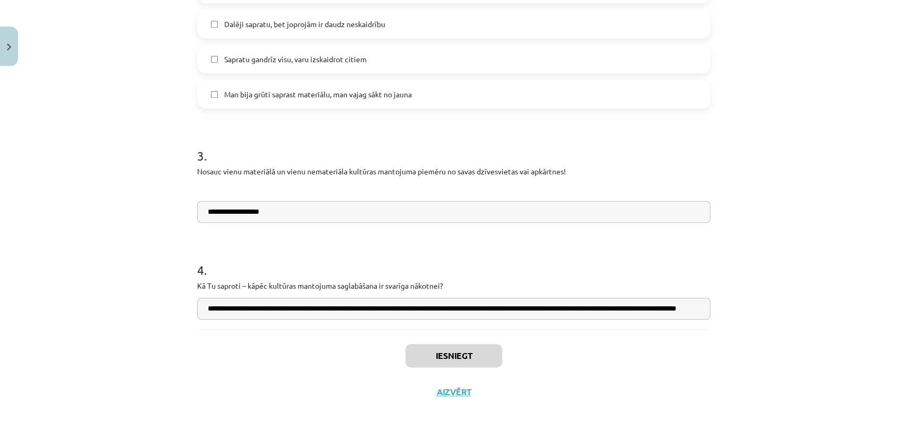
scroll to position [746, 0]
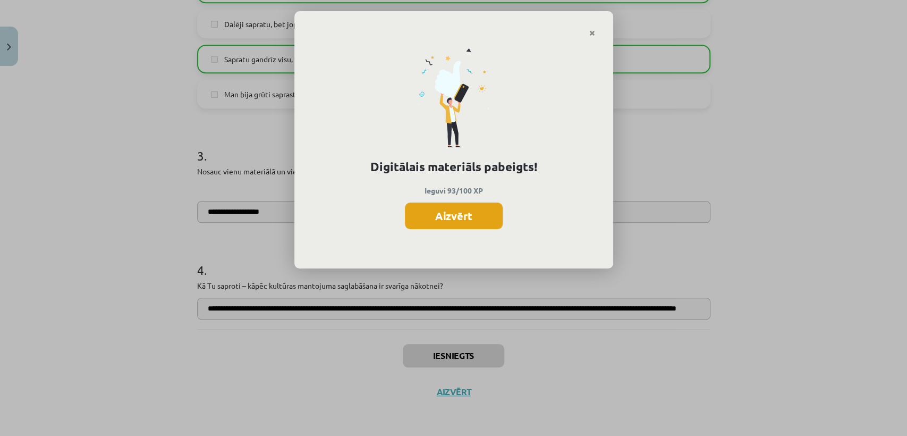
click at [459, 217] on button "Aizvērt" at bounding box center [454, 216] width 98 height 27
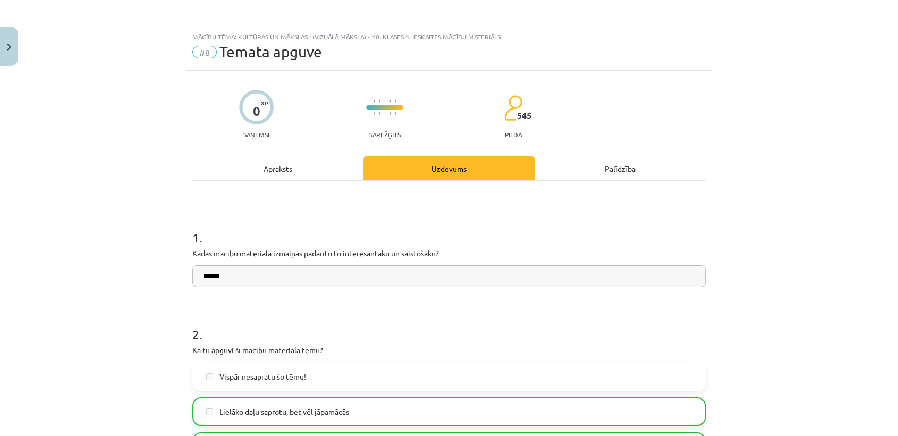
scroll to position [632, 0]
click at [4, 47] on button "Close" at bounding box center [9, 46] width 18 height 39
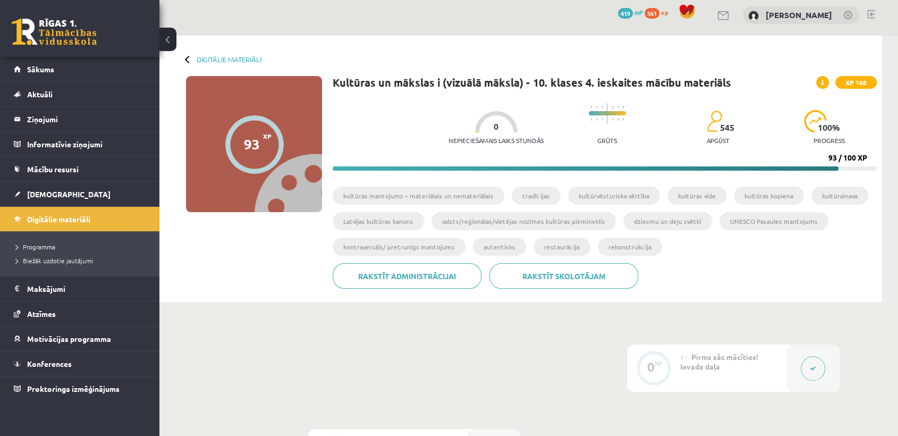
scroll to position [0, 0]
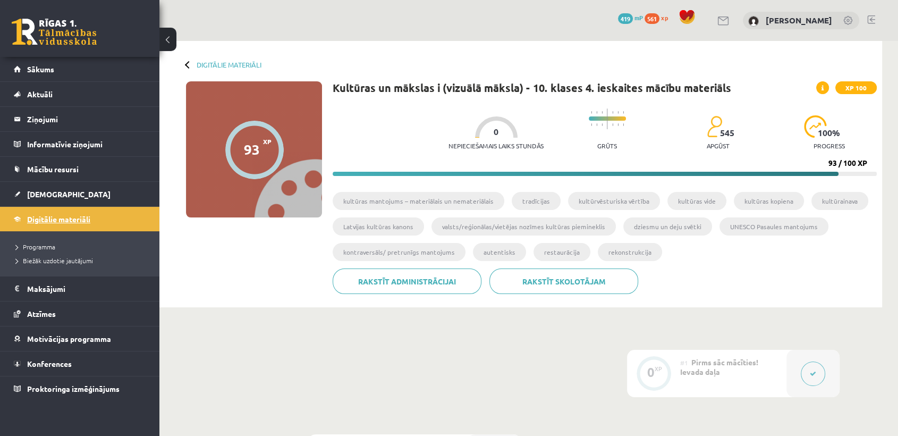
click at [83, 222] on span "Digitālie materiāli" at bounding box center [58, 219] width 63 height 10
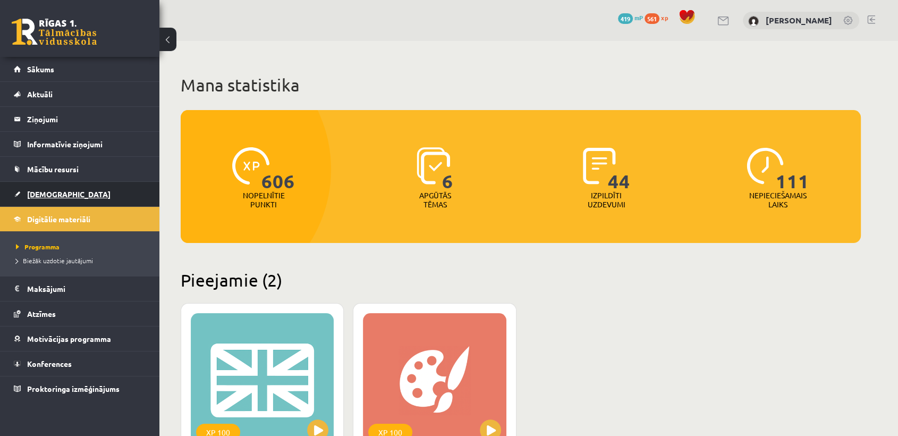
click at [85, 199] on link "[DEMOGRAPHIC_DATA]" at bounding box center [80, 194] width 132 height 24
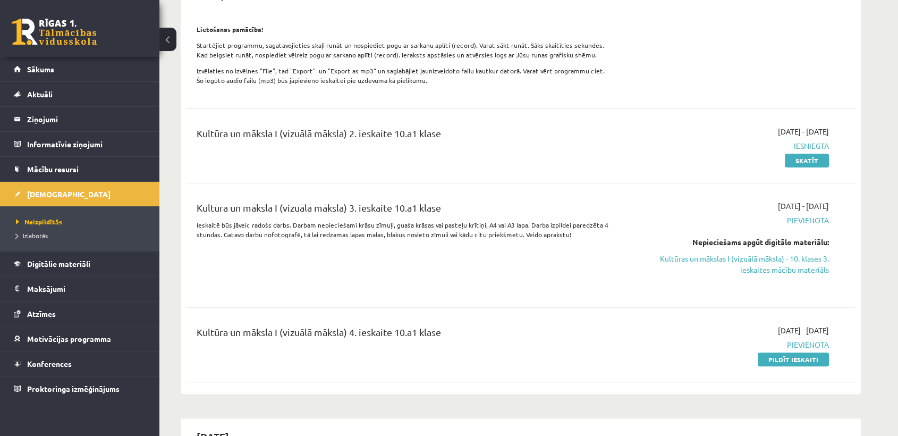
scroll to position [255, 0]
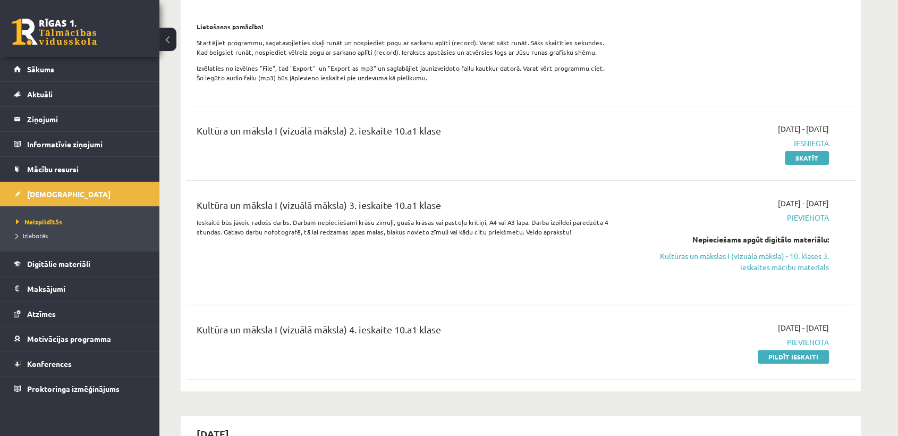
click at [768, 363] on link "Pildīt ieskaiti" at bounding box center [793, 357] width 71 height 14
click at [52, 195] on span "[DEMOGRAPHIC_DATA]" at bounding box center [68, 194] width 83 height 10
click at [120, 74] on link "Sākums" at bounding box center [80, 69] width 132 height 24
